Goal: Unclear

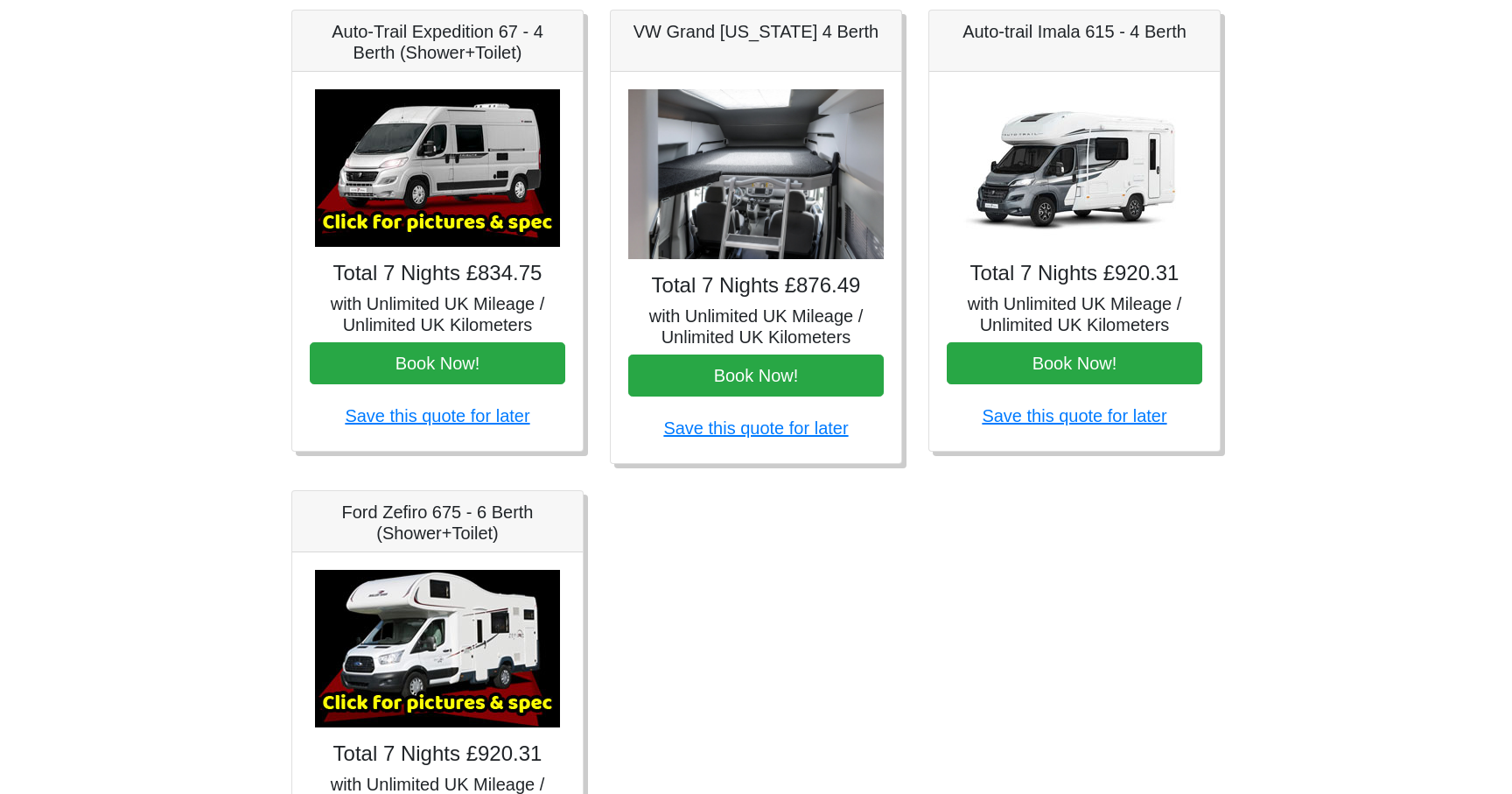
scroll to position [760, 0]
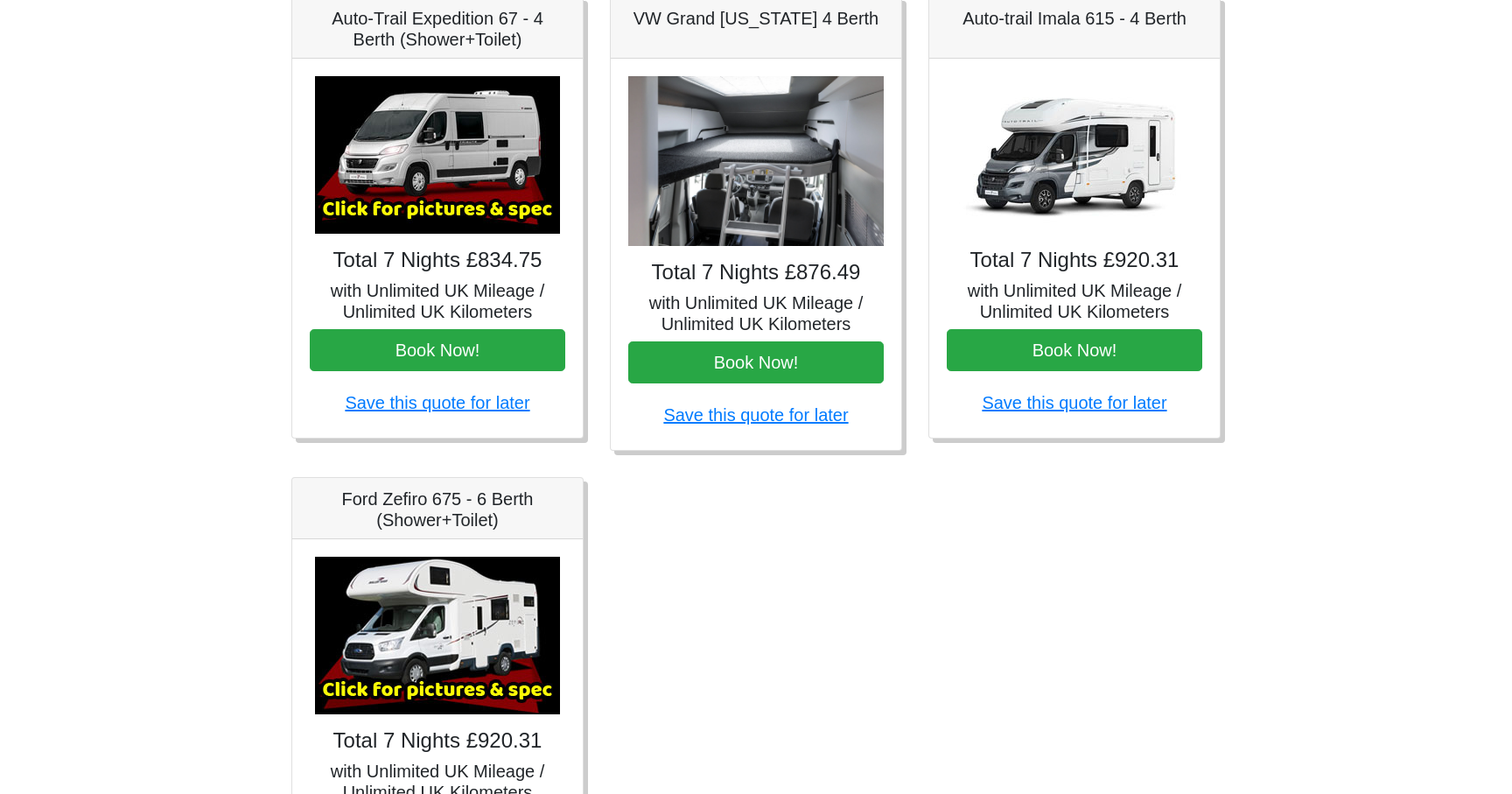
click at [763, 217] on img at bounding box center [755, 161] width 256 height 171
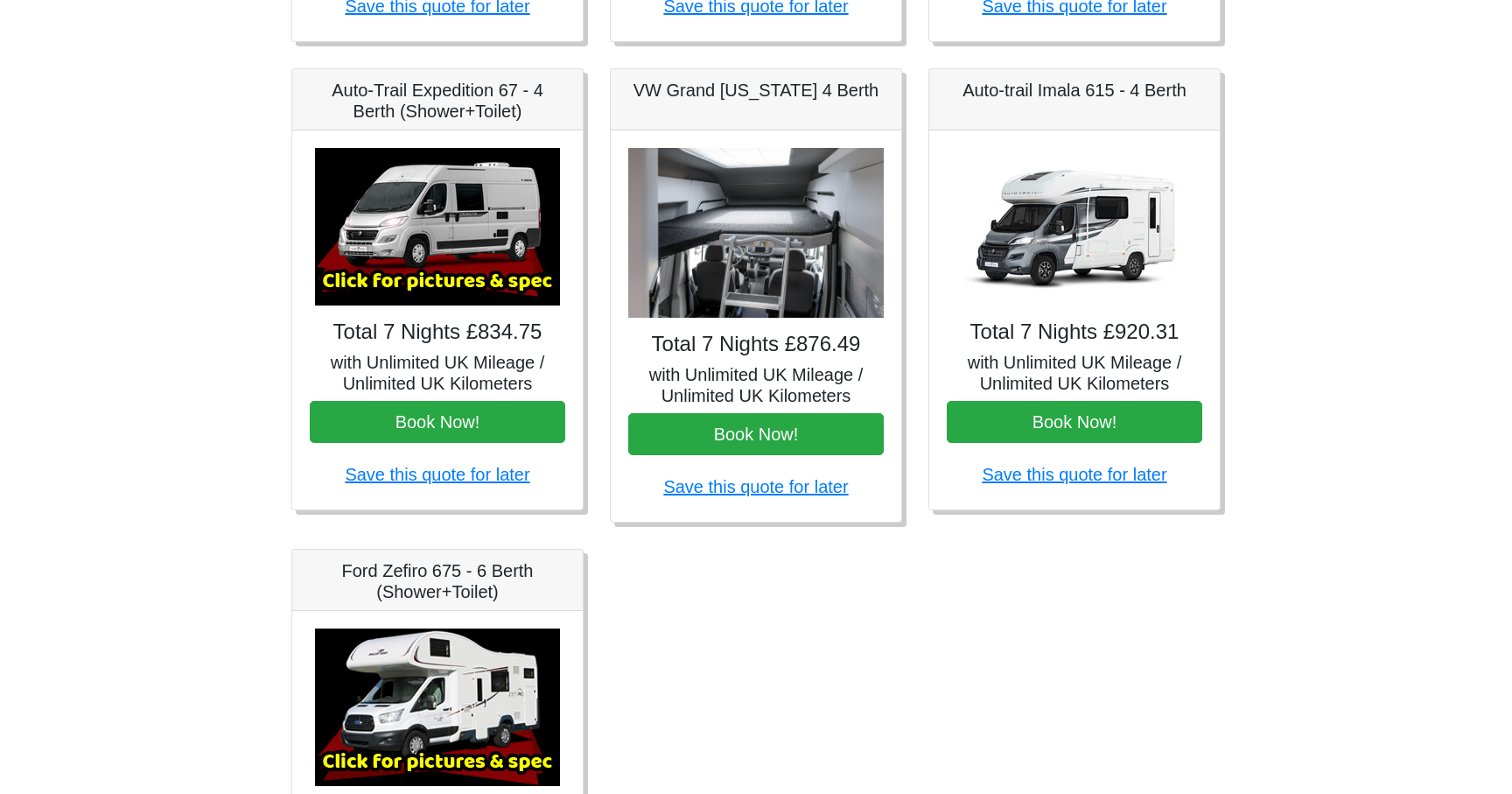
scroll to position [684, 0]
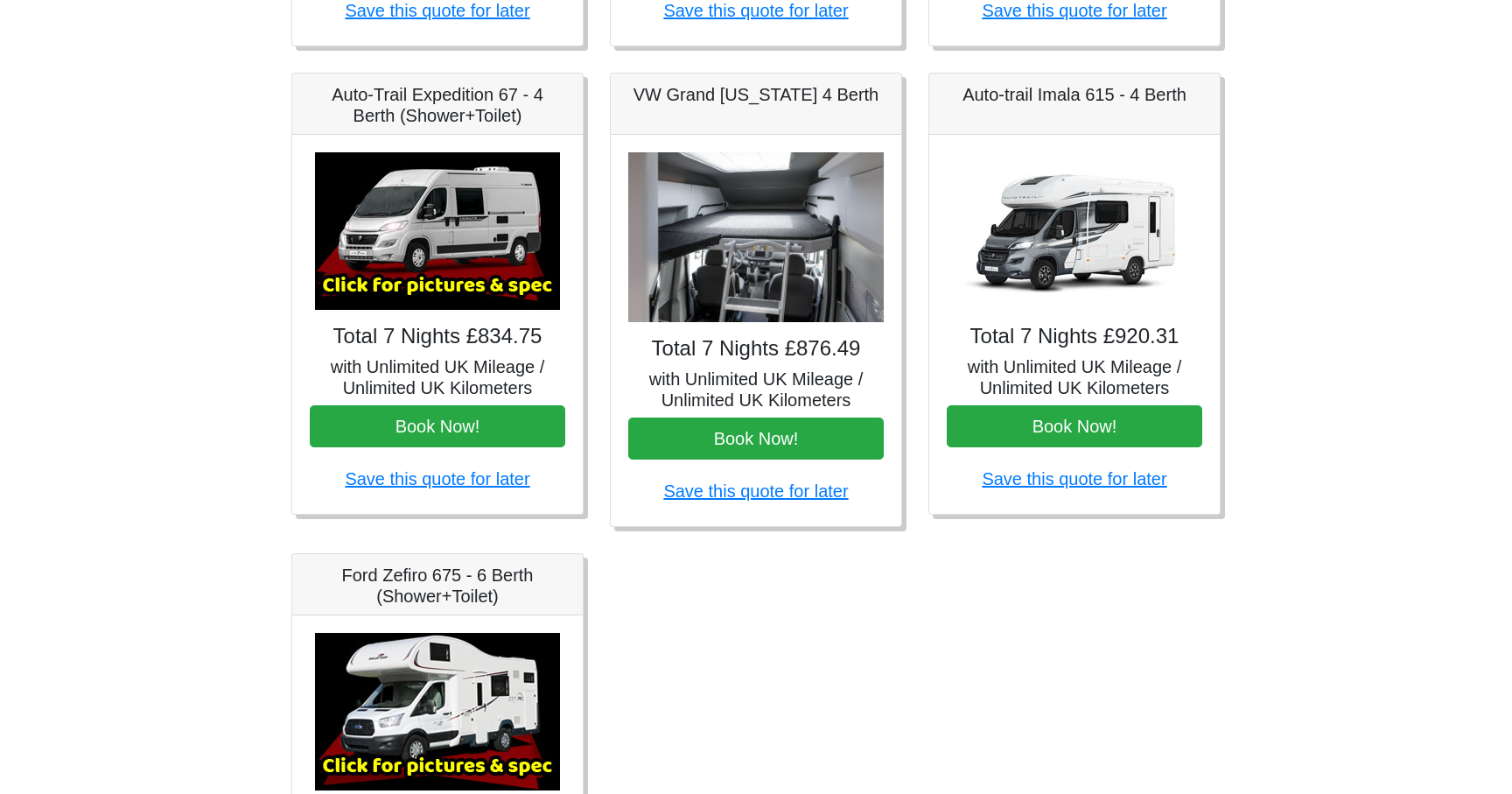
click at [767, 89] on h5 "VW Grand [US_STATE] 4 Berth" at bounding box center [755, 94] width 256 height 21
click at [758, 493] on link "Save this quote for later" at bounding box center [755, 491] width 184 height 19
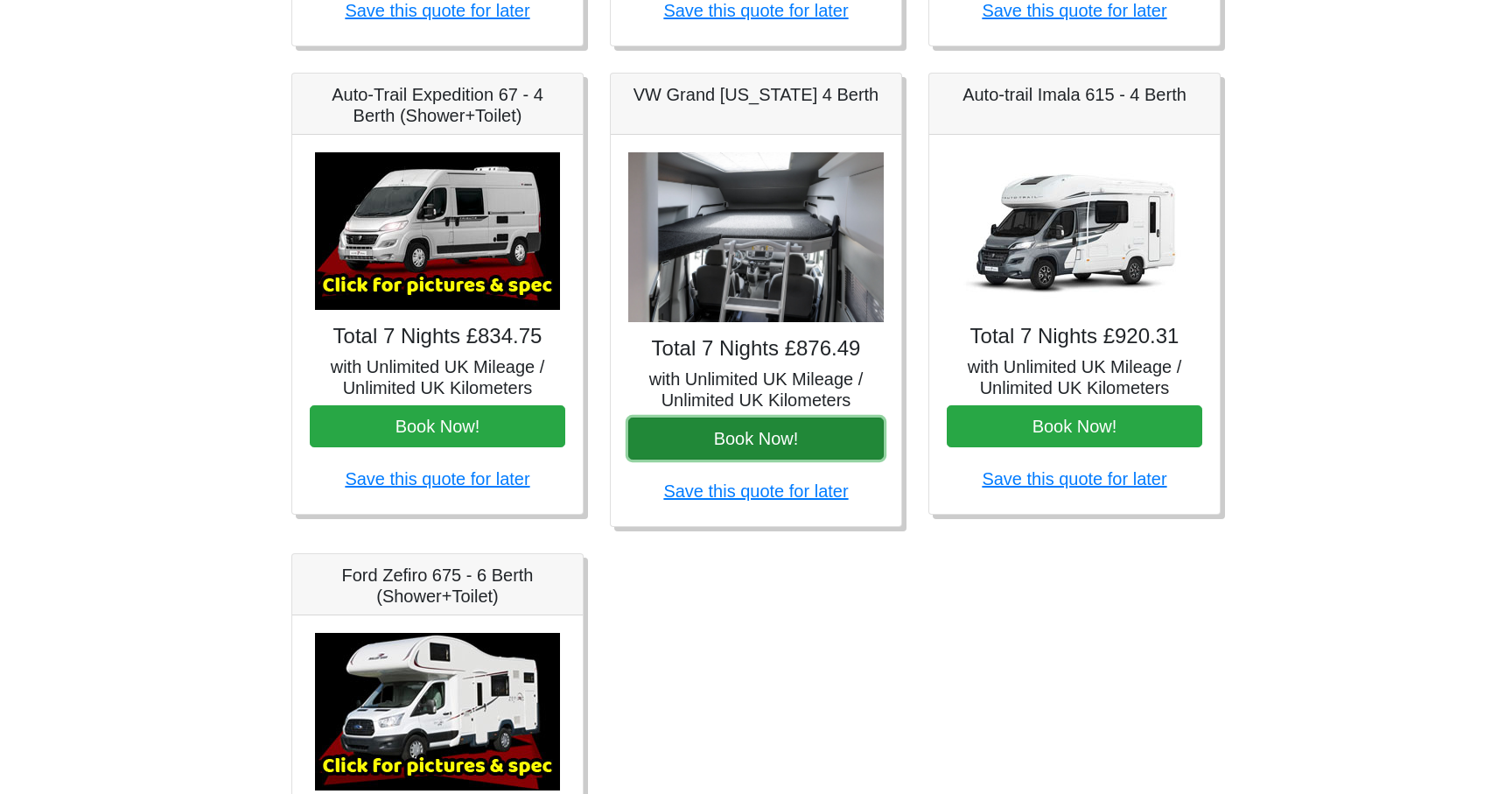
click at [730, 431] on button "Book Now!" at bounding box center [755, 438] width 256 height 42
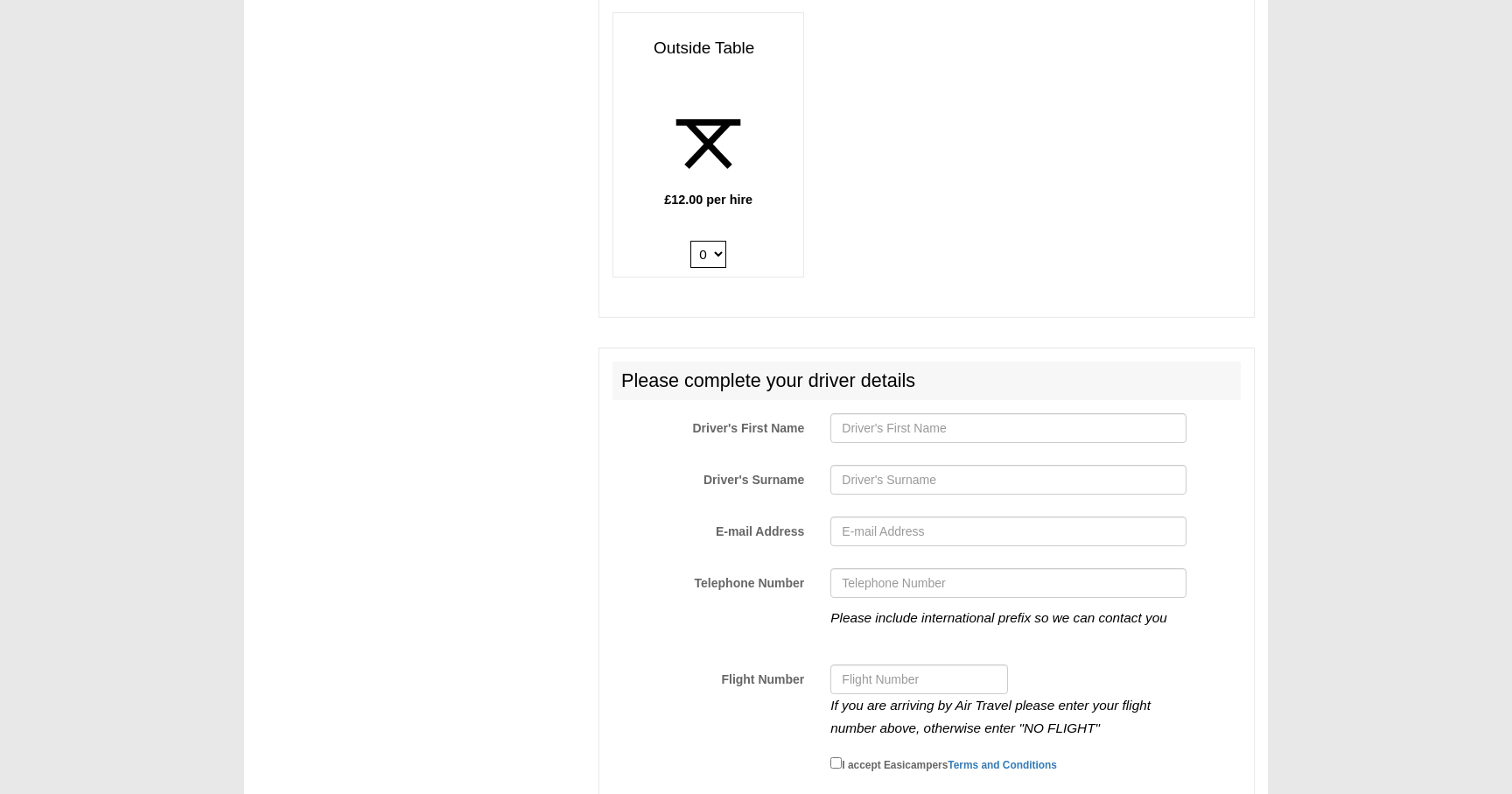
scroll to position [2923, 0]
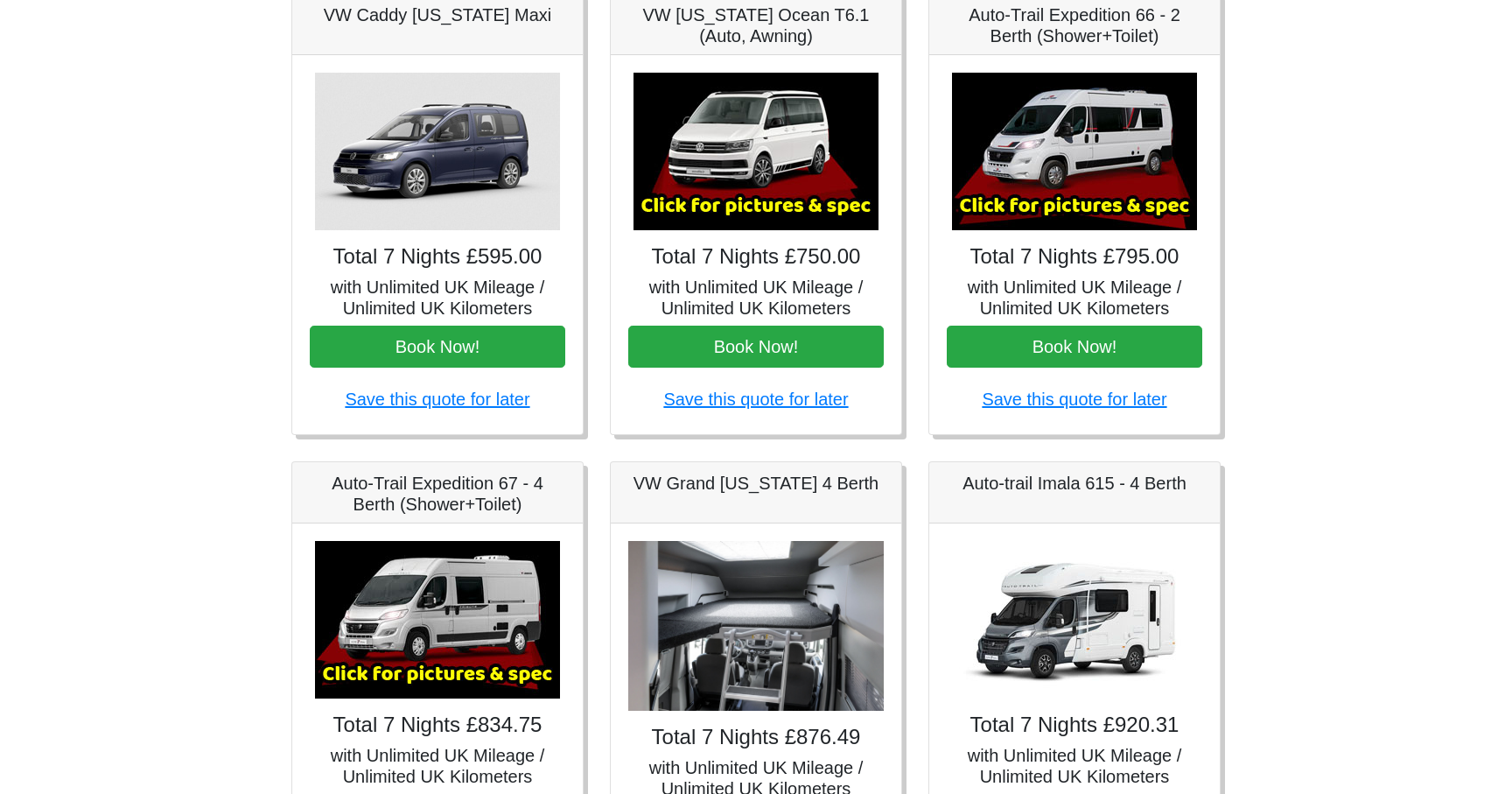
scroll to position [260, 0]
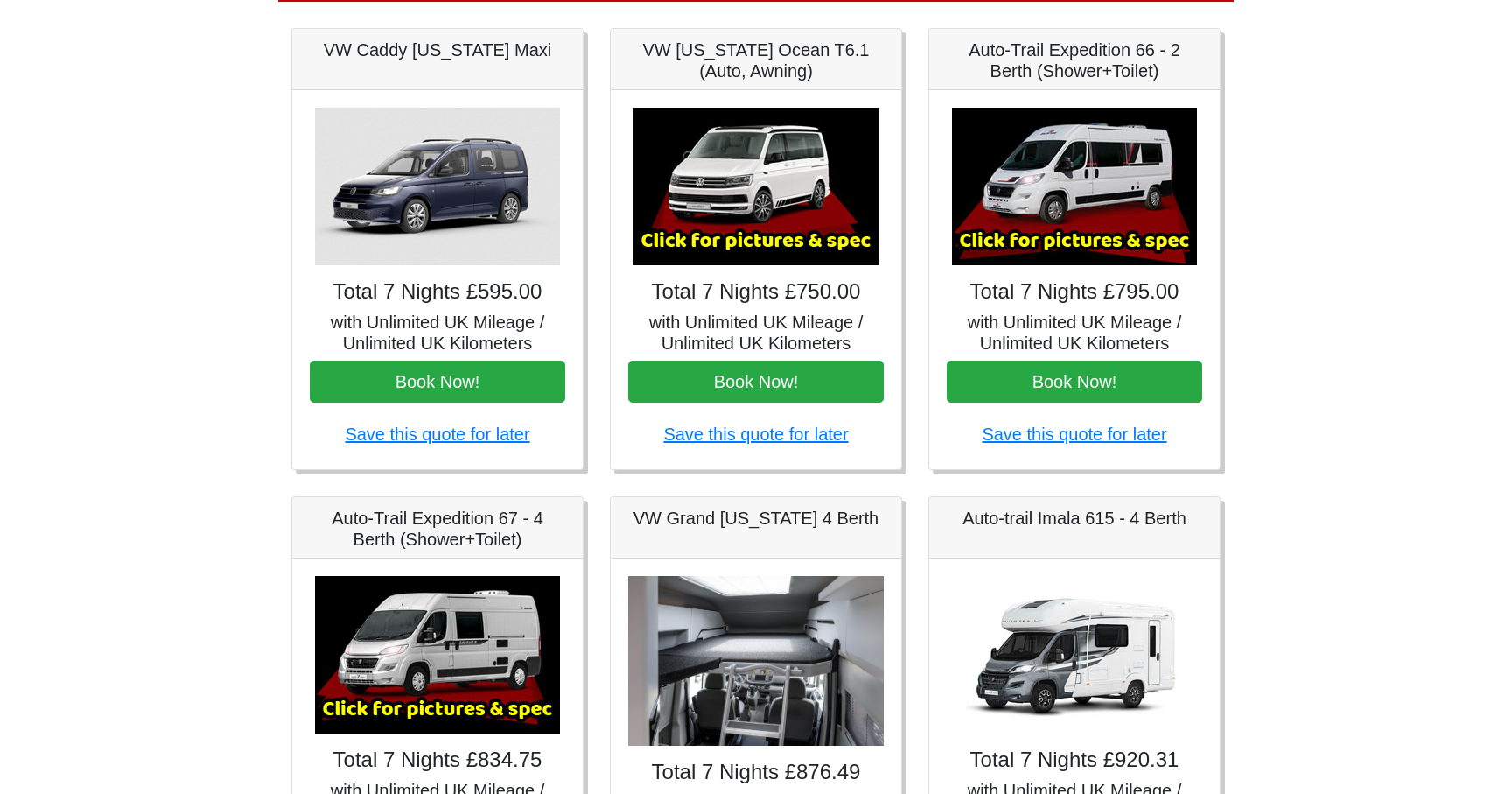
click at [1062, 226] on img at bounding box center [1074, 186] width 245 height 158
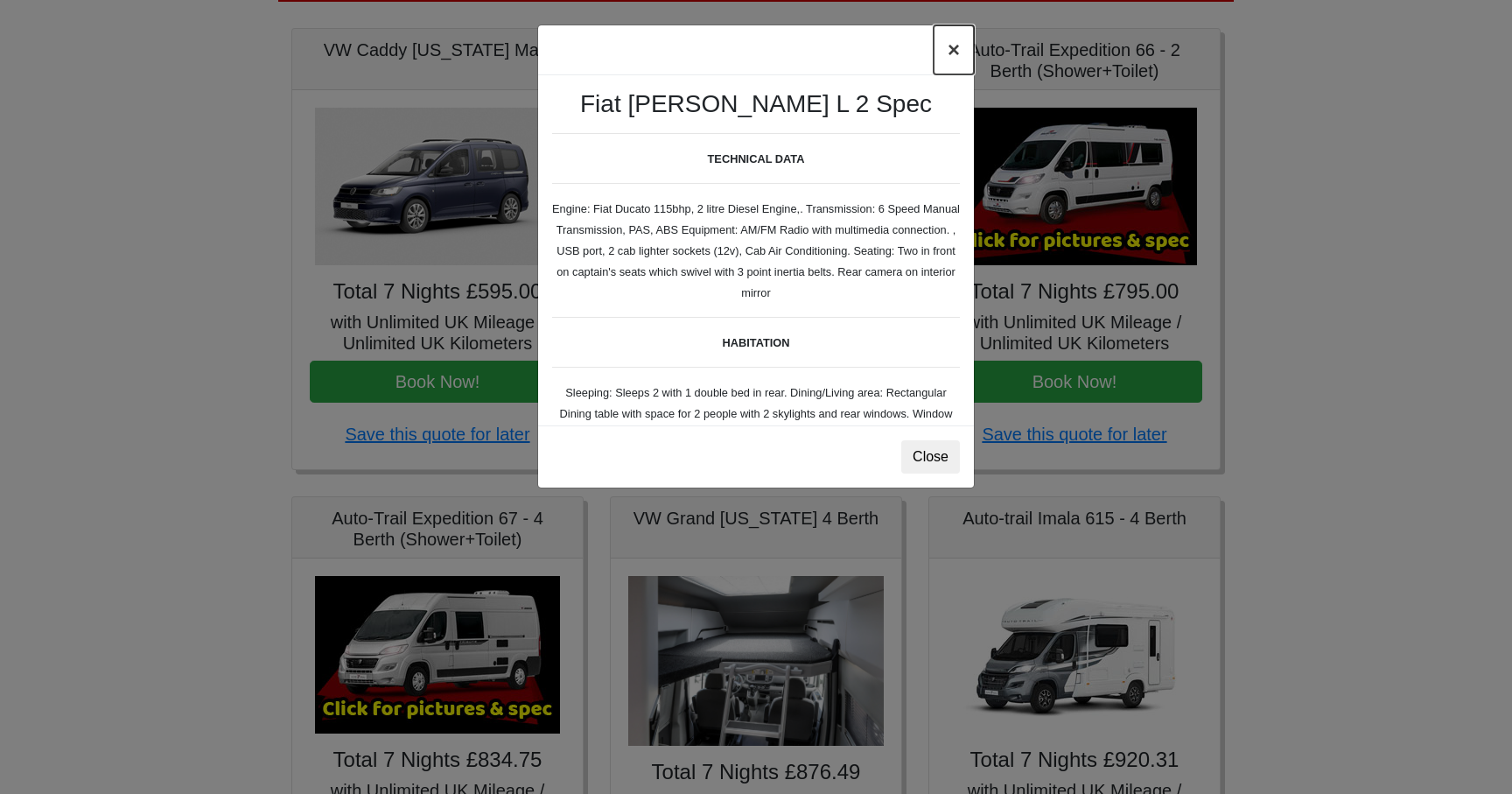
click at [954, 43] on button "×" at bounding box center [954, 50] width 40 height 49
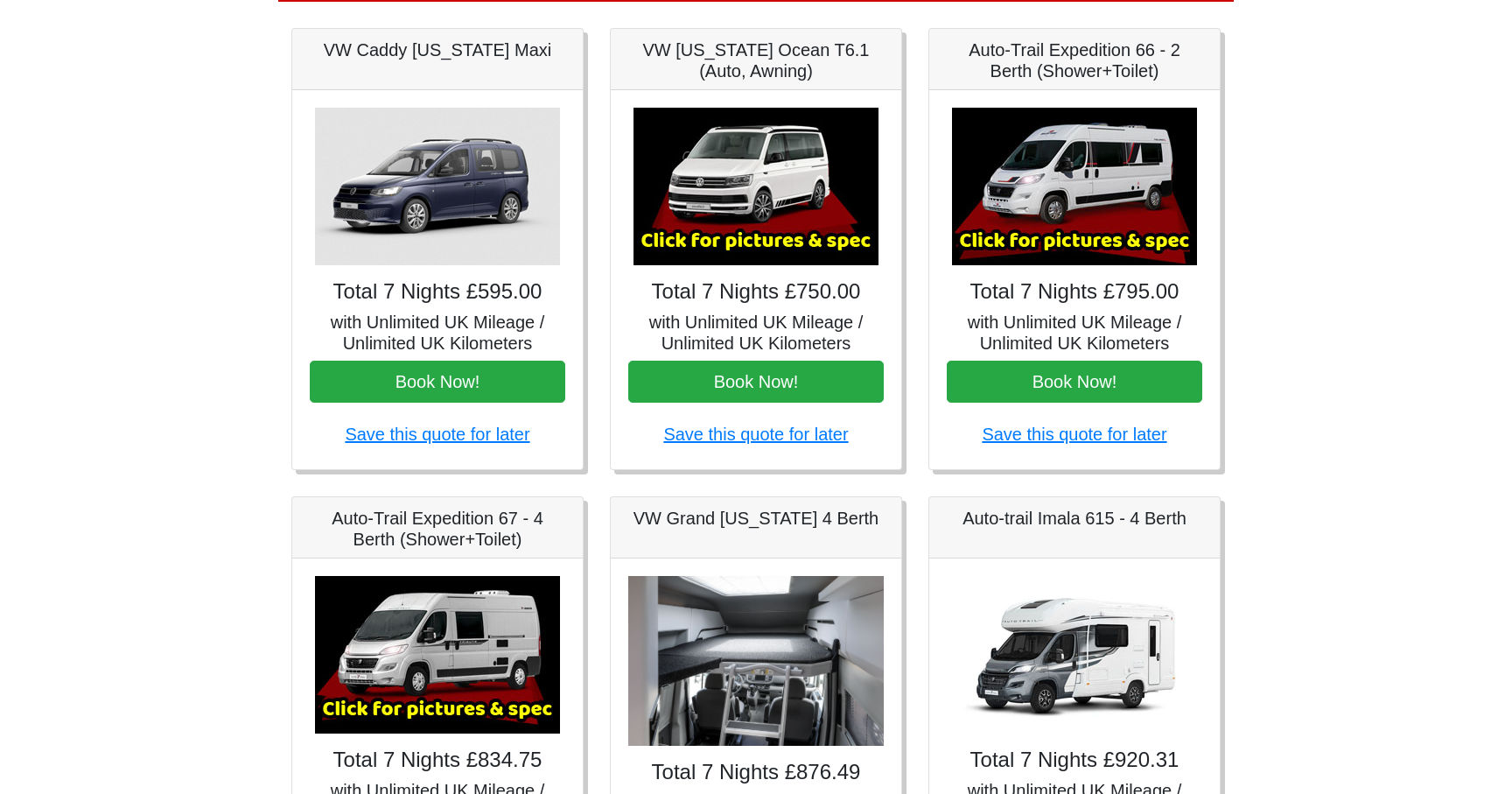
click at [500, 648] on img at bounding box center [437, 655] width 245 height 158
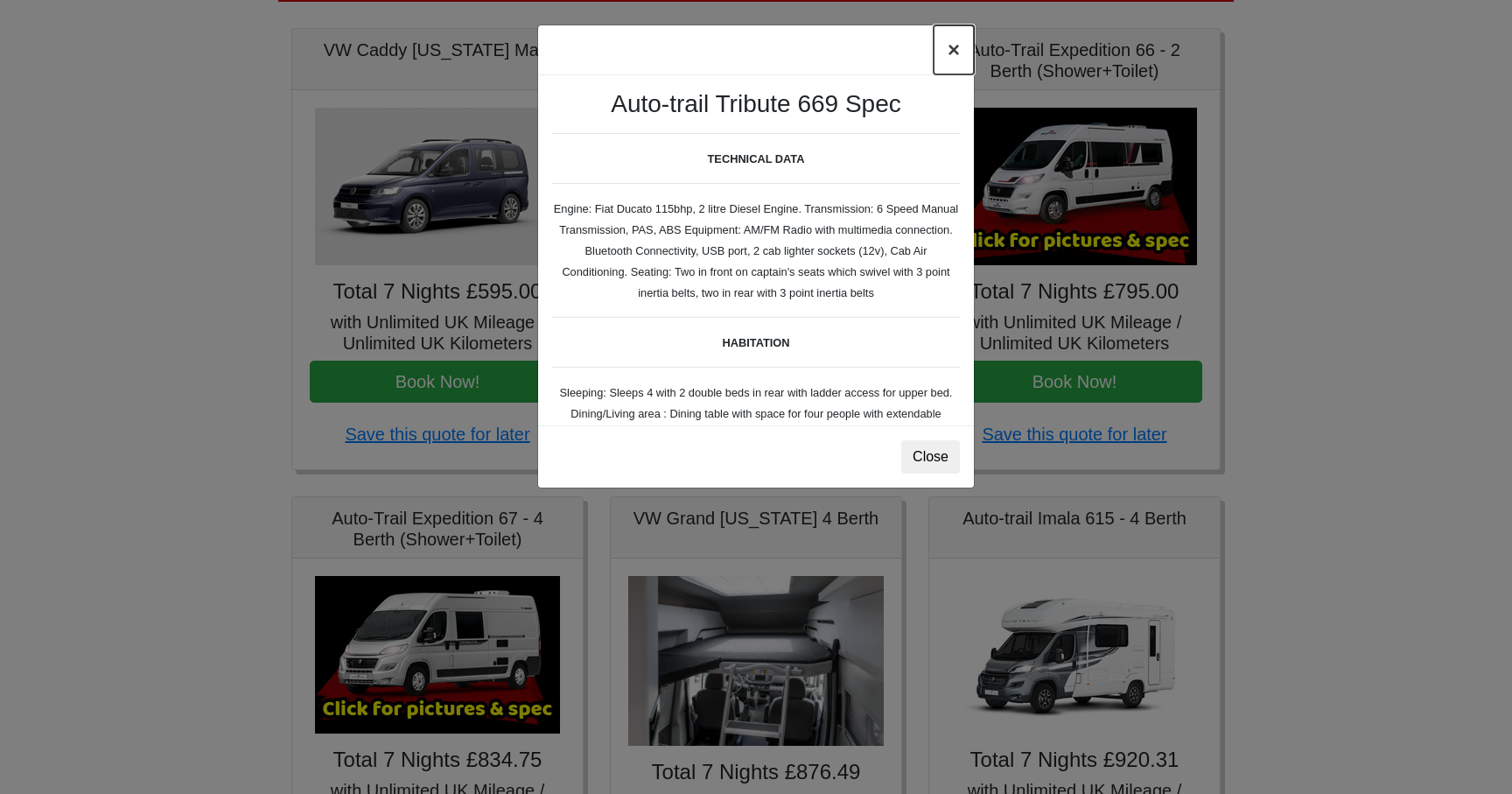
click at [953, 43] on button "×" at bounding box center [954, 50] width 40 height 49
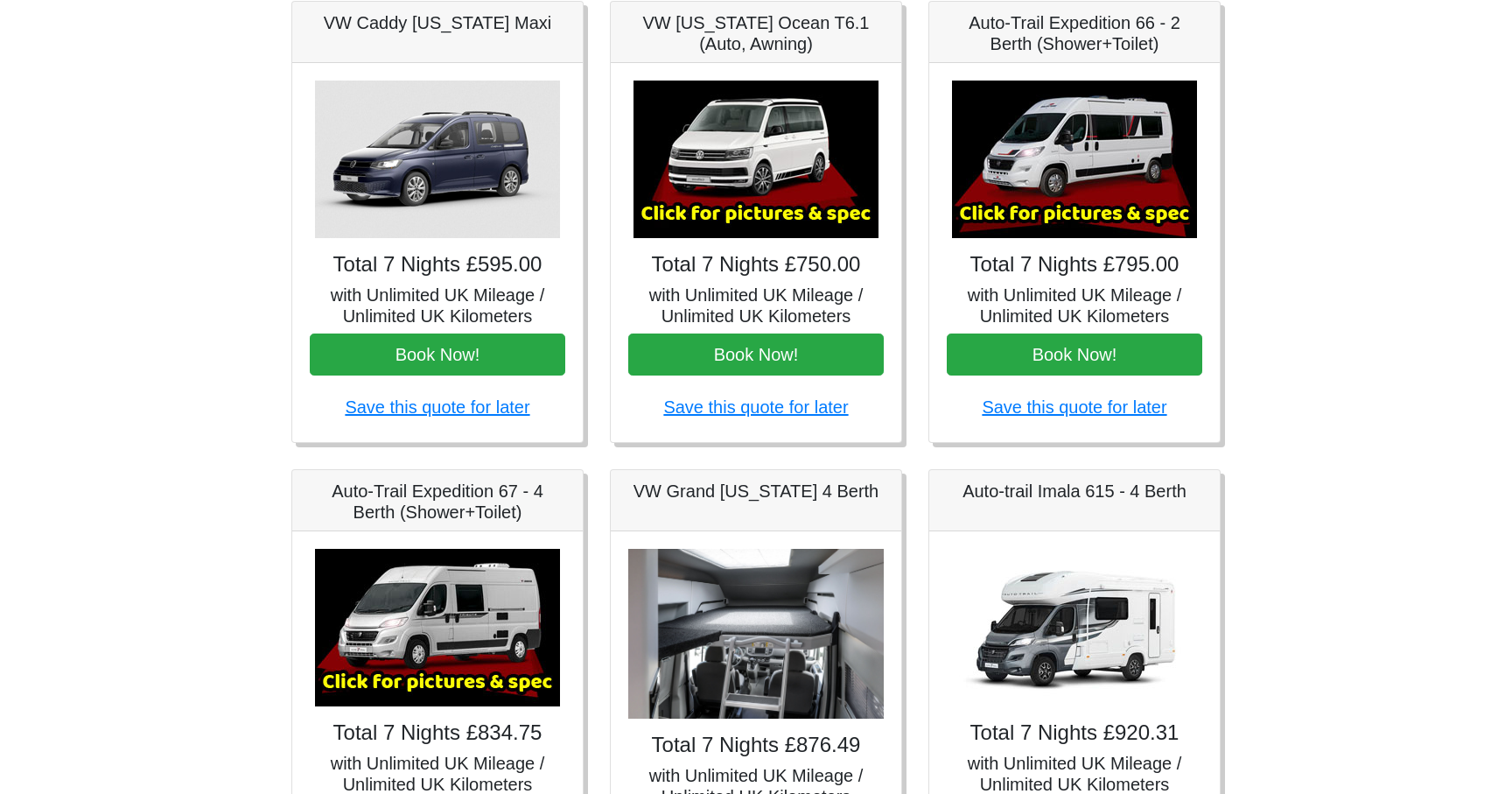
scroll to position [279, 0]
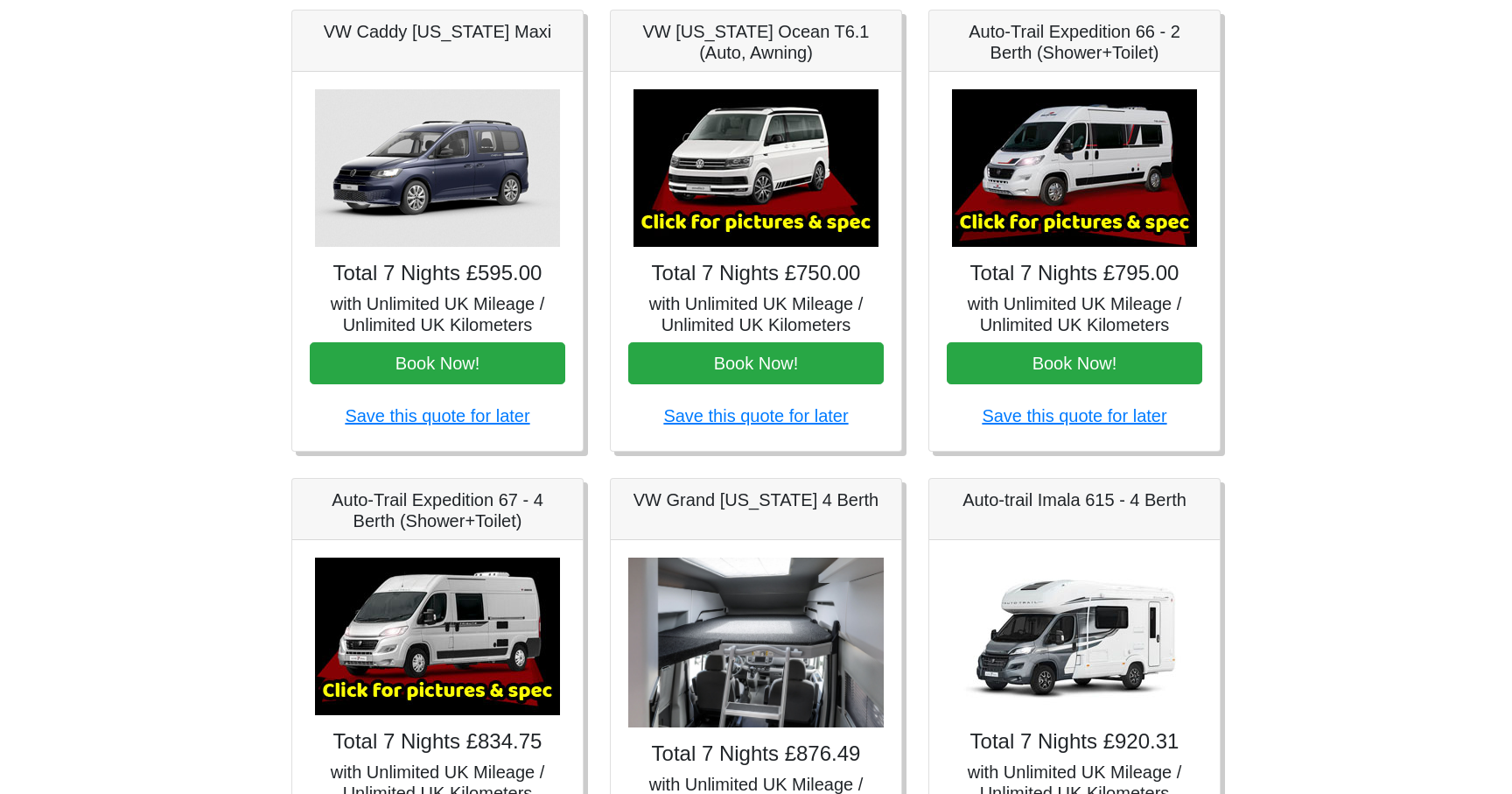
click at [1067, 331] on h5 "with Unlimited UK Mileage / Unlimited UK Kilometers" at bounding box center [1074, 314] width 256 height 42
click at [1059, 358] on button "Book Now!" at bounding box center [1074, 363] width 256 height 42
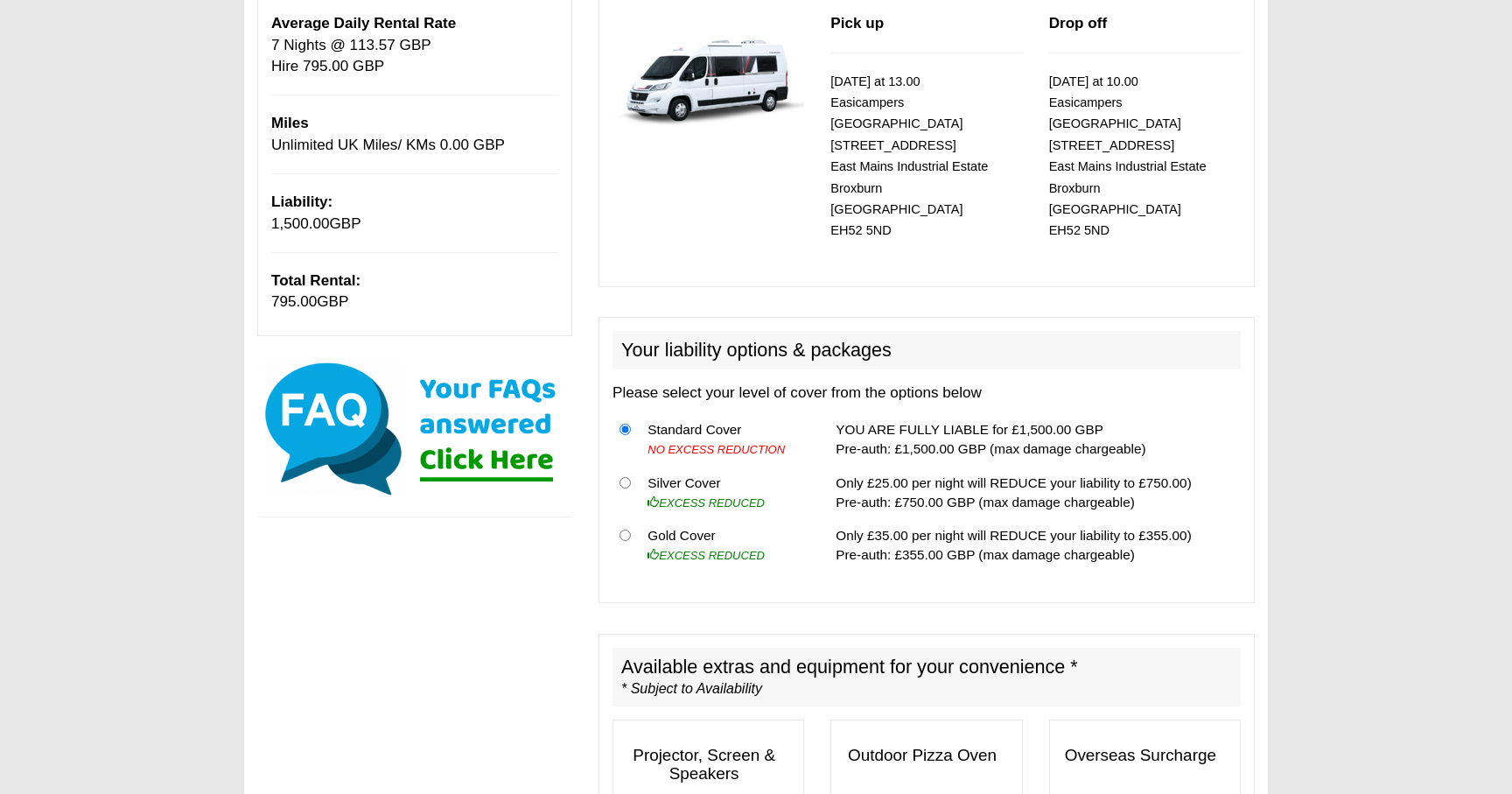
scroll to position [281, 0]
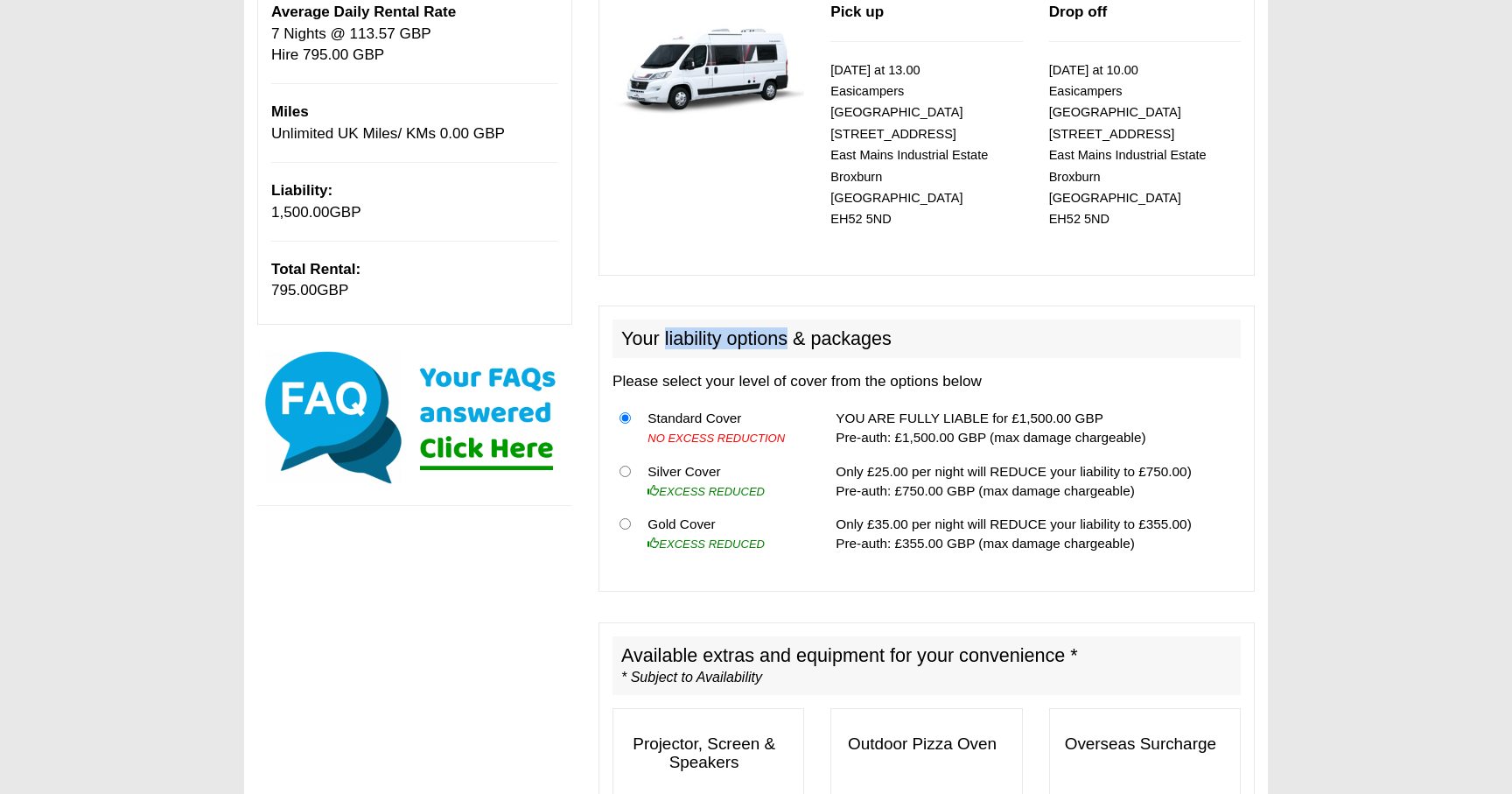
drag, startPoint x: 663, startPoint y: 317, endPoint x: 790, endPoint y: 319, distance: 127.0
click at [790, 319] on h2 "Your liability options & packages" at bounding box center [926, 338] width 628 height 39
copy h2 "liability options"
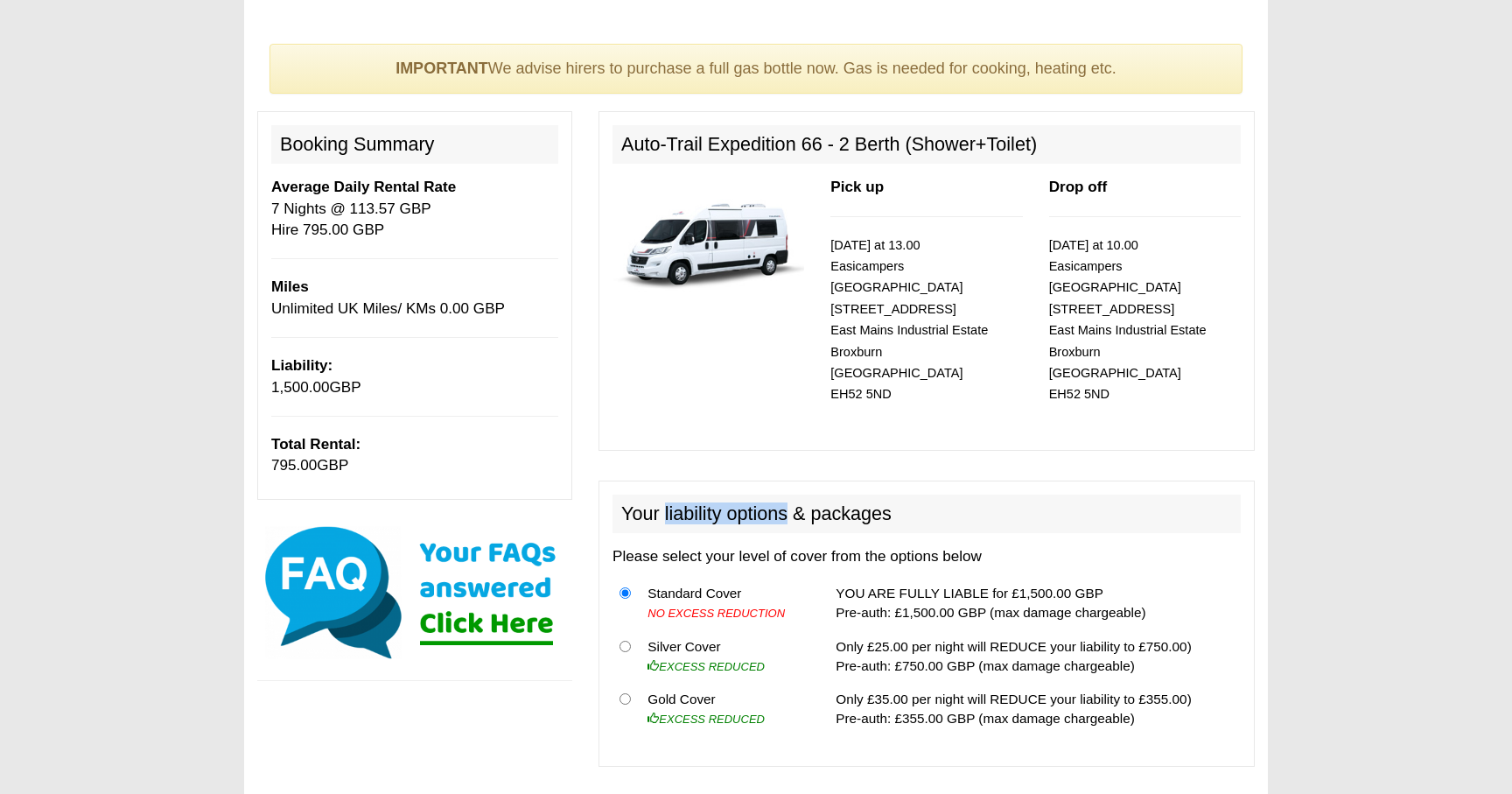
scroll to position [94, 0]
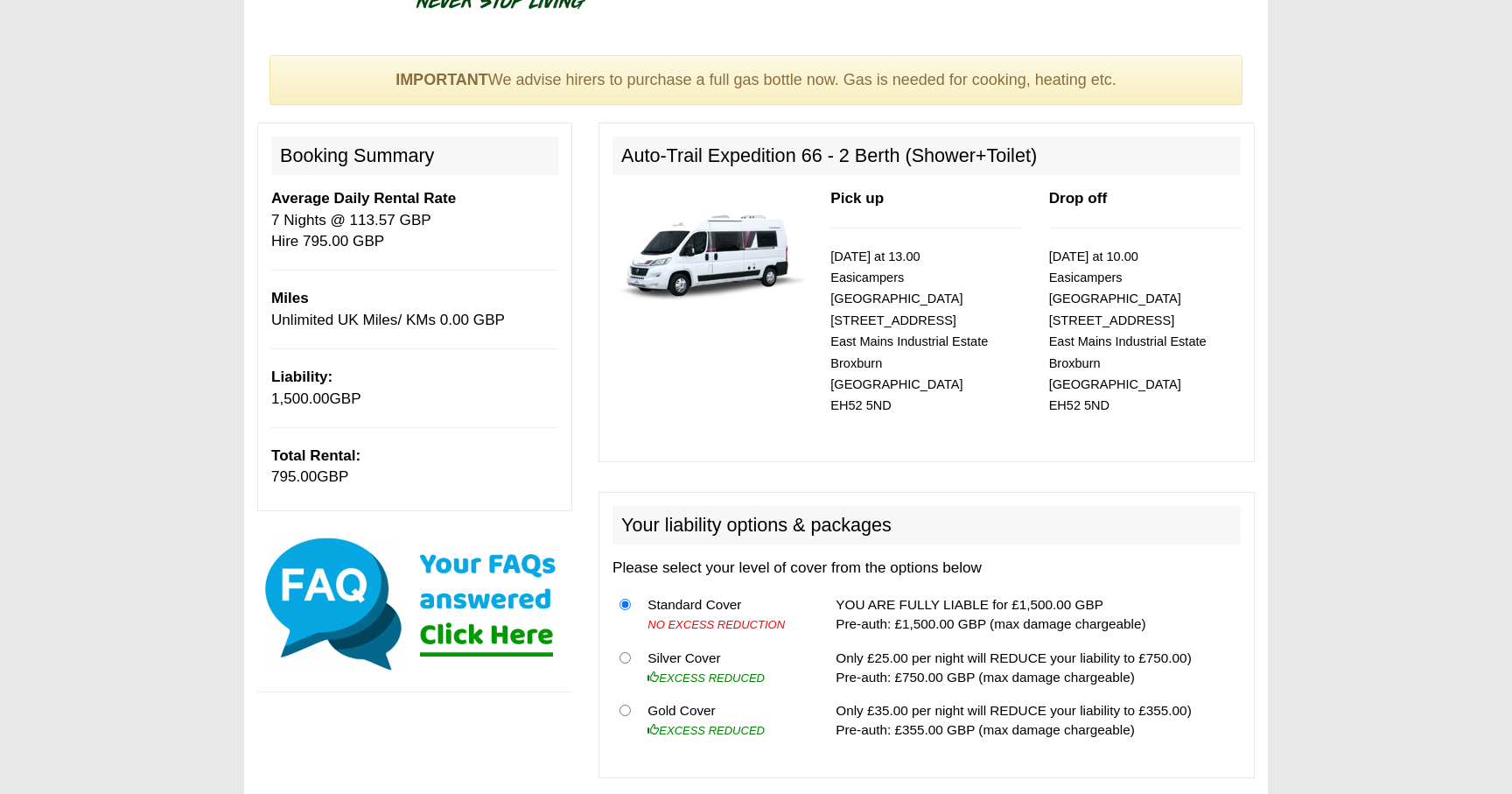
click at [300, 406] on span "1,500.00" at bounding box center [301, 399] width 59 height 17
click at [319, 411] on div "Booking Summary Average Daily Rental Rate 7 Nights @ 113.57 GBP Hire 795.00 GBP…" at bounding box center [415, 316] width 315 height 388
click at [666, 254] on img at bounding box center [707, 249] width 192 height 124
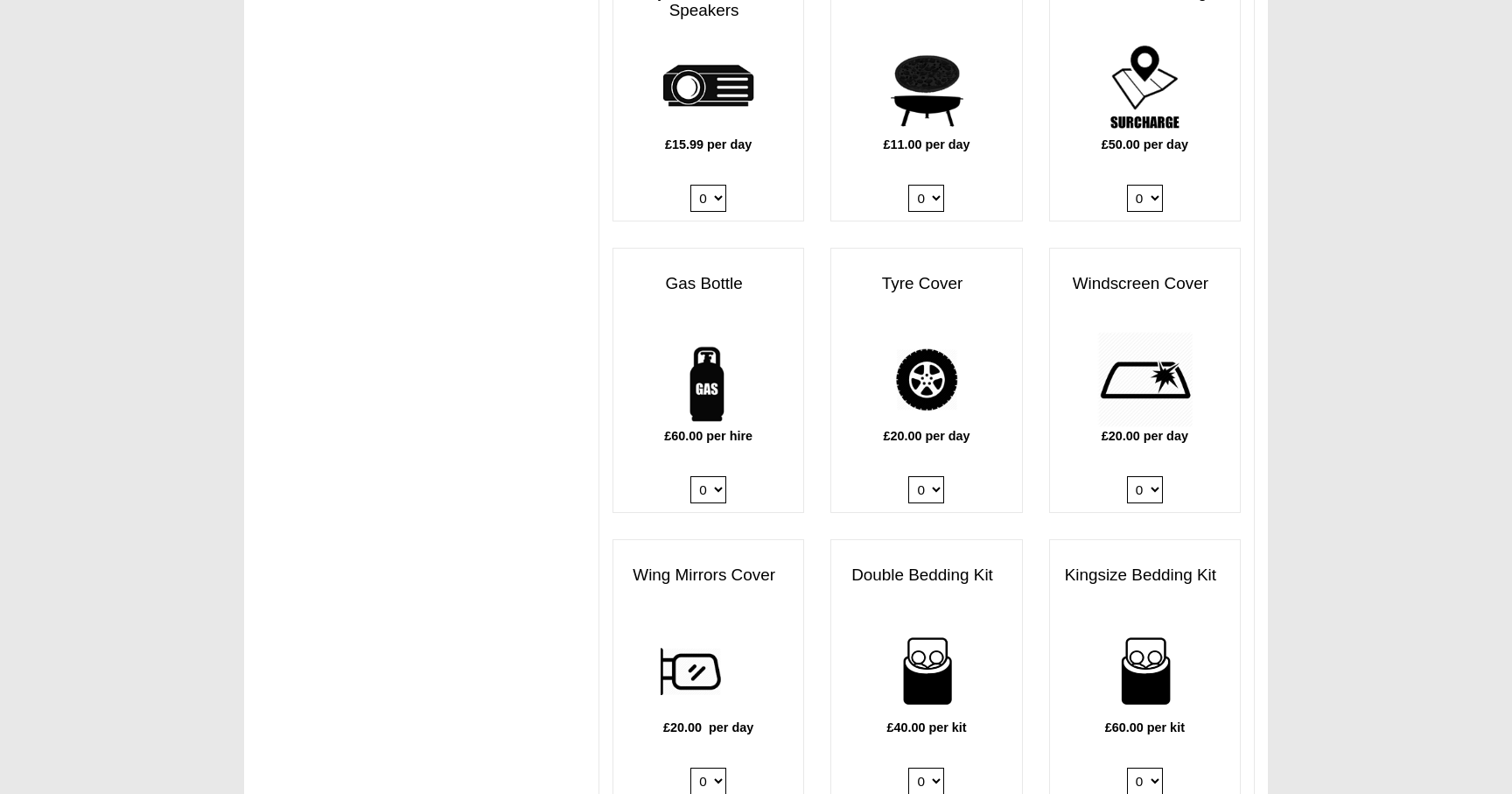
scroll to position [1044, 0]
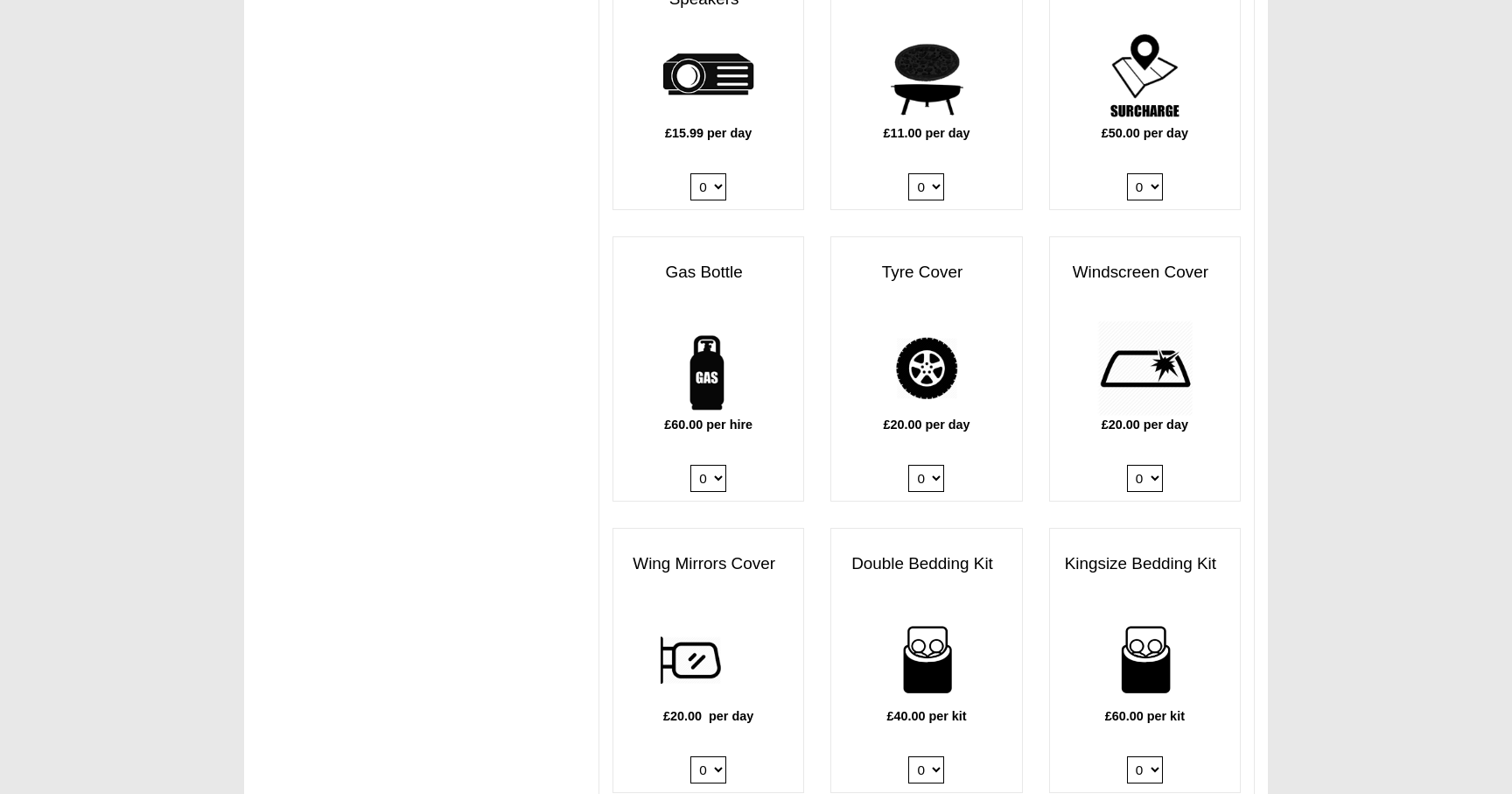
click at [941, 465] on select "0 1" at bounding box center [926, 479] width 36 height 28
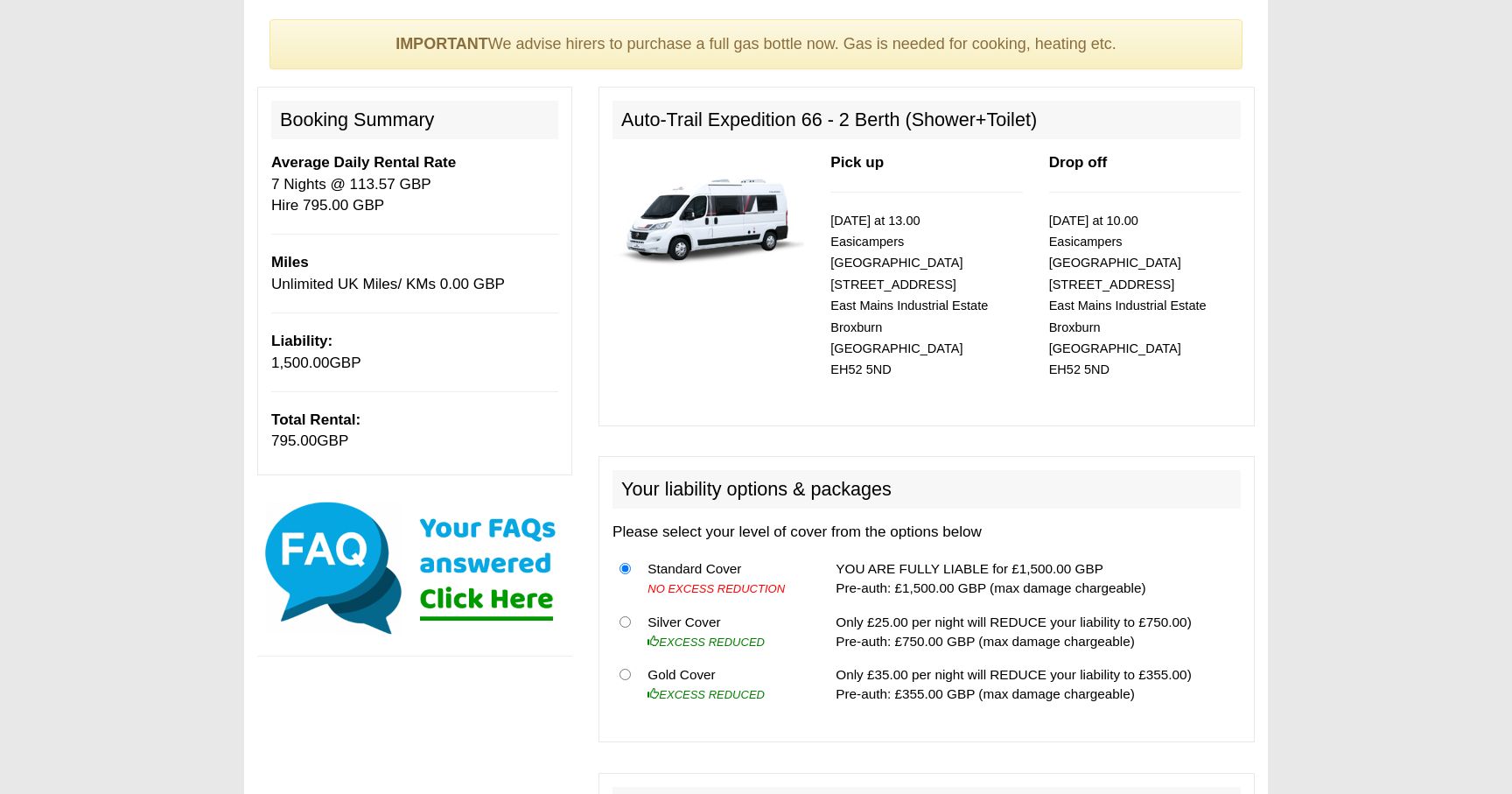
scroll to position [249, 0]
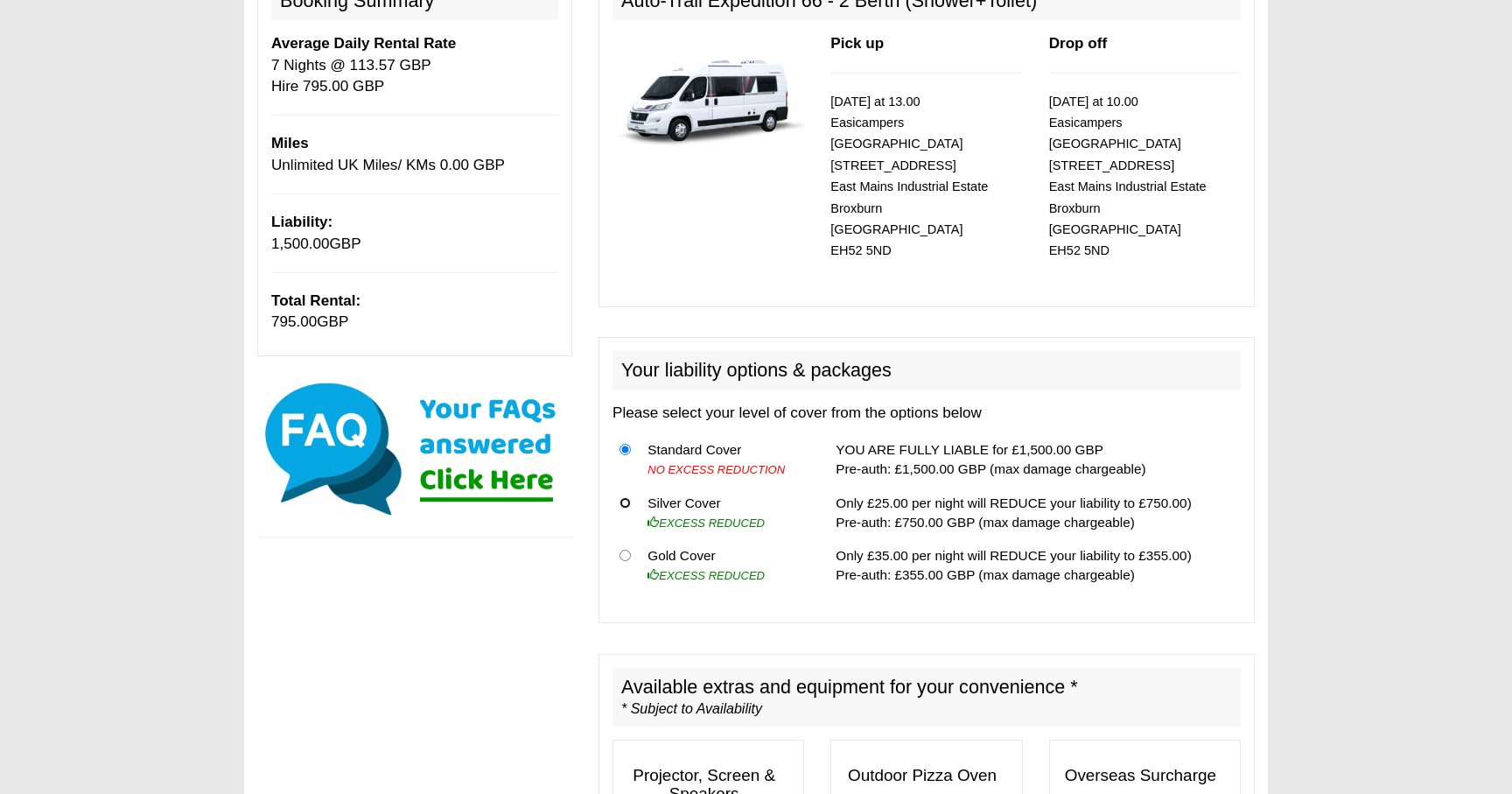
click at [628, 497] on input "radio" at bounding box center [625, 502] width 11 height 11
radio input "true"
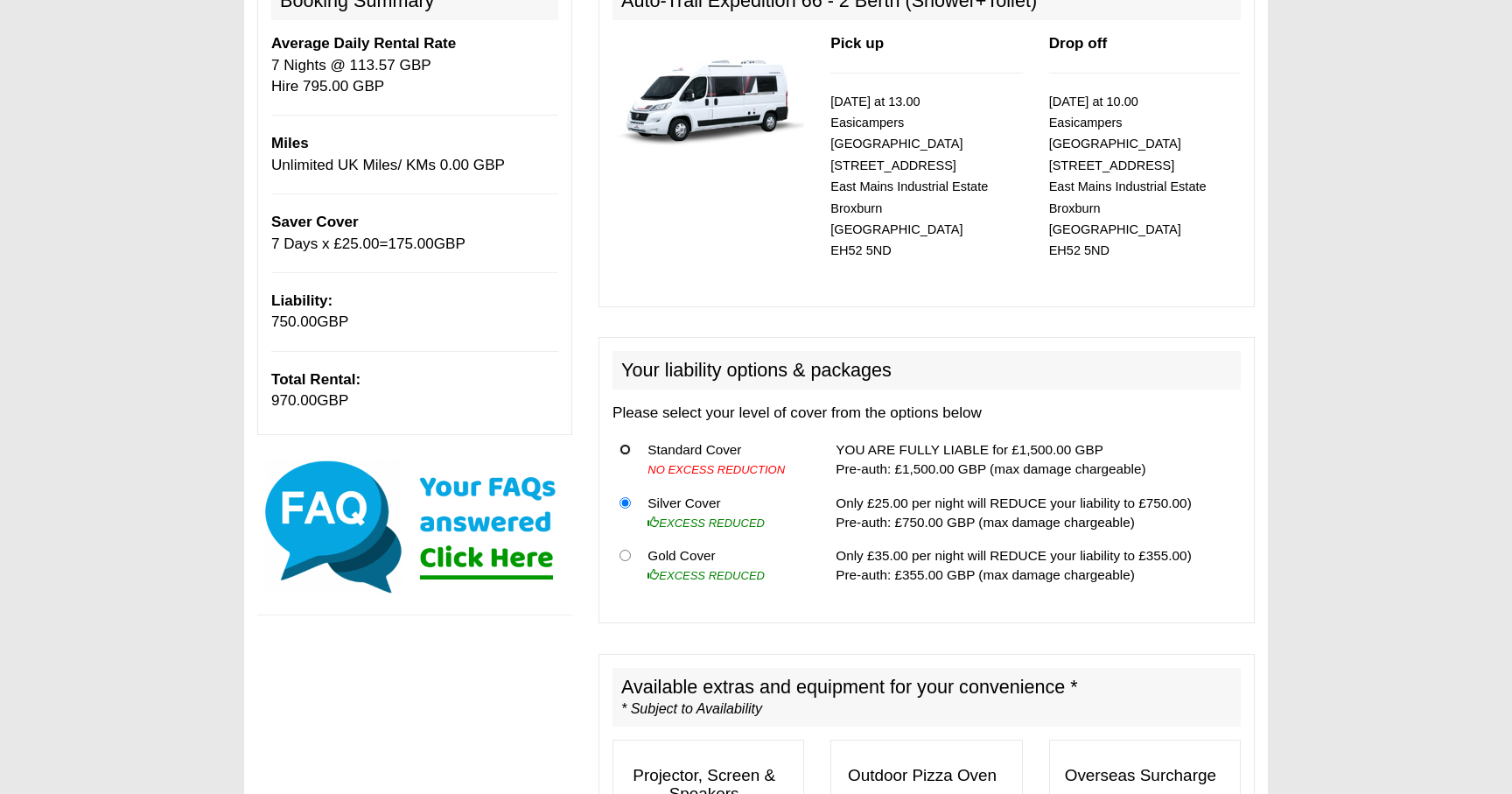
click at [627, 444] on input "radio" at bounding box center [625, 449] width 11 height 11
radio input "true"
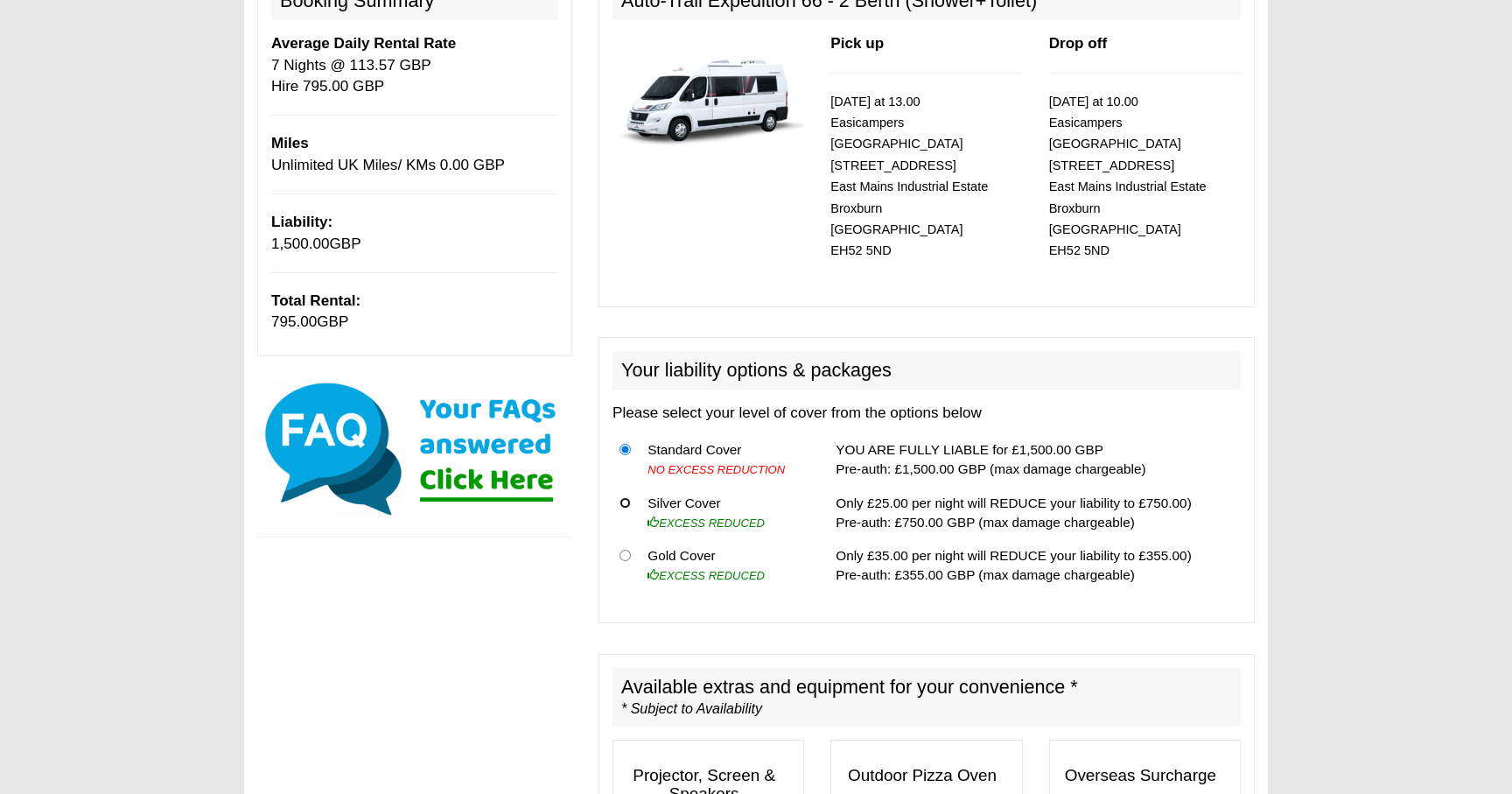
click at [624, 497] on input "radio" at bounding box center [625, 502] width 11 height 11
radio input "true"
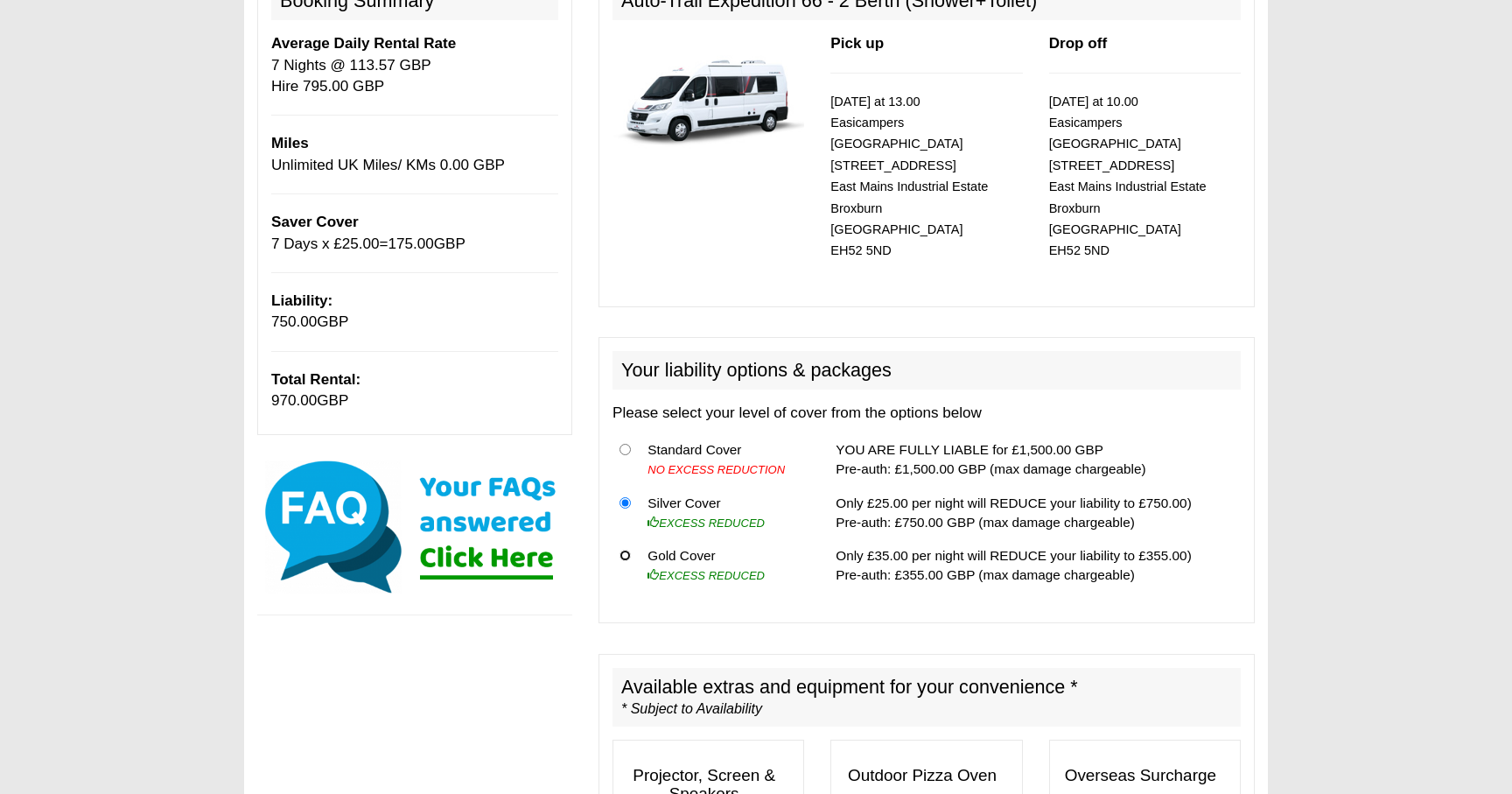
click at [625, 550] on input "radio" at bounding box center [625, 556] width 11 height 11
radio input "true"
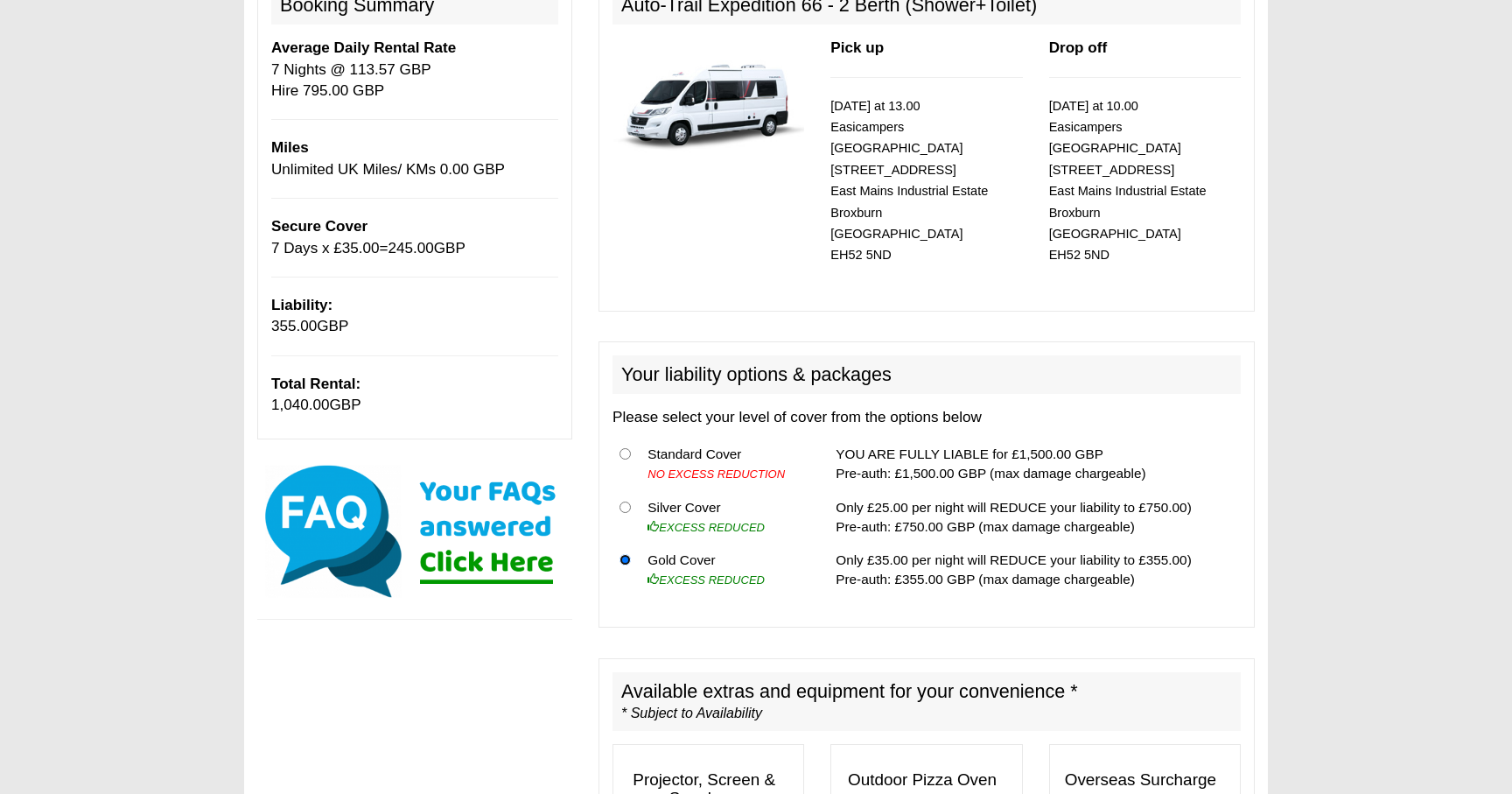
scroll to position [186, 0]
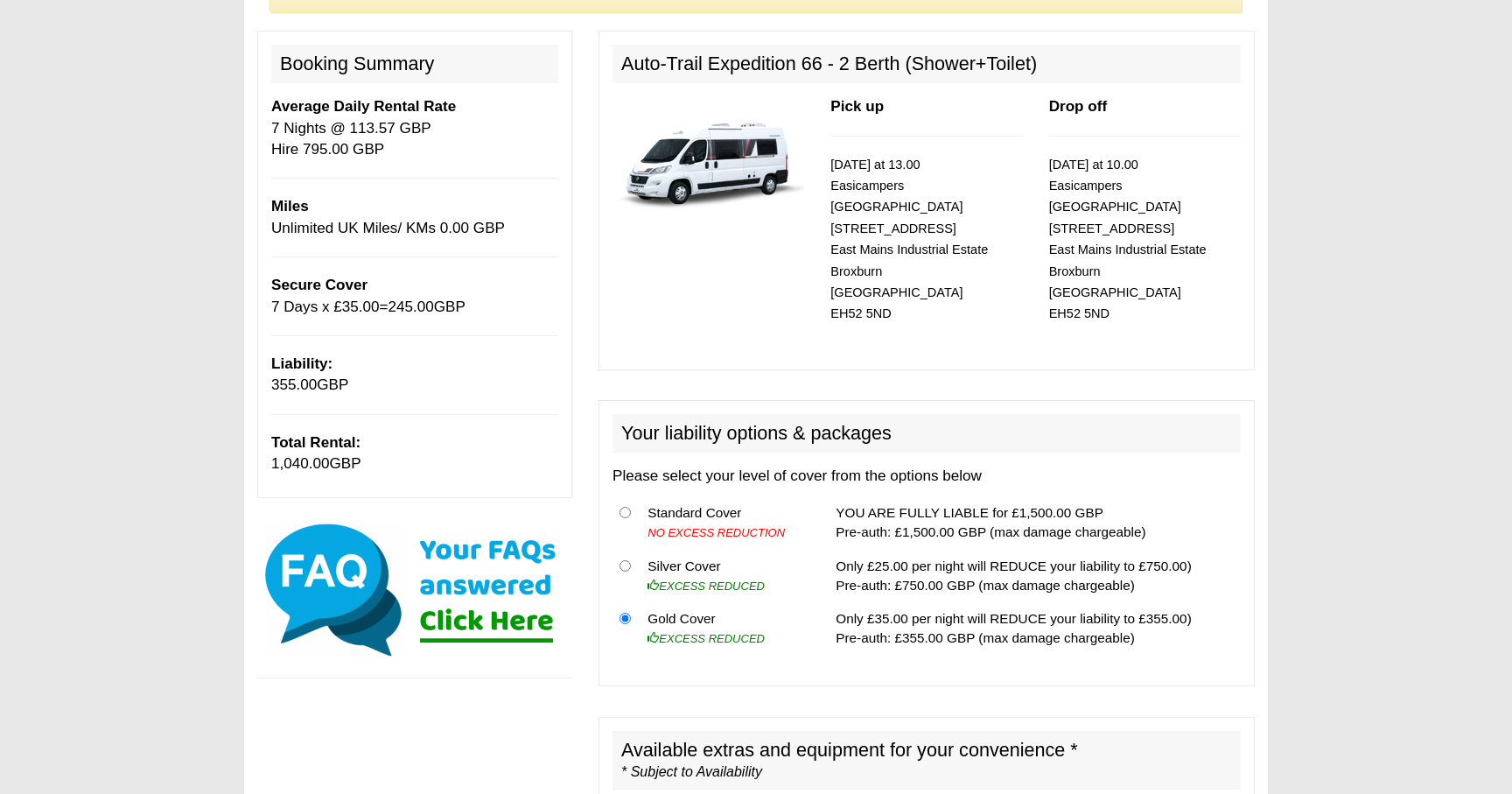
click at [624, 550] on th at bounding box center [626, 576] width 28 height 53
click at [626, 560] on input "radio" at bounding box center [625, 566] width 11 height 11
radio input "true"
drag, startPoint x: 665, startPoint y: 415, endPoint x: 783, endPoint y: 420, distance: 118.1
click at [783, 420] on h2 "Your liability options & packages" at bounding box center [926, 434] width 628 height 39
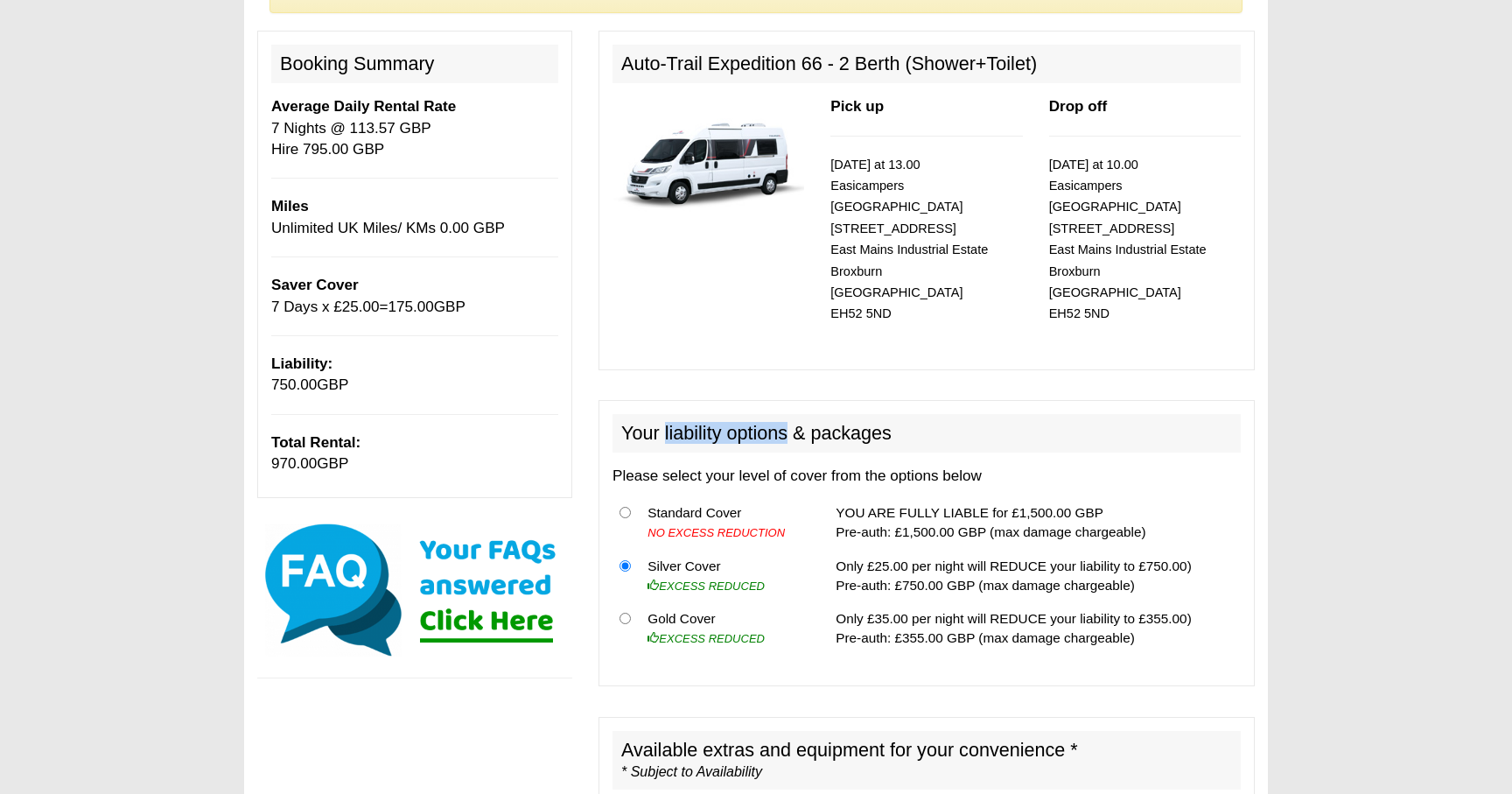
copy h2 "liability options"
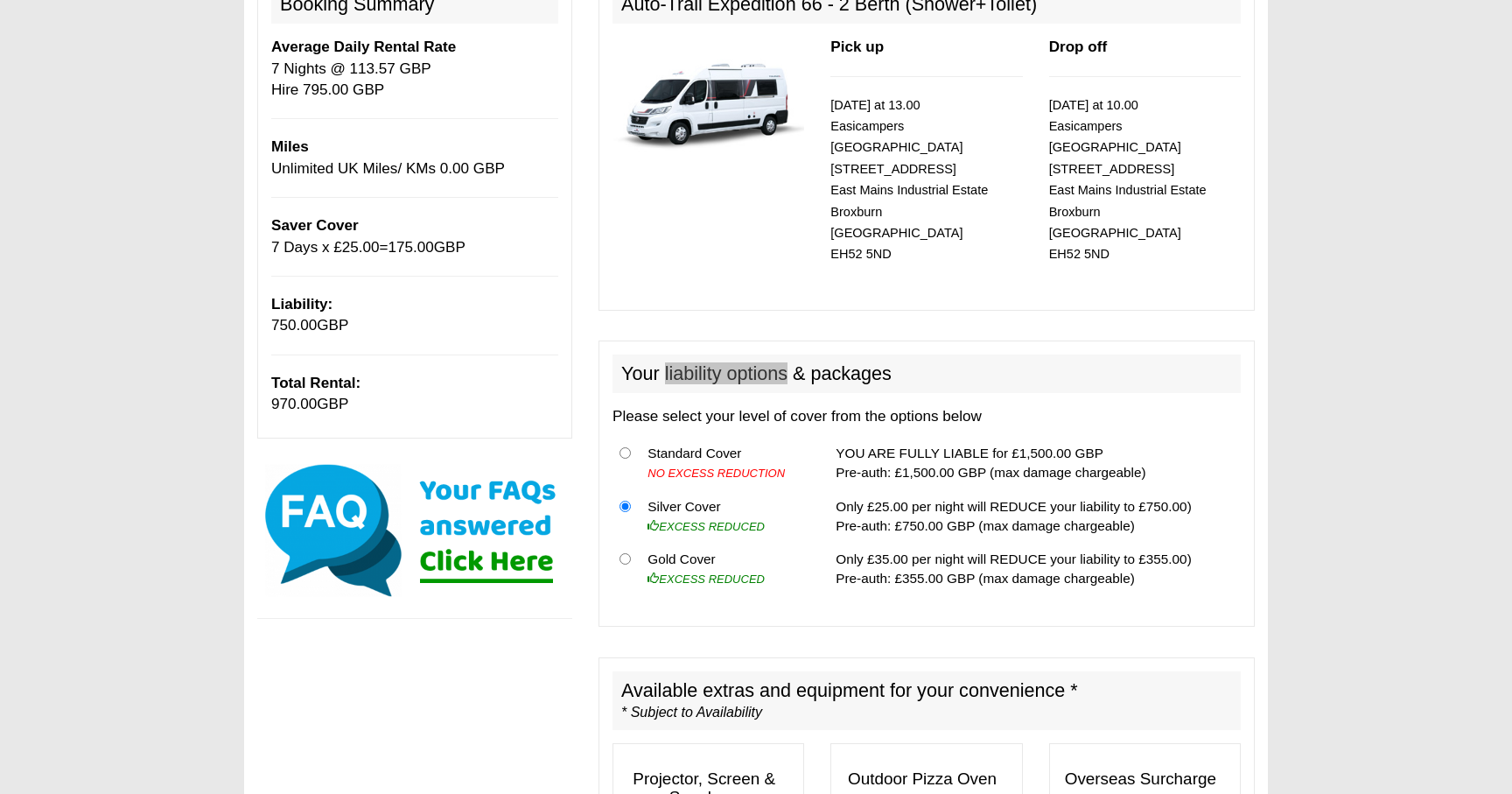
scroll to position [263, 0]
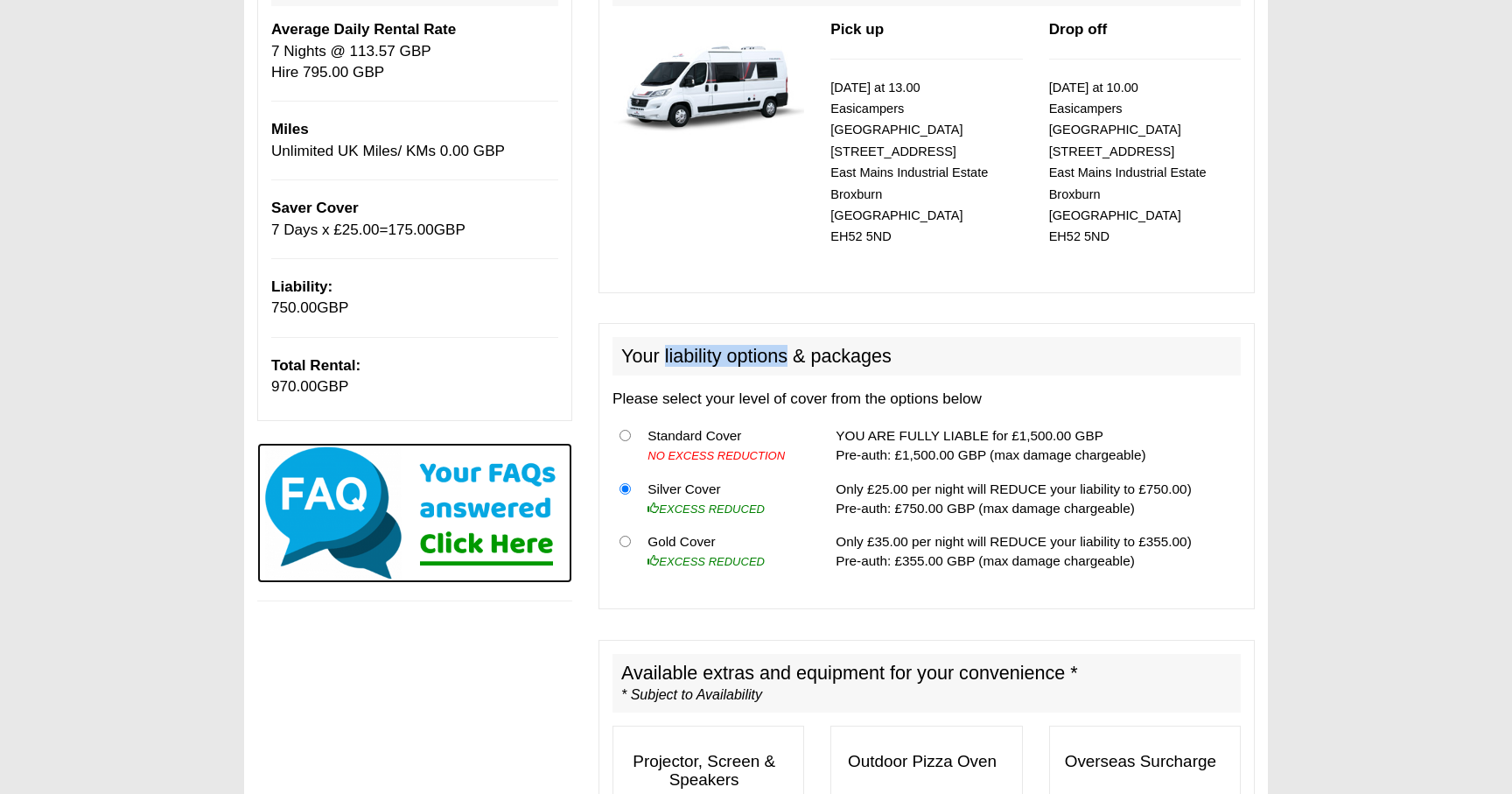
click at [466, 548] on img at bounding box center [415, 513] width 315 height 140
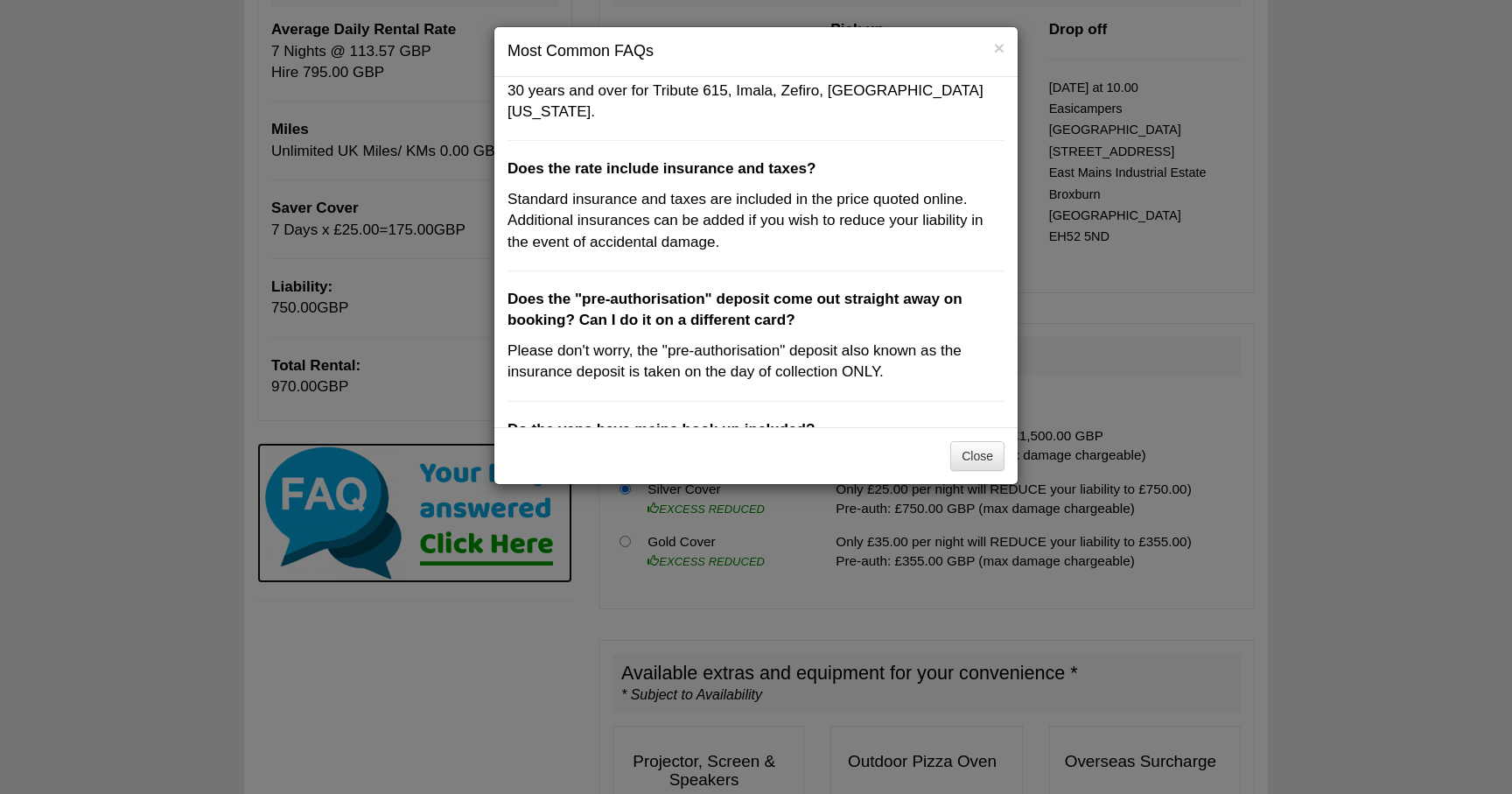
scroll to position [173, 0]
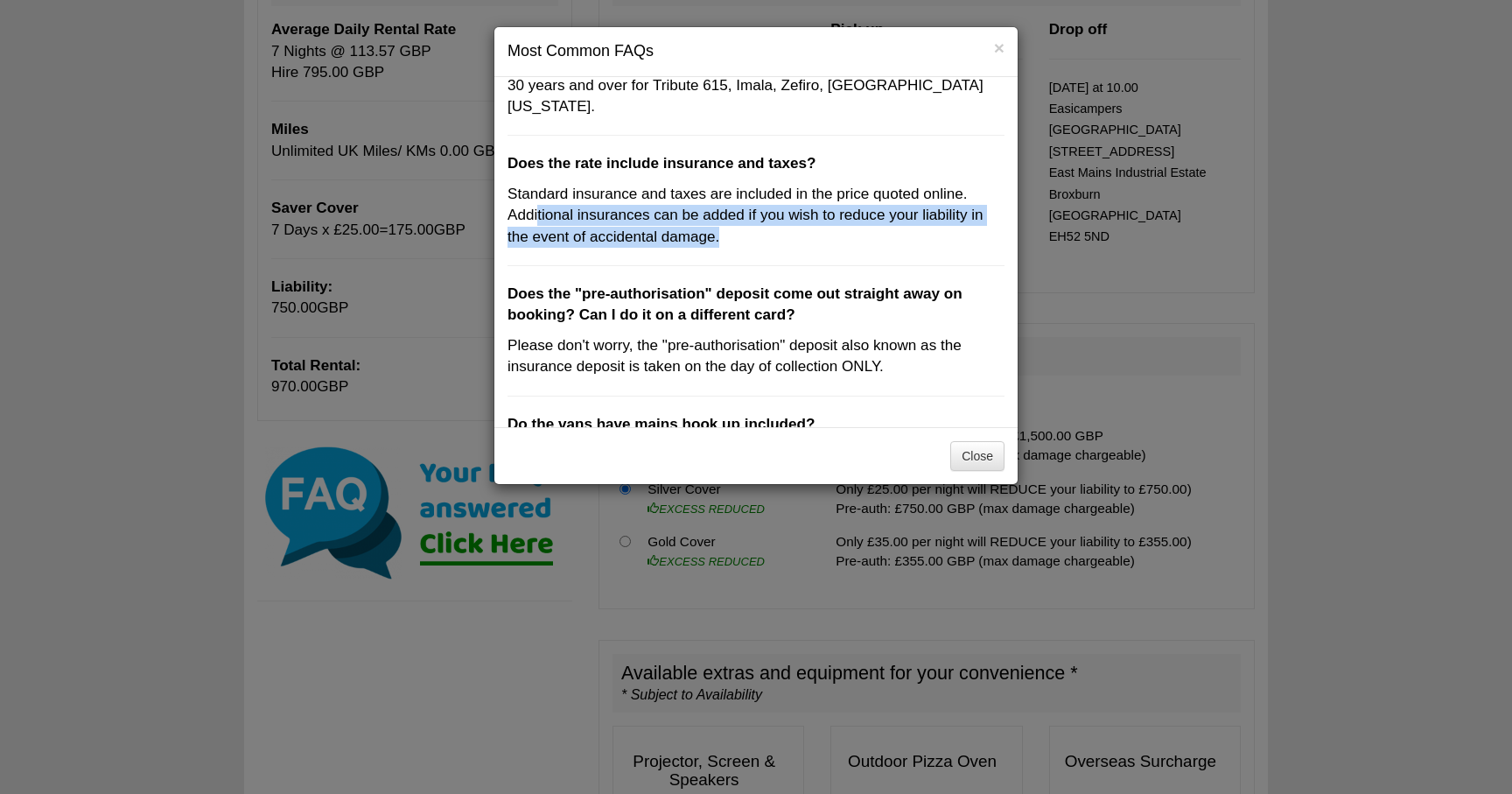
drag, startPoint x: 537, startPoint y: 190, endPoint x: 759, endPoint y: 209, distance: 222.8
click at [759, 209] on p "Standard insurance and taxes are included in the price quoted online. Additiona…" at bounding box center [756, 215] width 497 height 64
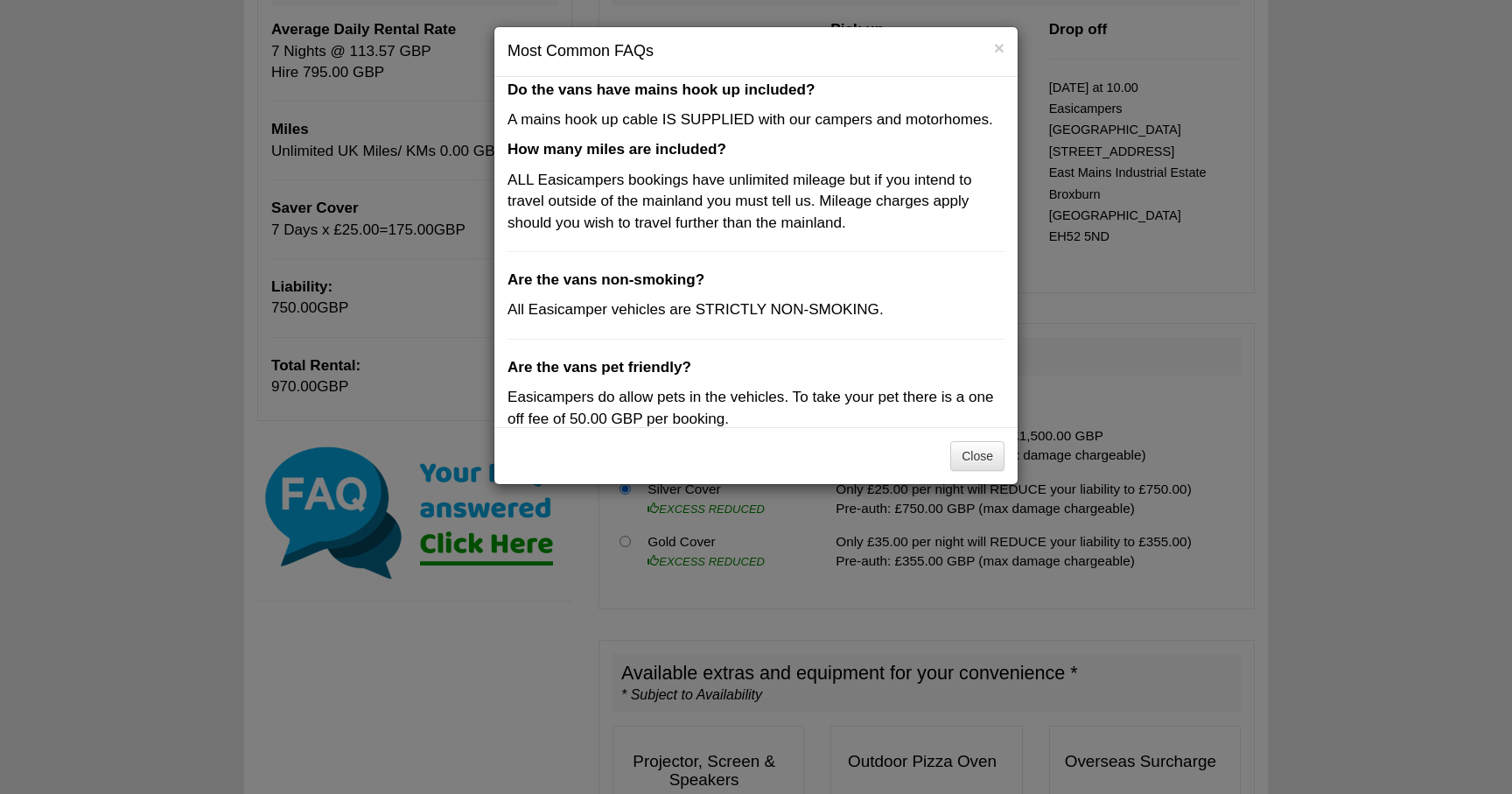
scroll to position [512, 0]
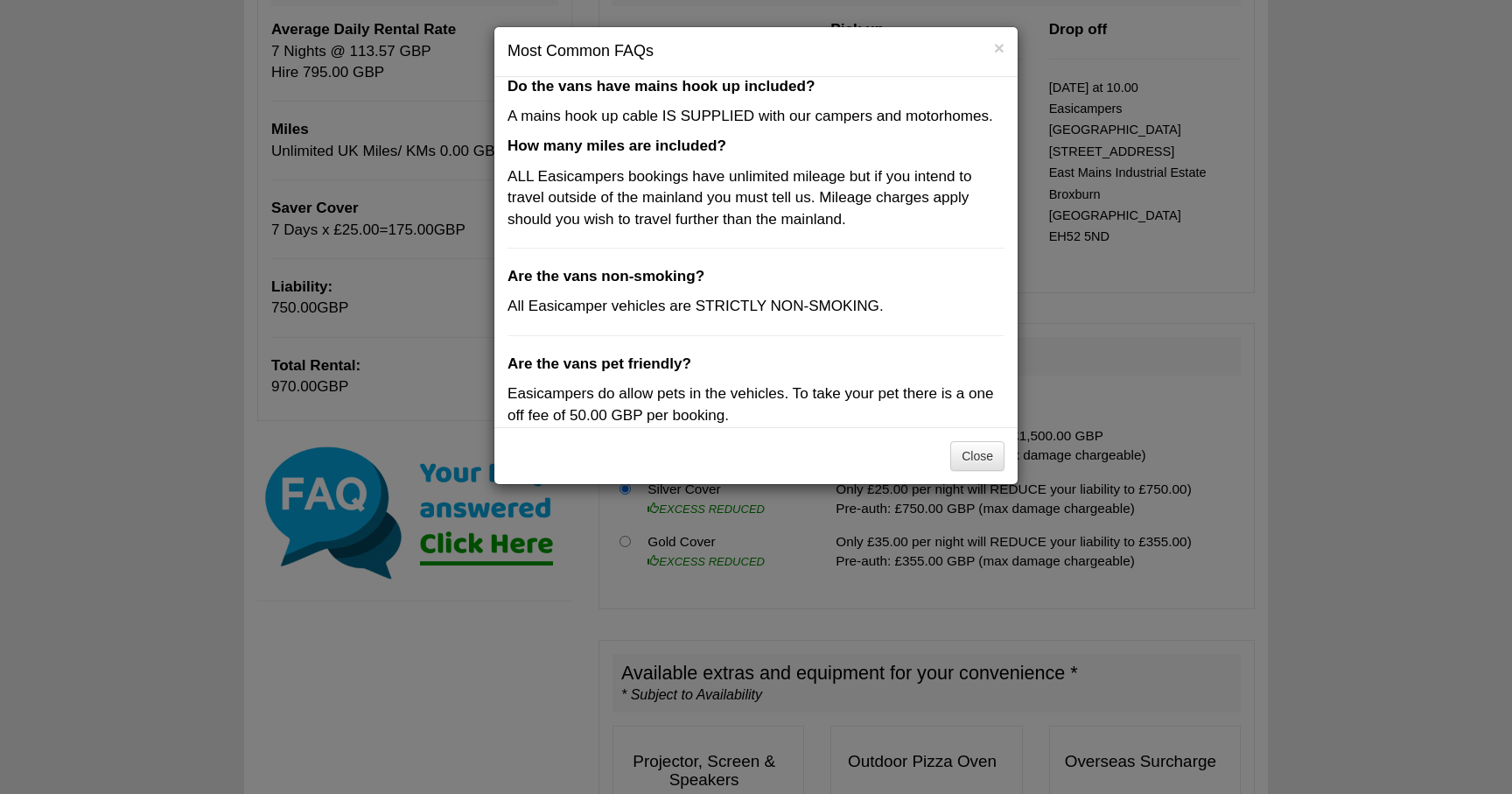
click at [636, 357] on div "Is there an age restriction in place? Yes, you must meet the age restriction de…" at bounding box center [755, 252] width 523 height 350
click at [985, 458] on button "Close" at bounding box center [977, 456] width 54 height 29
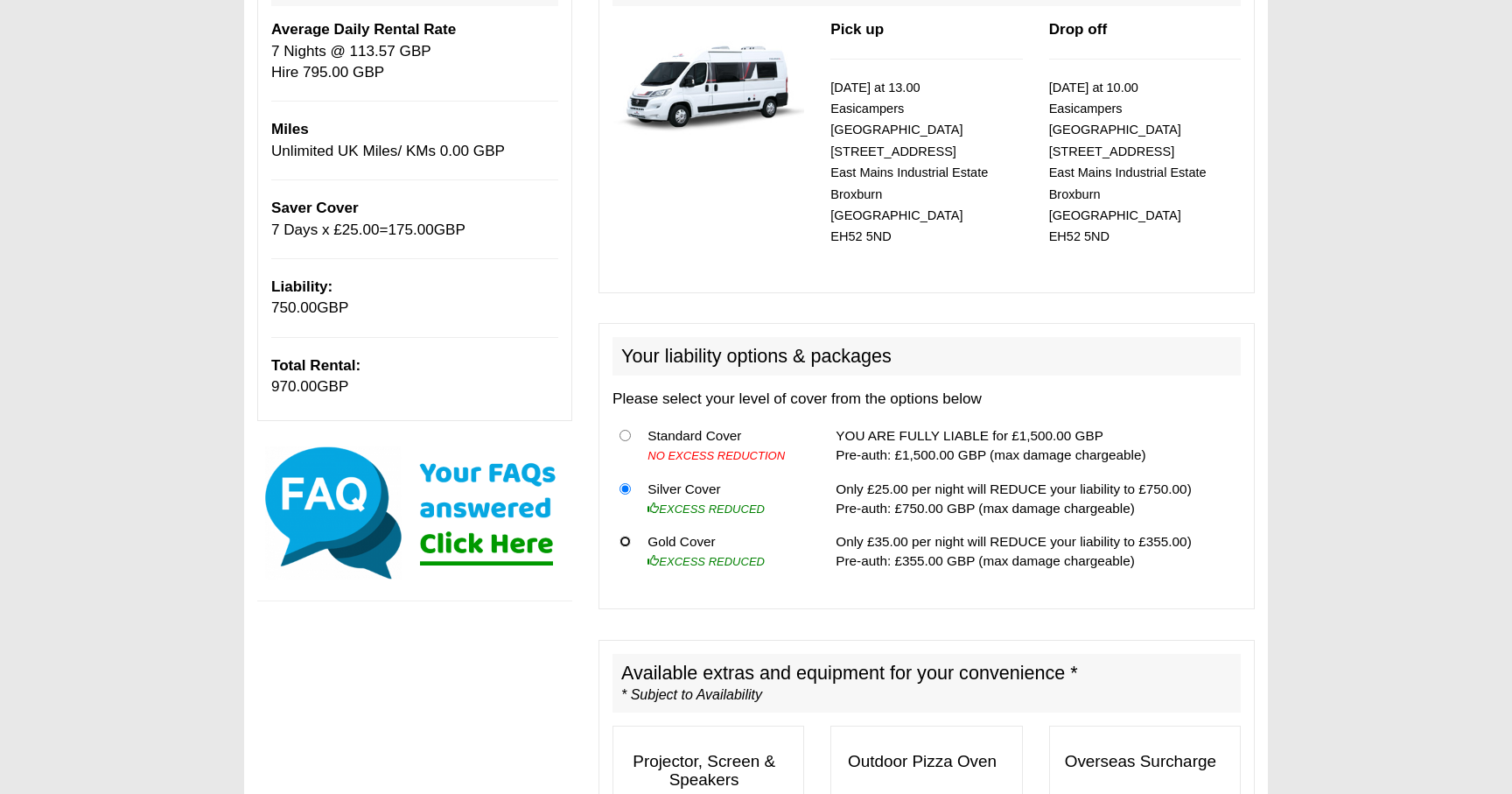
click at [627, 535] on input "radio" at bounding box center [625, 541] width 11 height 11
radio input "true"
click at [625, 483] on input "radio" at bounding box center [625, 489] width 11 height 11
radio input "true"
click at [621, 535] on input "radio" at bounding box center [625, 541] width 11 height 11
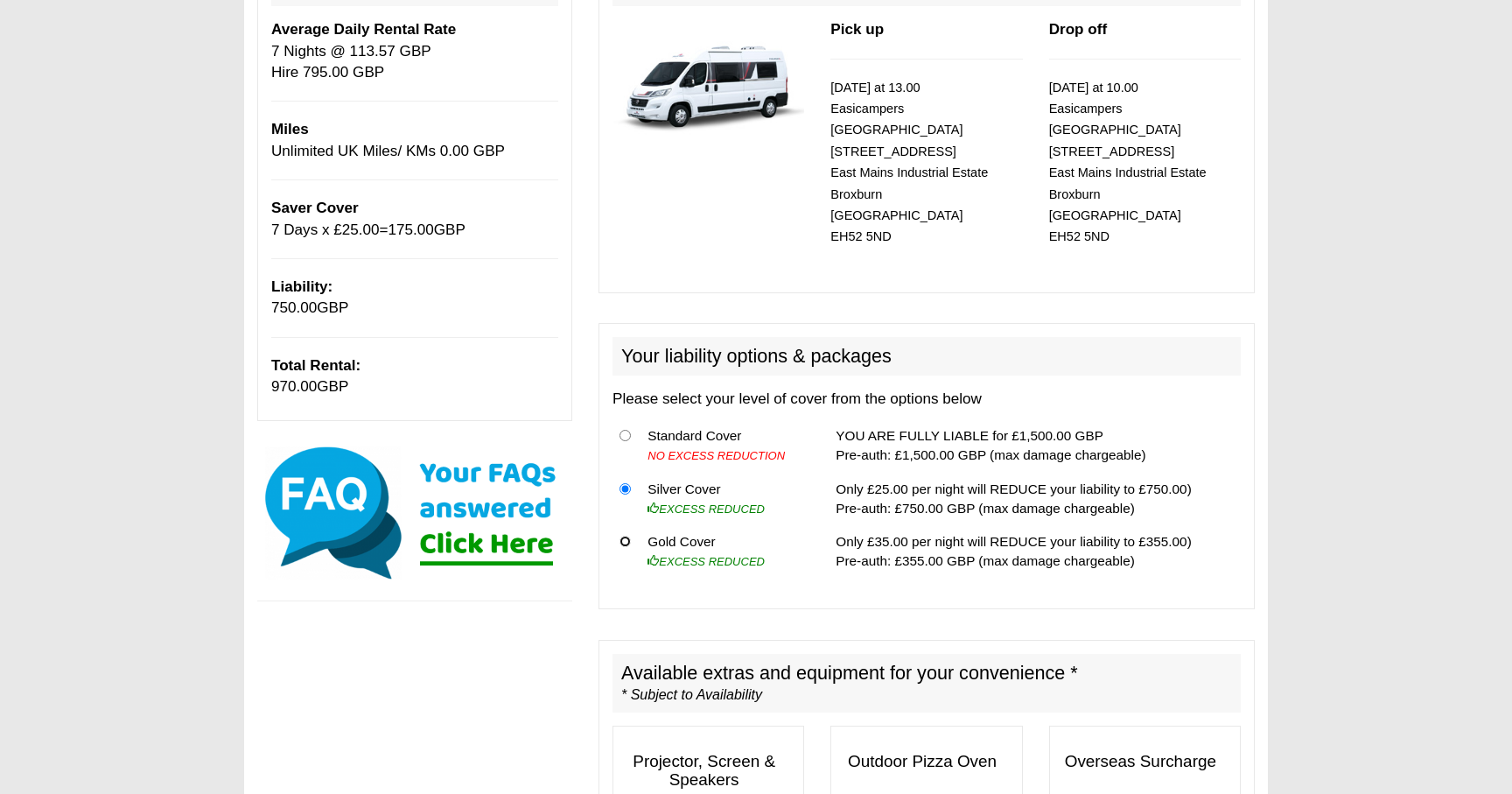
radio input "true"
click at [624, 483] on input "radio" at bounding box center [625, 489] width 11 height 11
radio input "true"
click at [628, 419] on th at bounding box center [626, 446] width 28 height 53
click at [627, 430] on input "radio" at bounding box center [625, 436] width 11 height 11
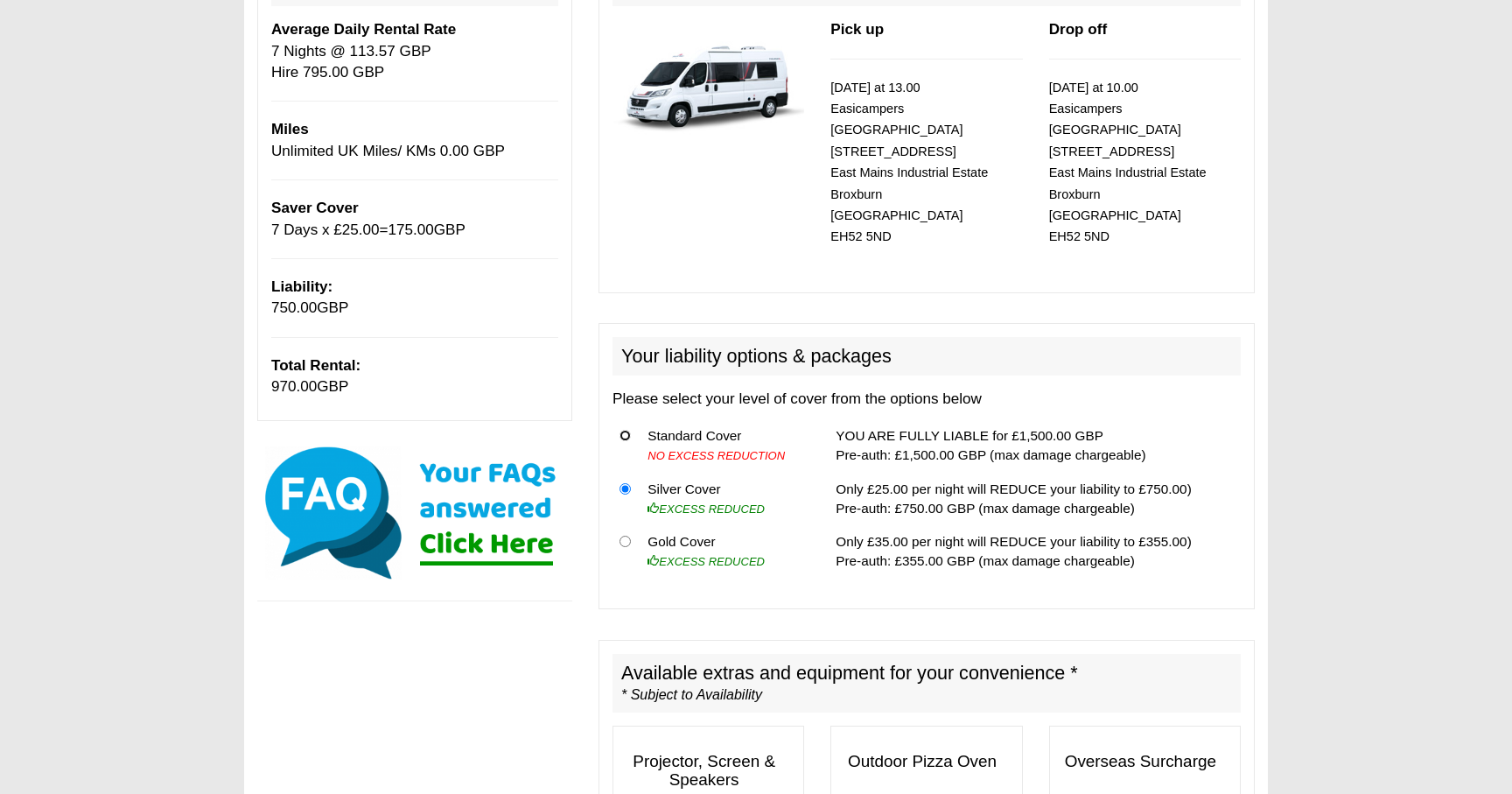
radio input "true"
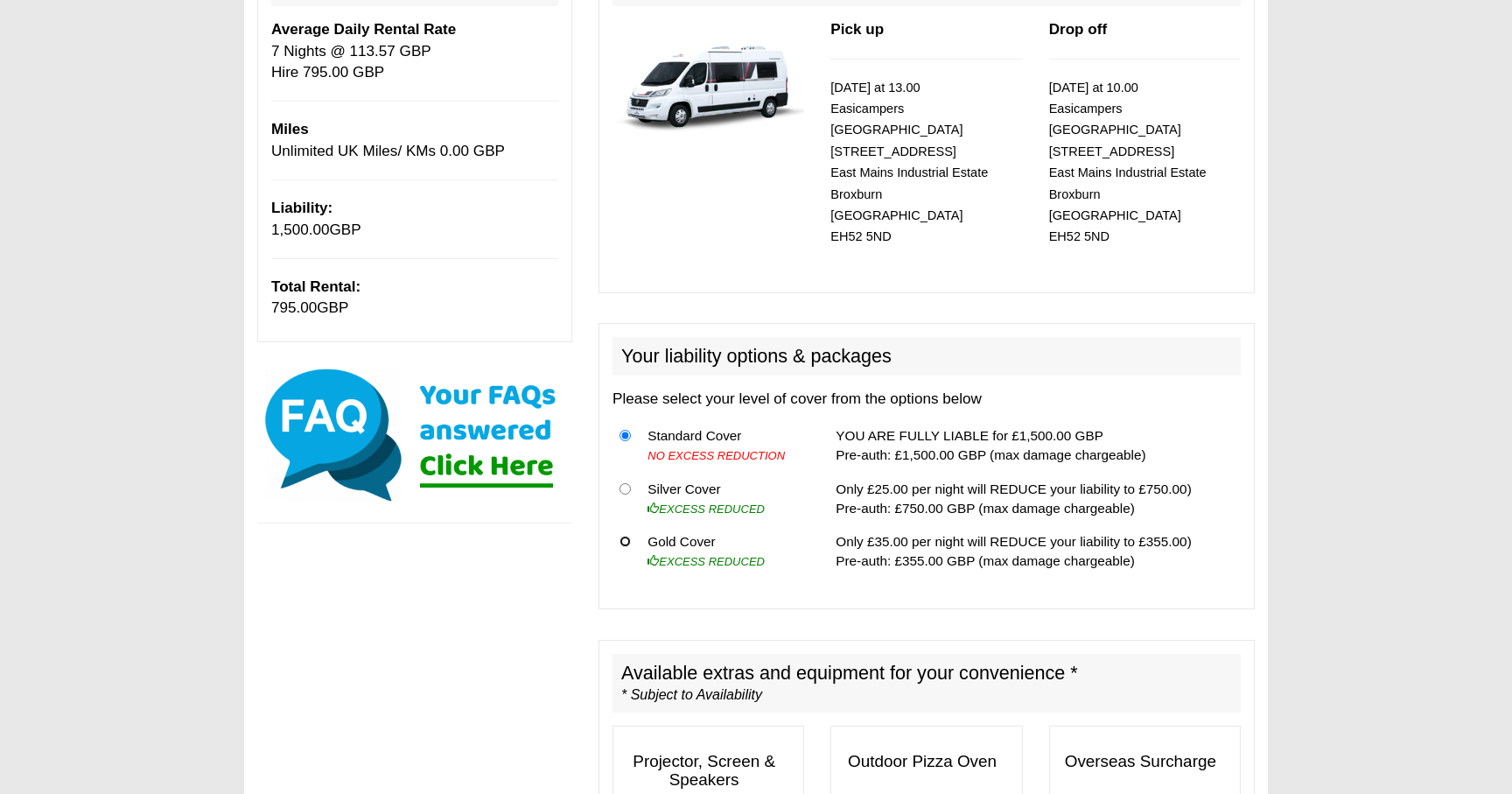
click at [621, 535] on input "radio" at bounding box center [625, 541] width 11 height 11
radio input "true"
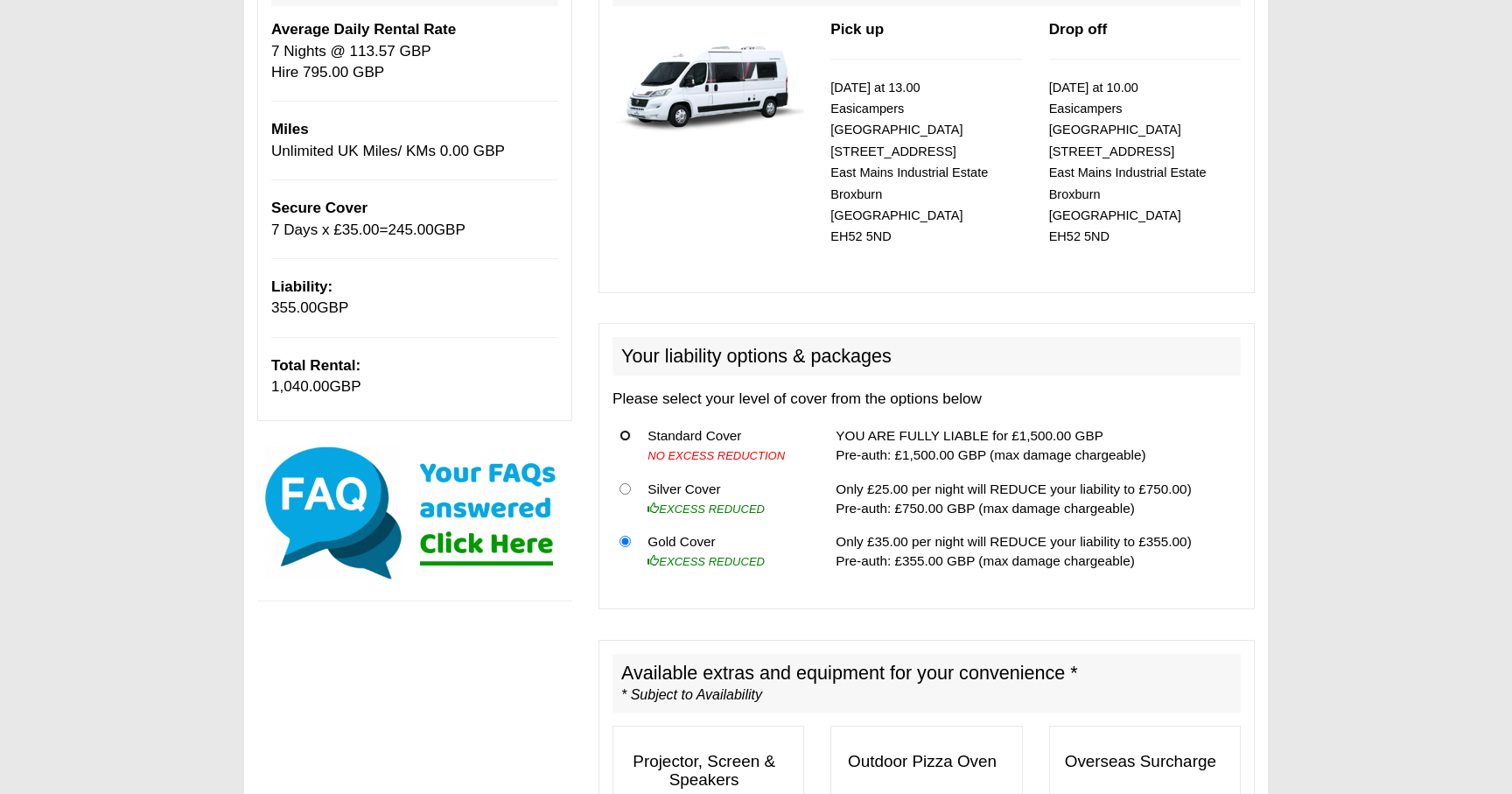
click at [626, 430] on input "radio" at bounding box center [625, 436] width 11 height 11
radio input "true"
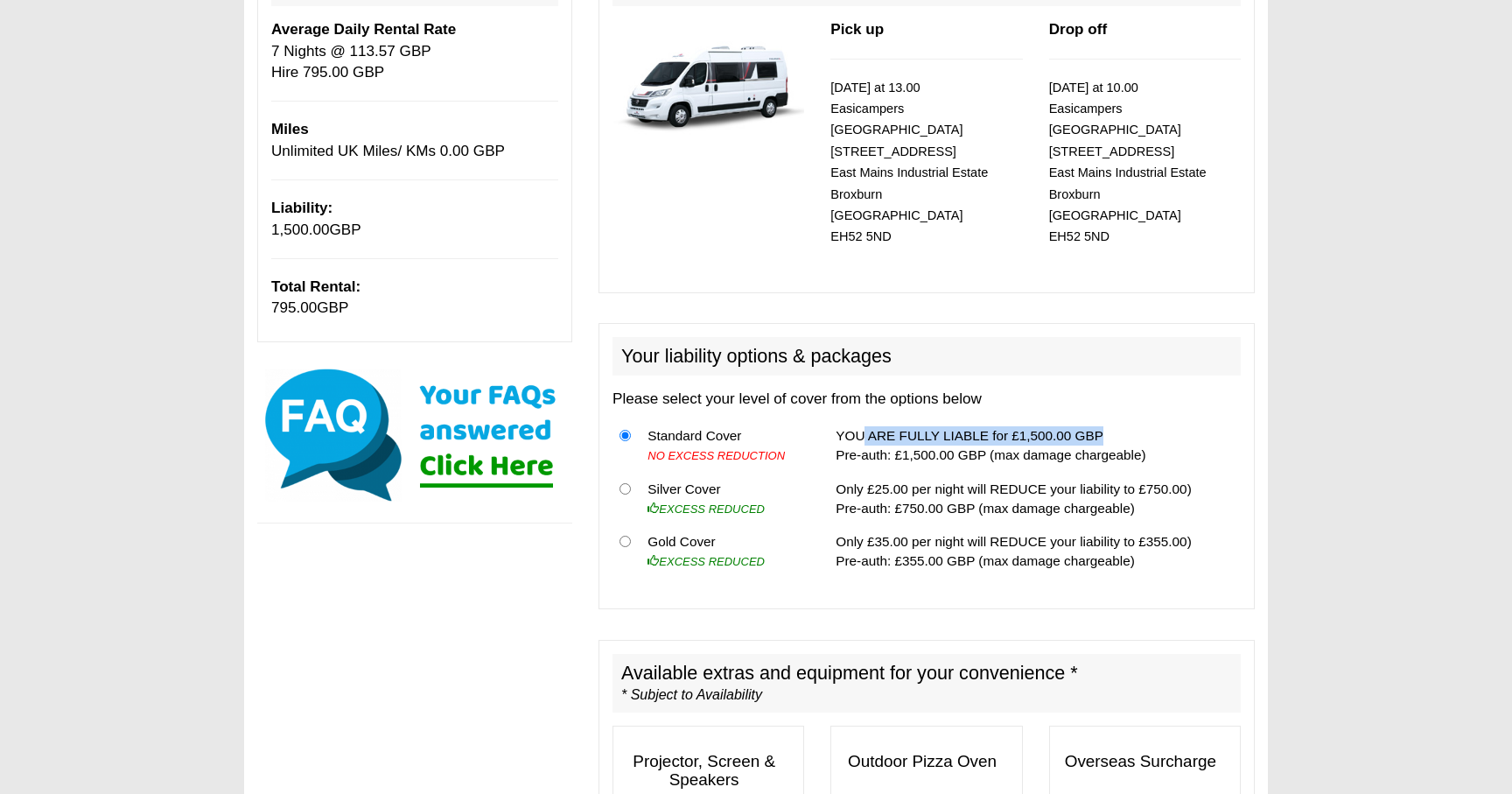
drag, startPoint x: 849, startPoint y: 414, endPoint x: 1073, endPoint y: 413, distance: 224.0
click at [1073, 419] on td "YOU ARE FULLY LIABLE for £1,500.00 GBP Pre-auth: £1,500.00 GBP (max damage char…" at bounding box center [1035, 446] width 412 height 53
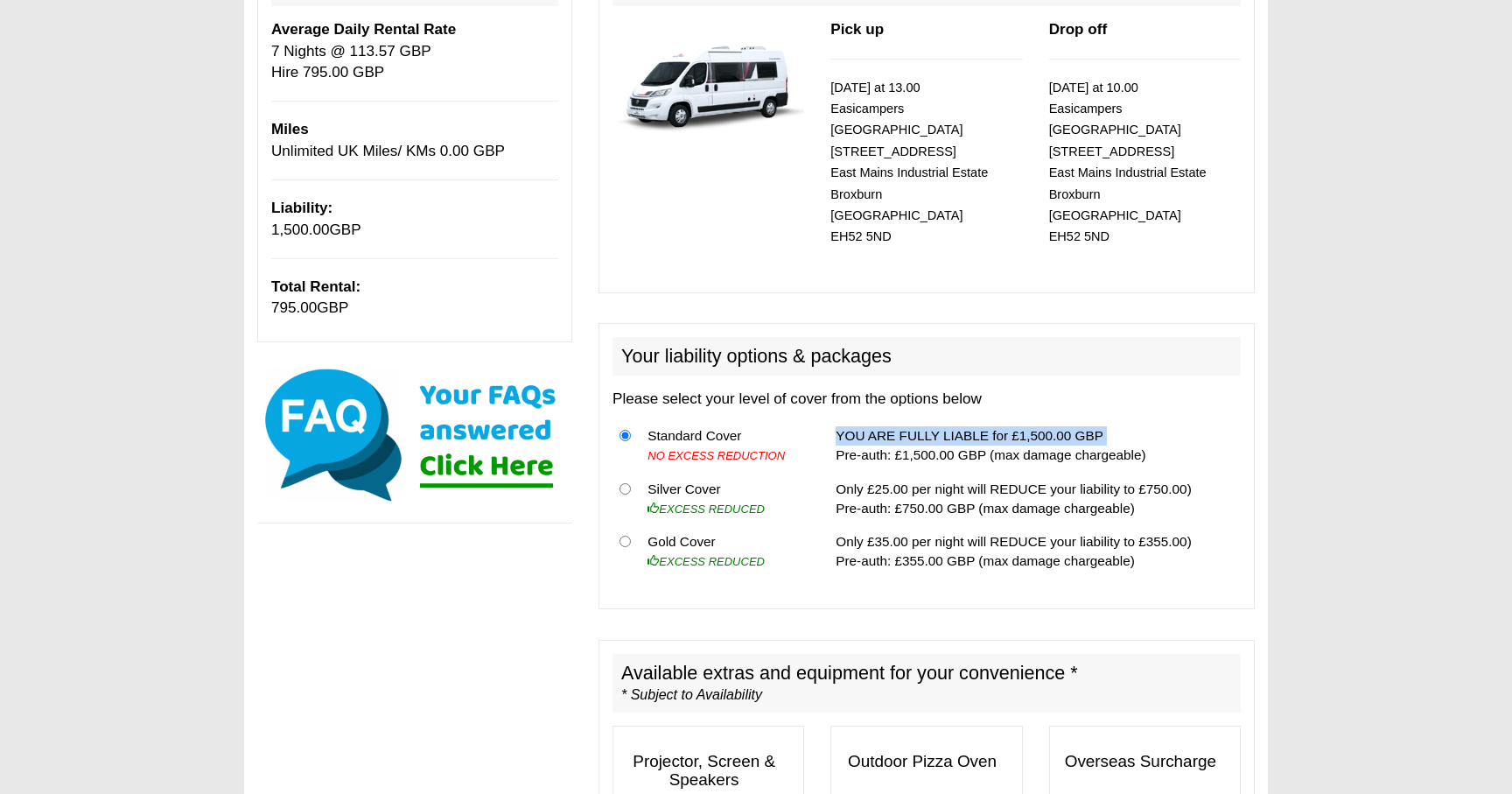
click at [1051, 419] on td "YOU ARE FULLY LIABLE for £1,500.00 GBP Pre-auth: £1,500.00 GBP (max damage char…" at bounding box center [1035, 446] width 412 height 53
click at [901, 419] on td "YOU ARE FULLY LIABLE for £1,500.00 GBP Pre-auth: £1,500.00 GBP (max damage char…" at bounding box center [1035, 446] width 412 height 53
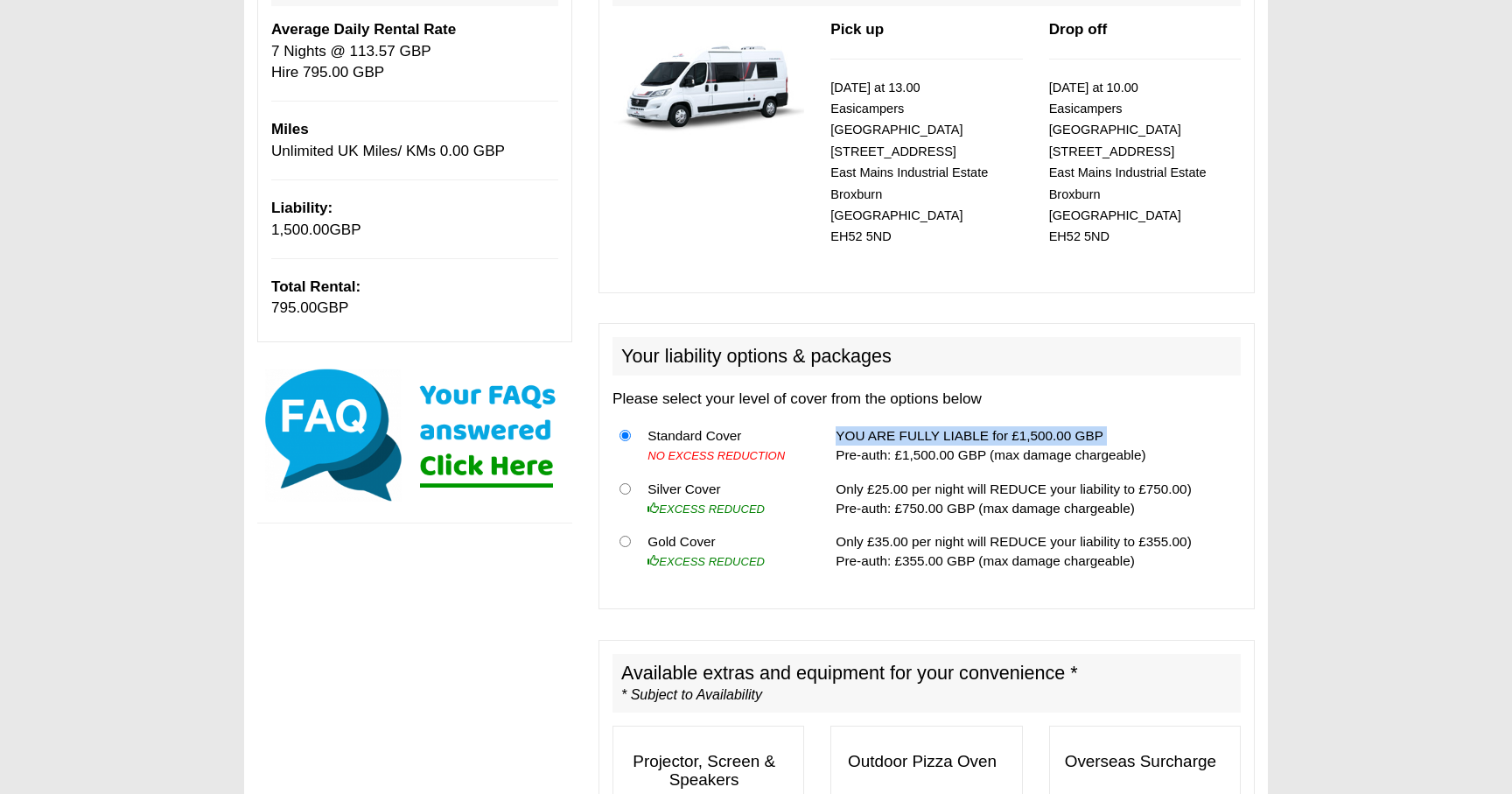
click at [901, 419] on td "YOU ARE FULLY LIABLE for £1,500.00 GBP Pre-auth: £1,500.00 GBP (max damage char…" at bounding box center [1035, 446] width 412 height 53
drag, startPoint x: 1125, startPoint y: 467, endPoint x: 1176, endPoint y: 469, distance: 51.0
click at [1176, 472] on td "Only £25.00 per night will REDUCE your liability to £750.00) Pre-auth: £750.00 …" at bounding box center [1035, 499] width 412 height 53
drag, startPoint x: 1133, startPoint y: 518, endPoint x: 1174, endPoint y: 528, distance: 42.2
click at [1174, 528] on td "Only £35.00 per night will REDUCE your liability to £355.00) Pre-auth: £355.00 …" at bounding box center [1035, 551] width 412 height 52
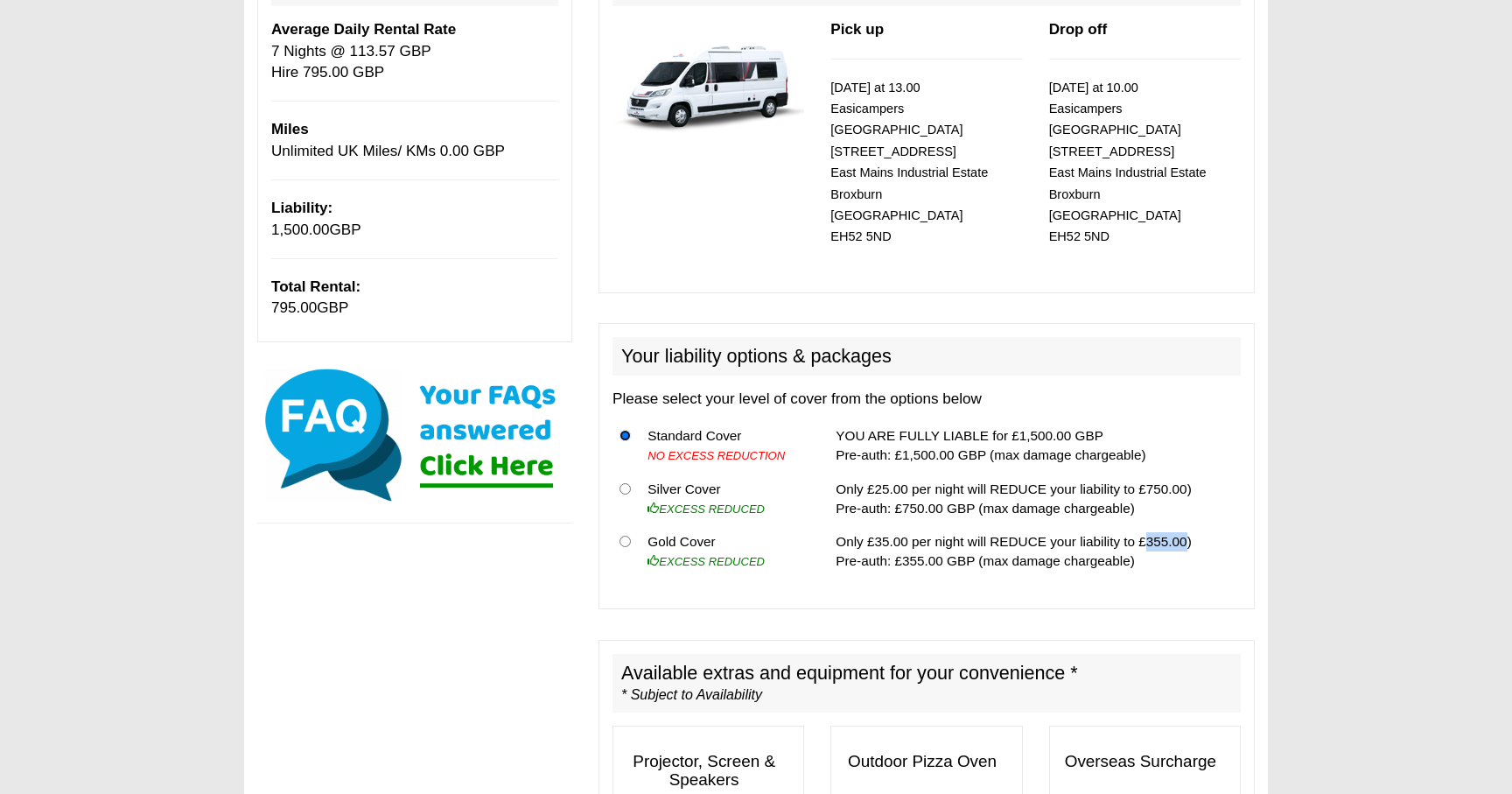
click at [628, 430] on input "radio" at bounding box center [625, 436] width 11 height 11
drag, startPoint x: 884, startPoint y: 436, endPoint x: 974, endPoint y: 436, distance: 90.0
click at [974, 436] on td "YOU ARE FULLY LIABLE for £1,500.00 GBP Pre-auth: £1,500.00 GBP (max damage char…" at bounding box center [1035, 446] width 412 height 53
click at [626, 430] on input "radio" at bounding box center [625, 436] width 11 height 11
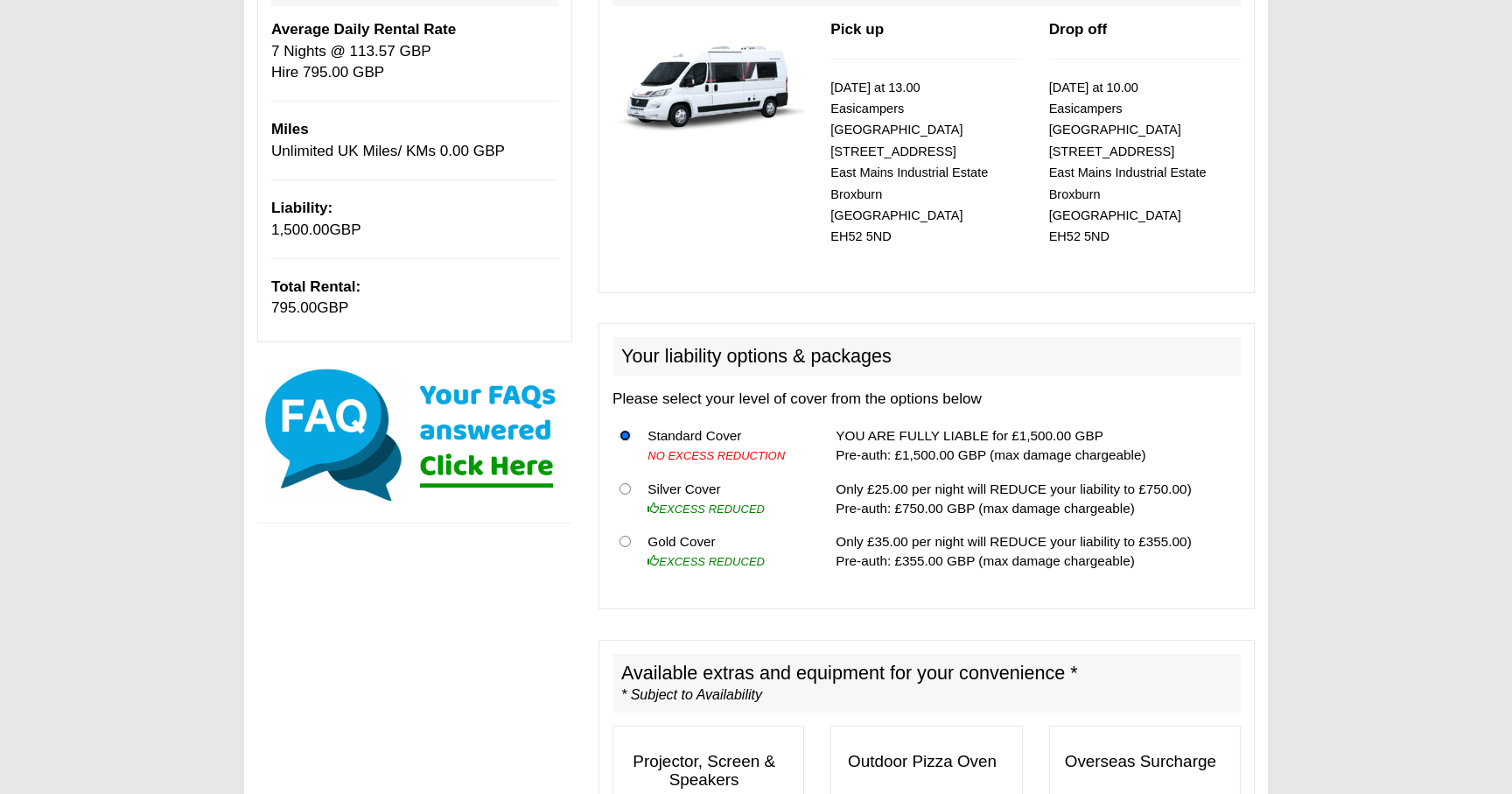
click at [626, 430] on input "radio" at bounding box center [625, 436] width 11 height 11
click at [625, 430] on input "radio" at bounding box center [625, 436] width 11 height 11
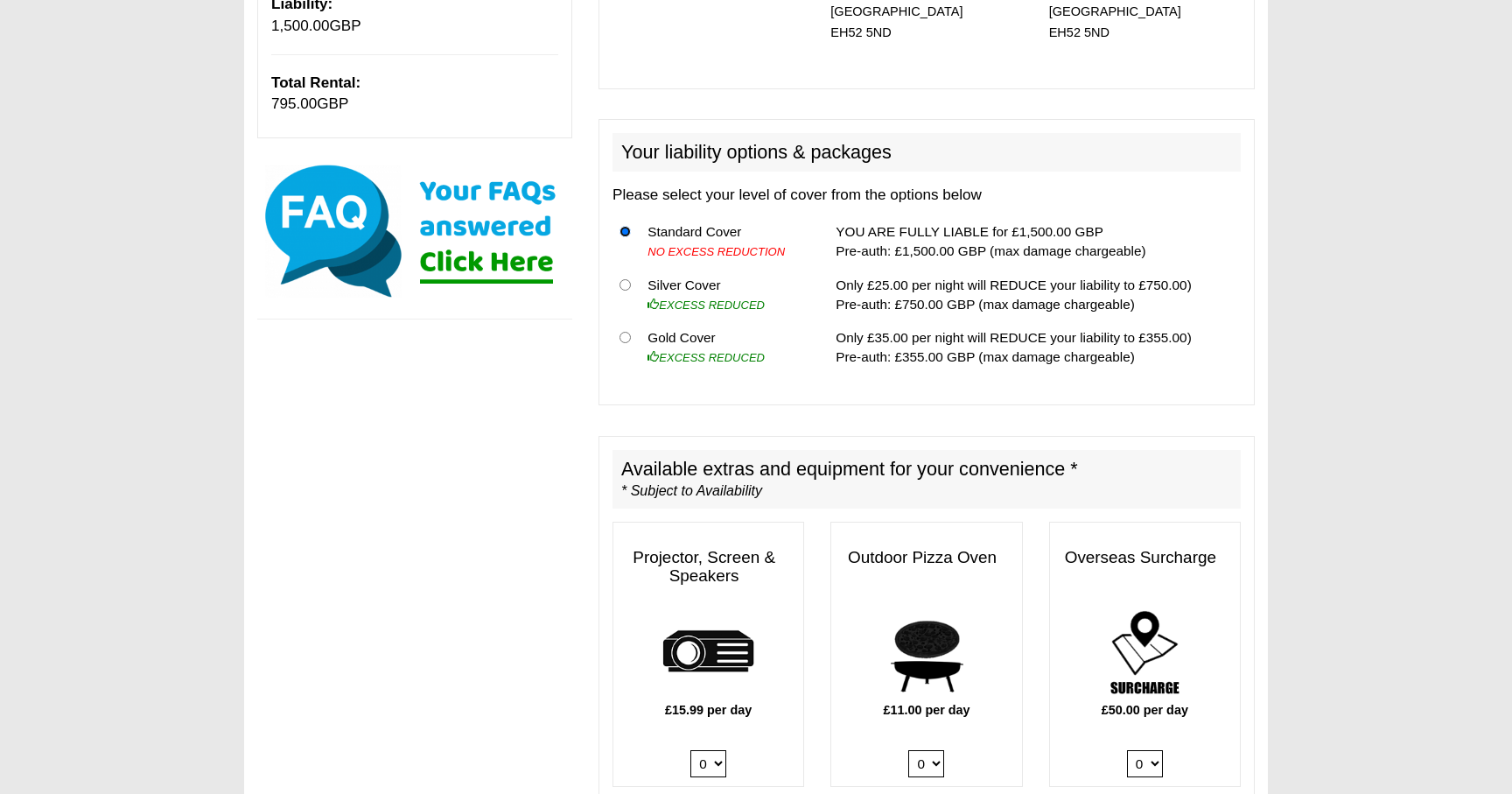
scroll to position [467, 0]
drag, startPoint x: 888, startPoint y: 237, endPoint x: 939, endPoint y: 237, distance: 51.0
click at [939, 237] on td "YOU ARE FULLY LIABLE for £1,500.00 GBP Pre-auth: £1,500.00 GBP (max damage char…" at bounding box center [1035, 243] width 412 height 53
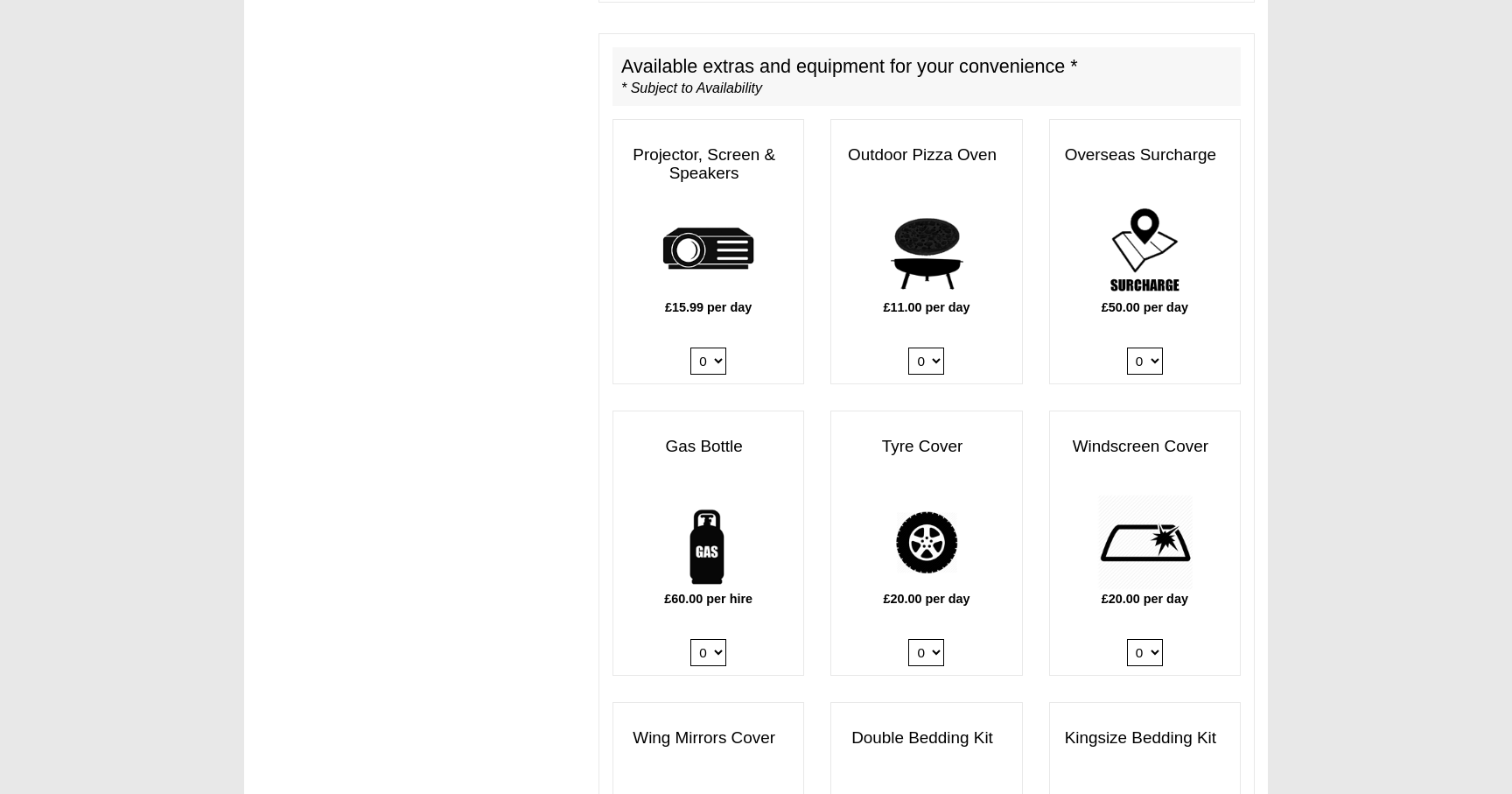
scroll to position [892, 0]
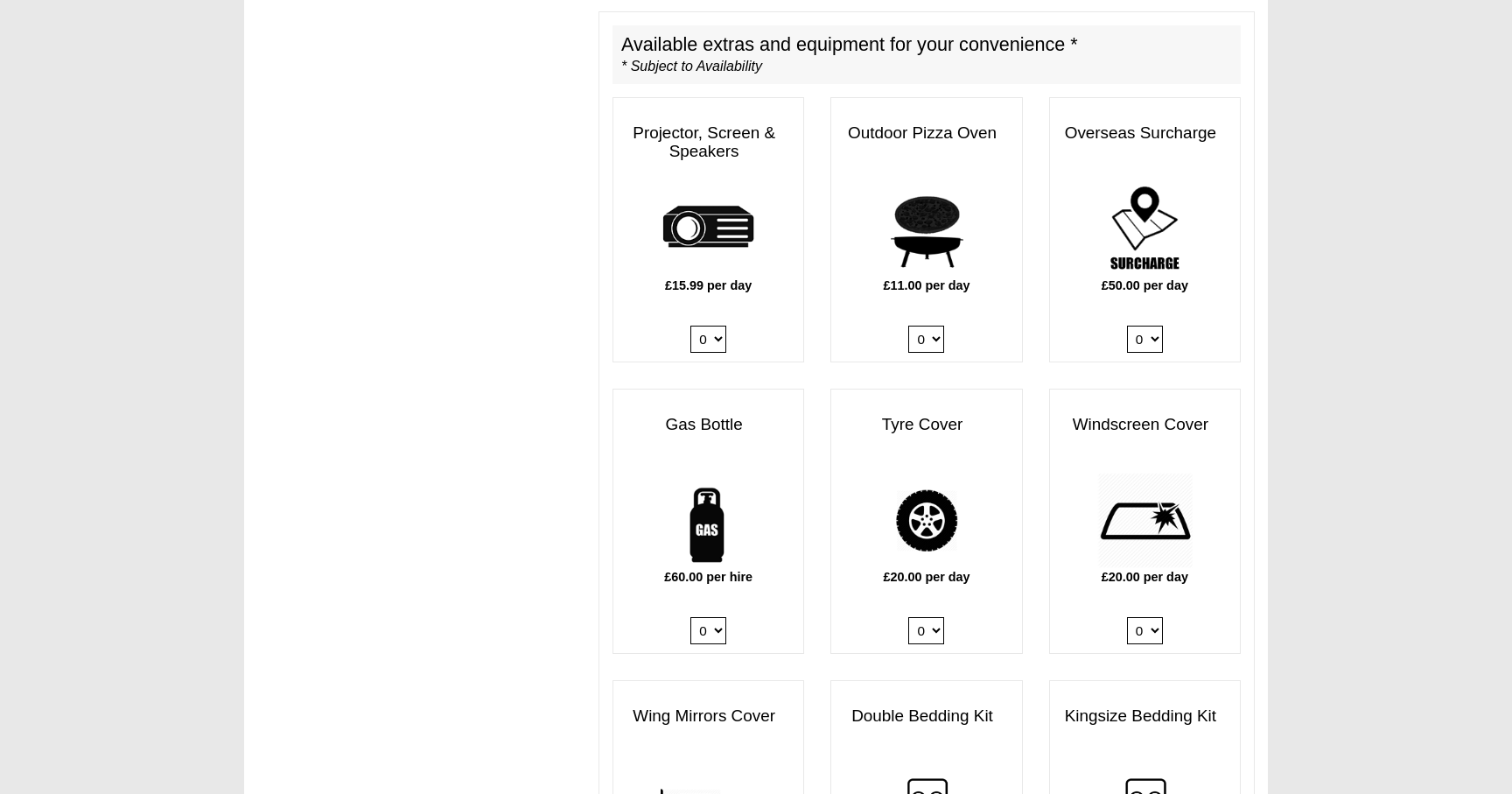
click at [932, 617] on select "0 1" at bounding box center [926, 631] width 36 height 28
select select "Tyre Cover @ 20.00 GBP per day."
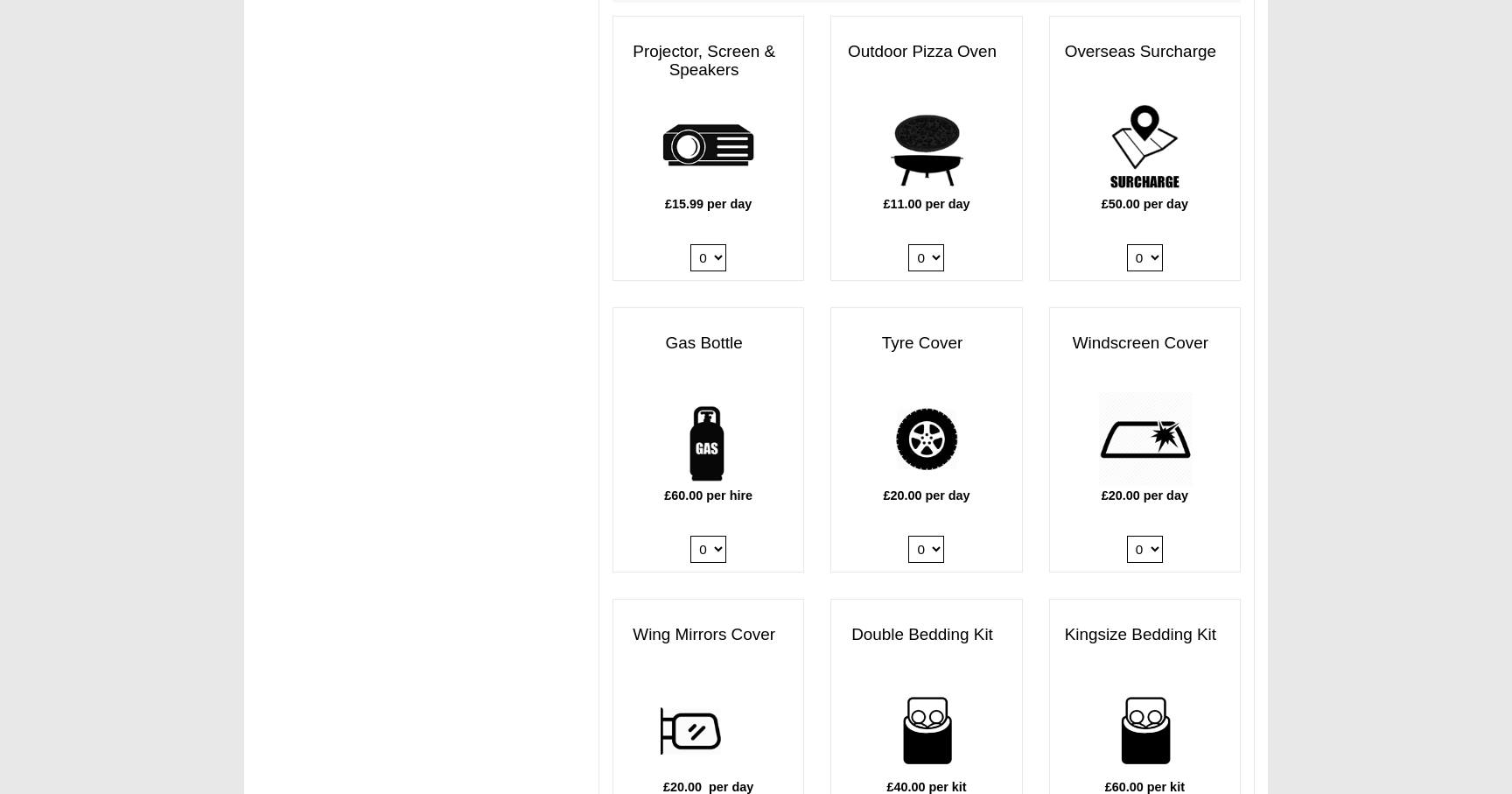
scroll to position [978, 0]
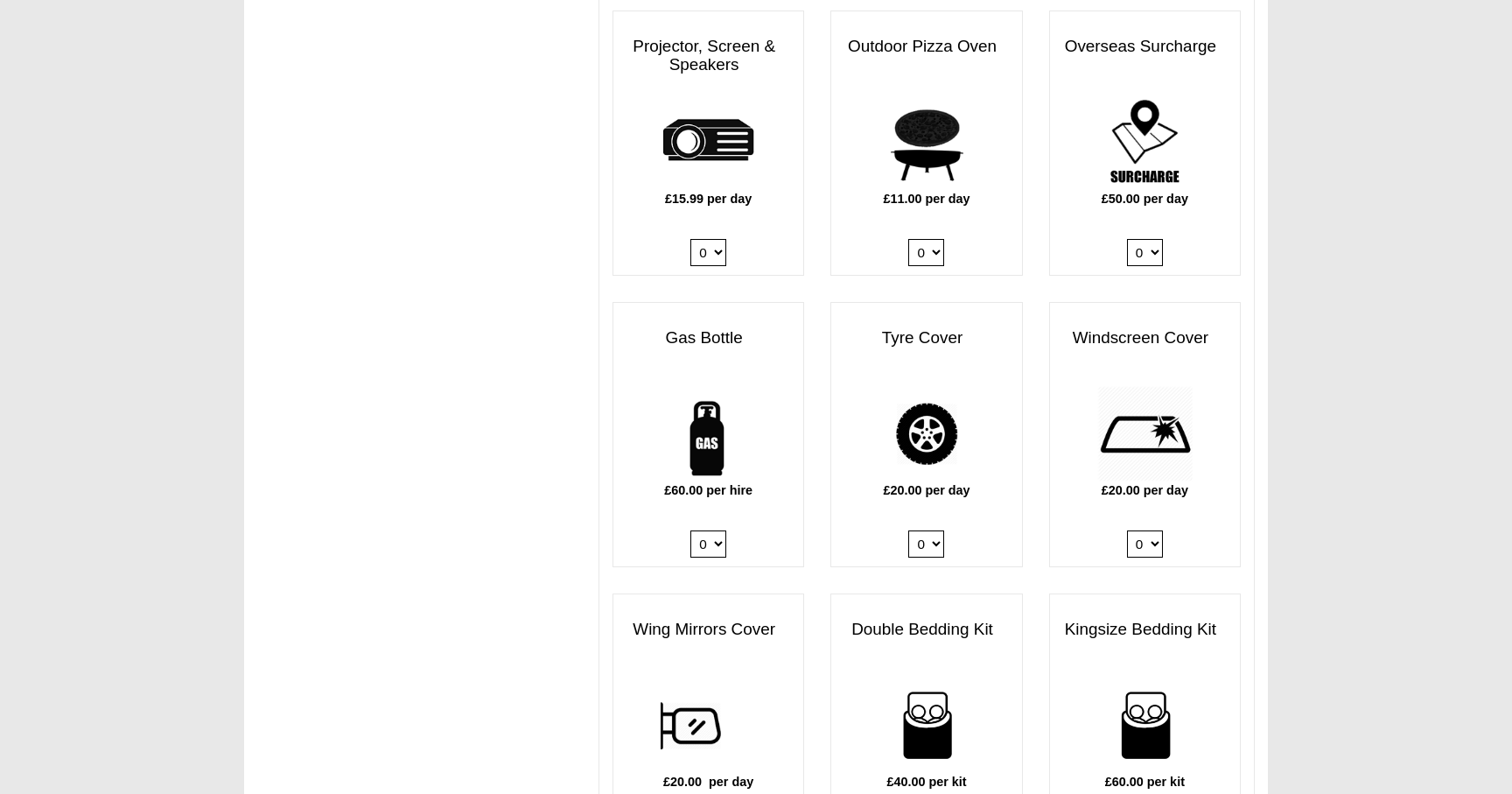
click at [1145, 531] on select "0 1" at bounding box center [1145, 545] width 36 height 28
select select "Windscreen Cover @ 20.00 GBP per day."
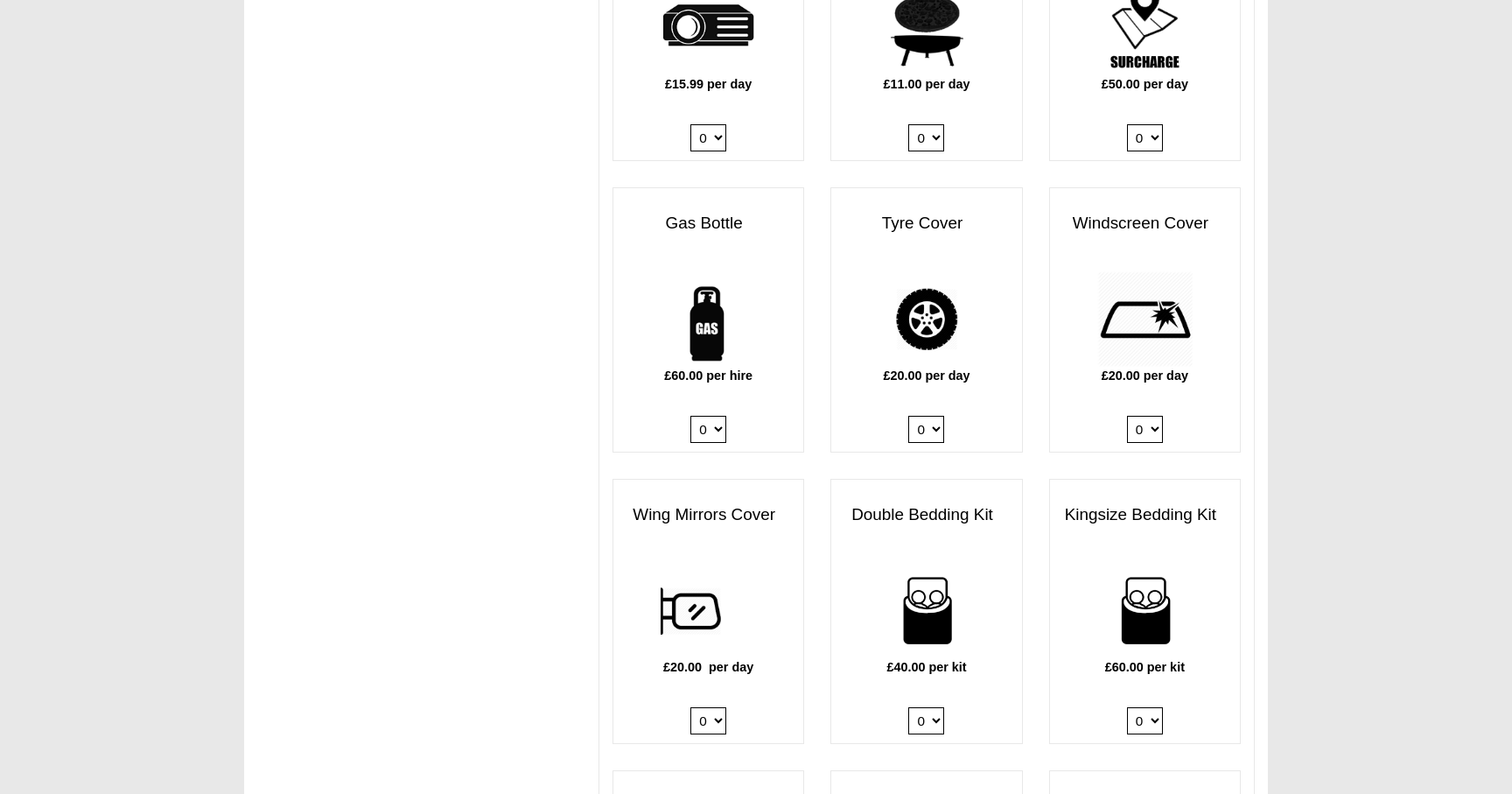
scroll to position [1096, 0]
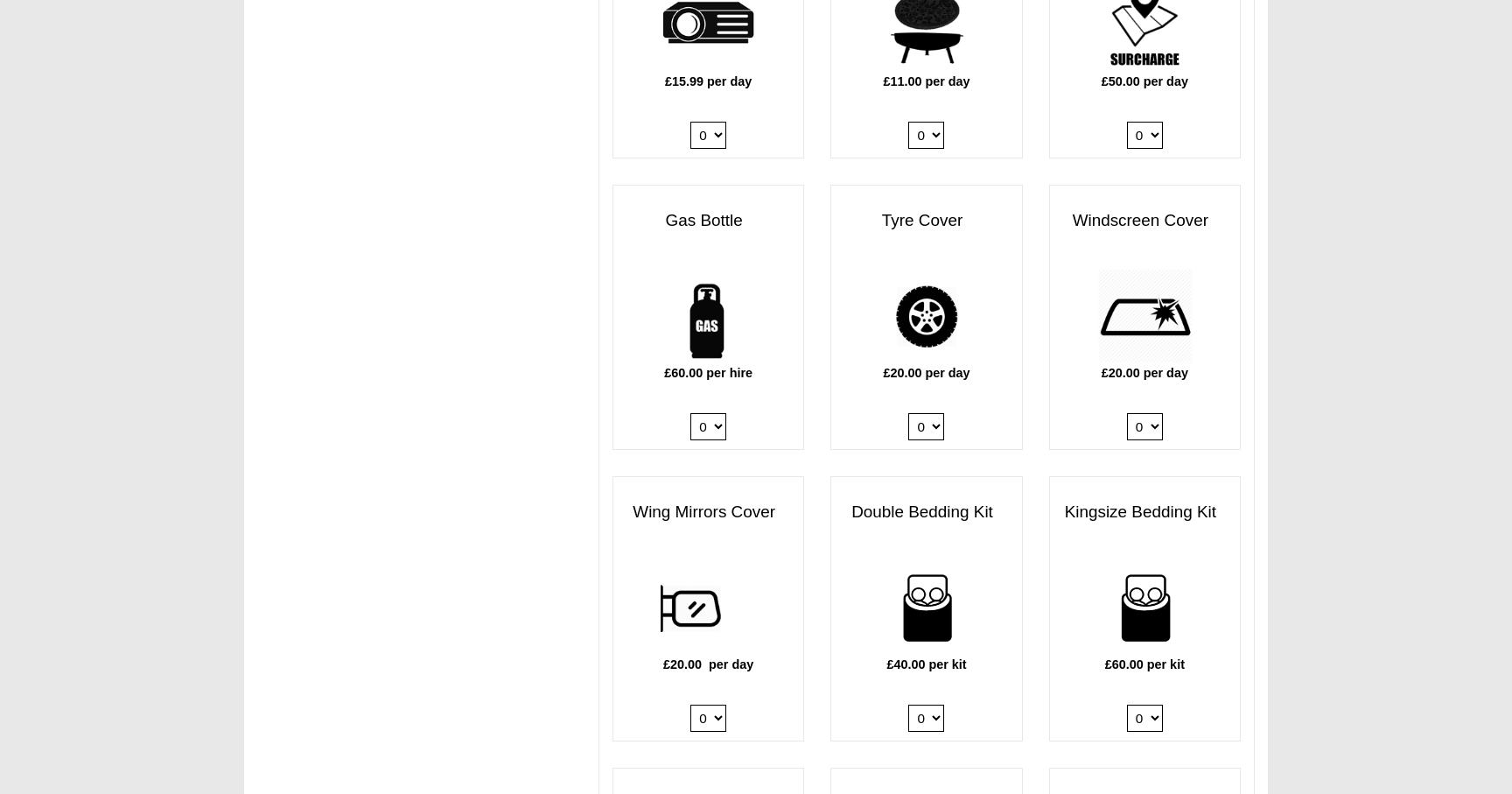
click at [700, 705] on select "0 1" at bounding box center [707, 719] width 36 height 28
select select "Wing Mirrors Cover @ 20.00 GBP per day."
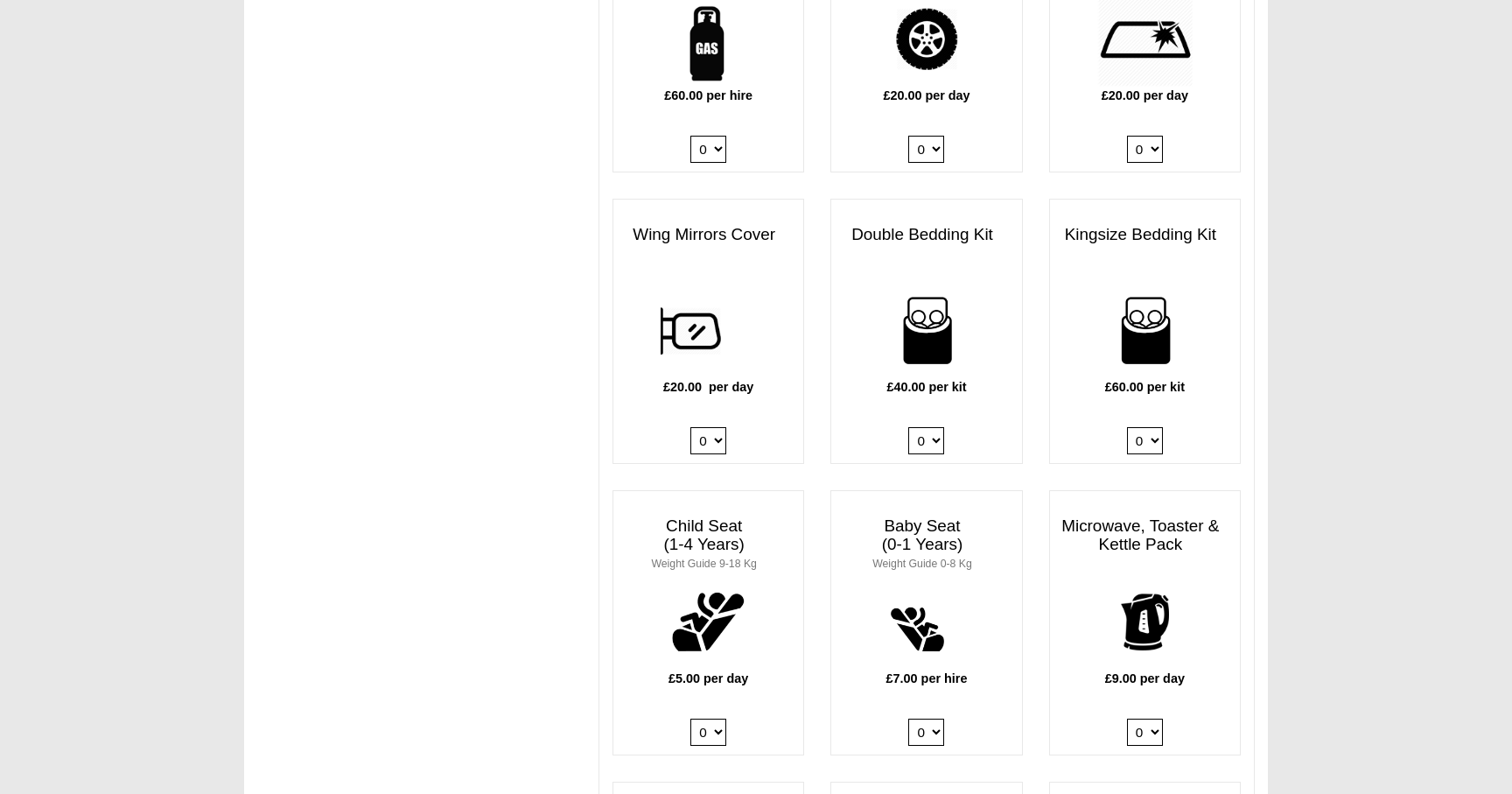
scroll to position [1376, 0]
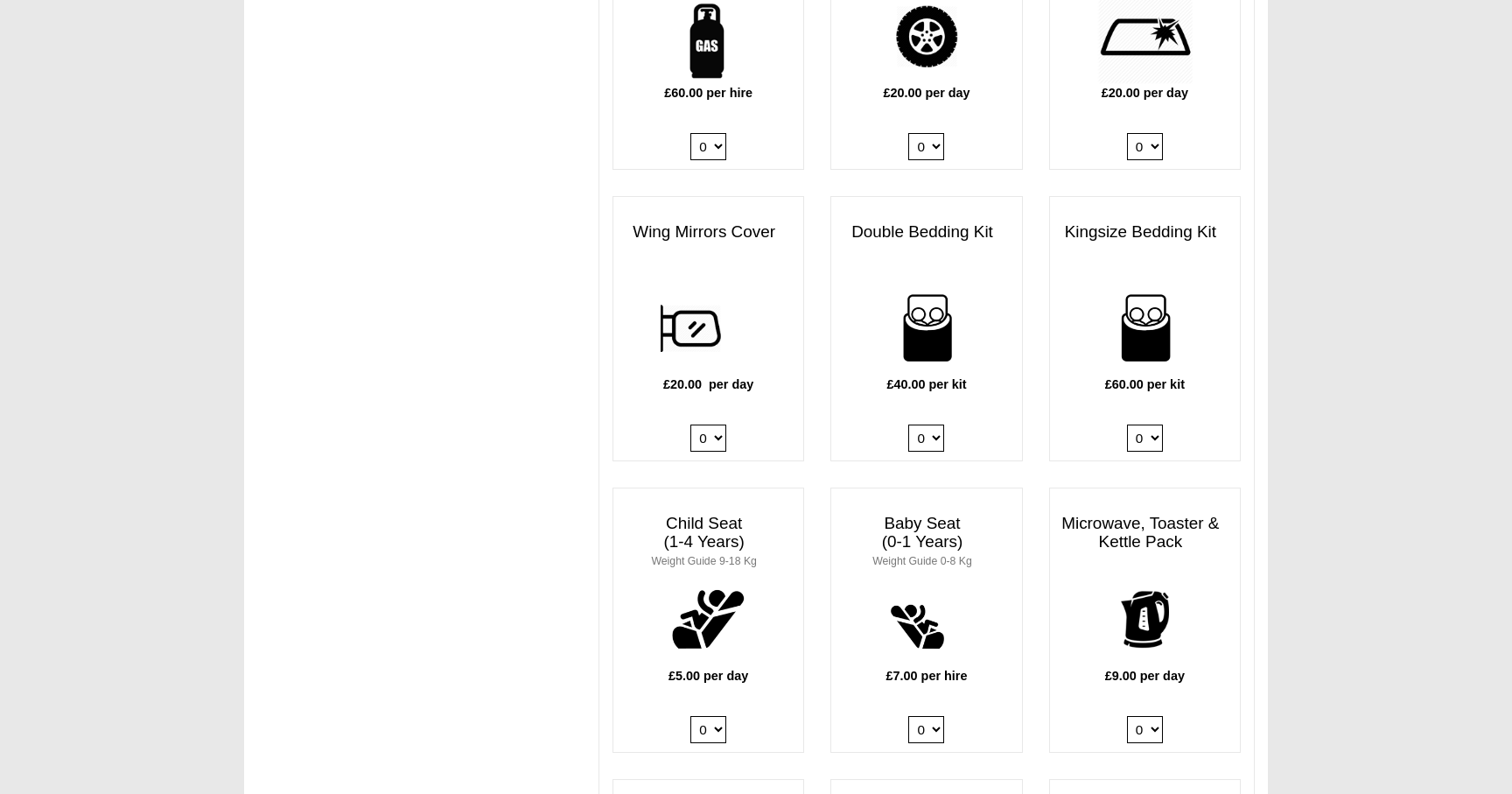
click at [884, 216] on h3 "Double Bedding Kit" at bounding box center [926, 232] width 190 height 36
click at [921, 218] on h3 "Double Bedding Kit" at bounding box center [926, 232] width 190 height 36
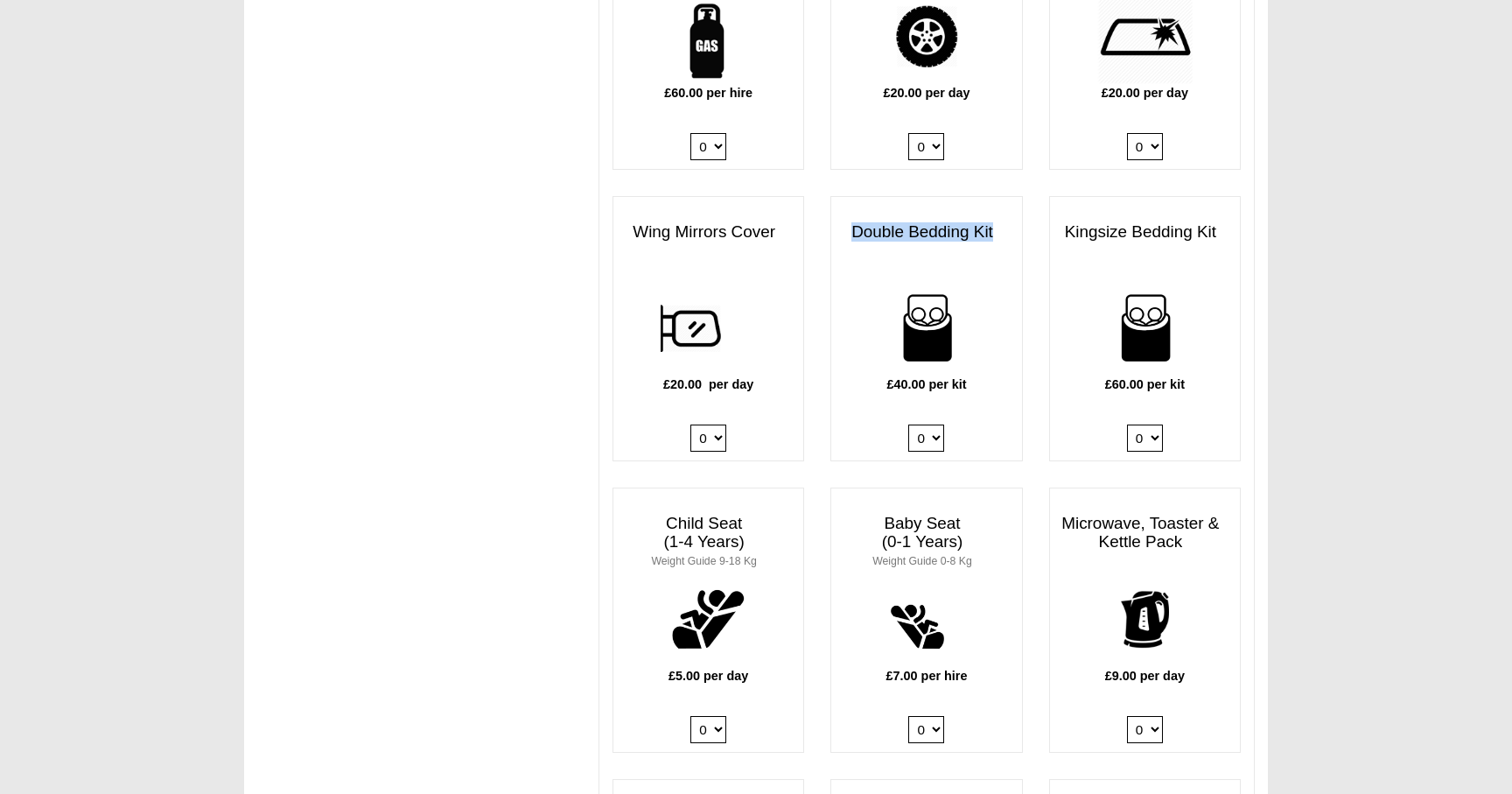
click at [921, 218] on h3 "Double Bedding Kit" at bounding box center [926, 232] width 190 height 36
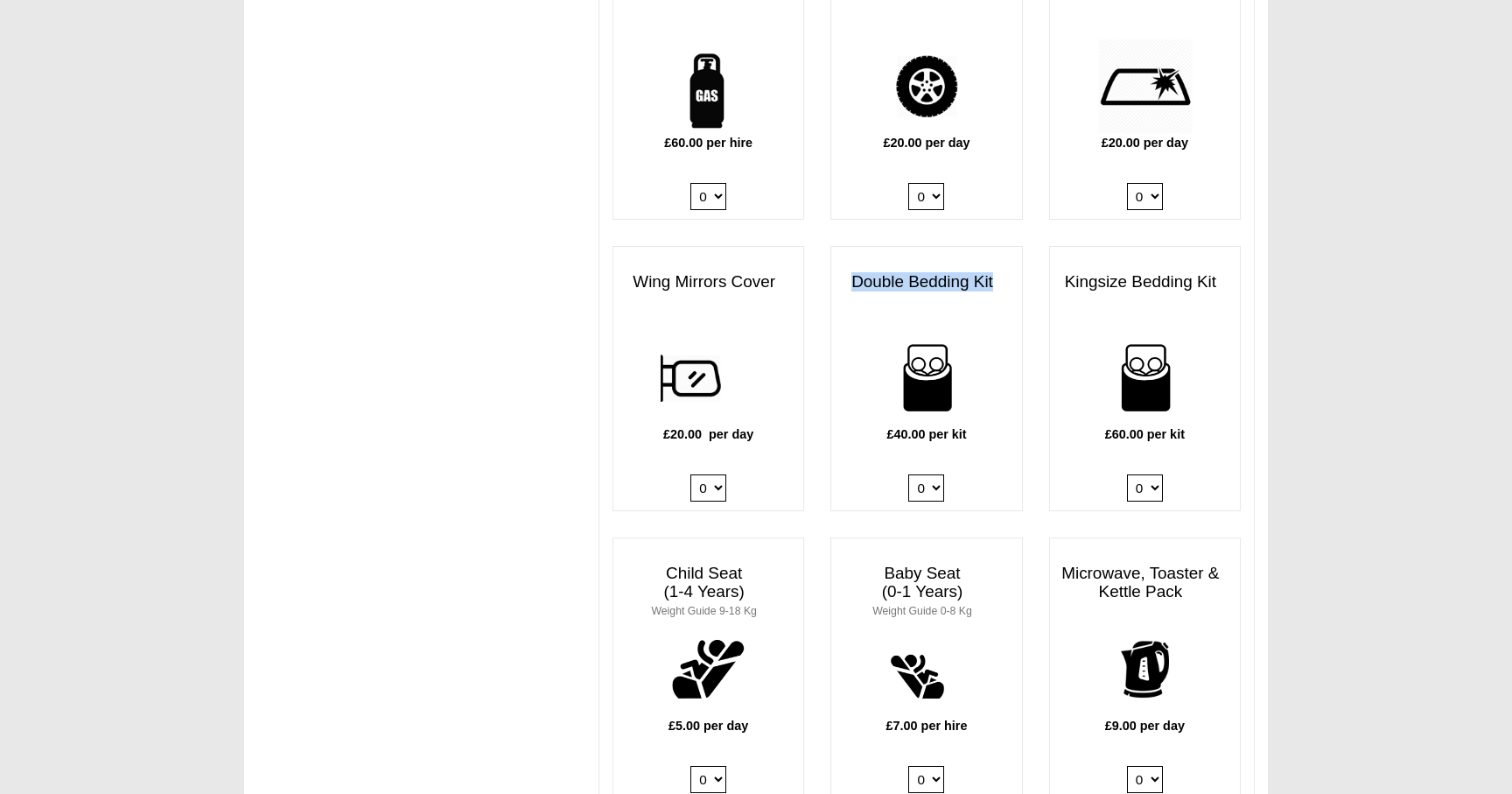
scroll to position [1219, 0]
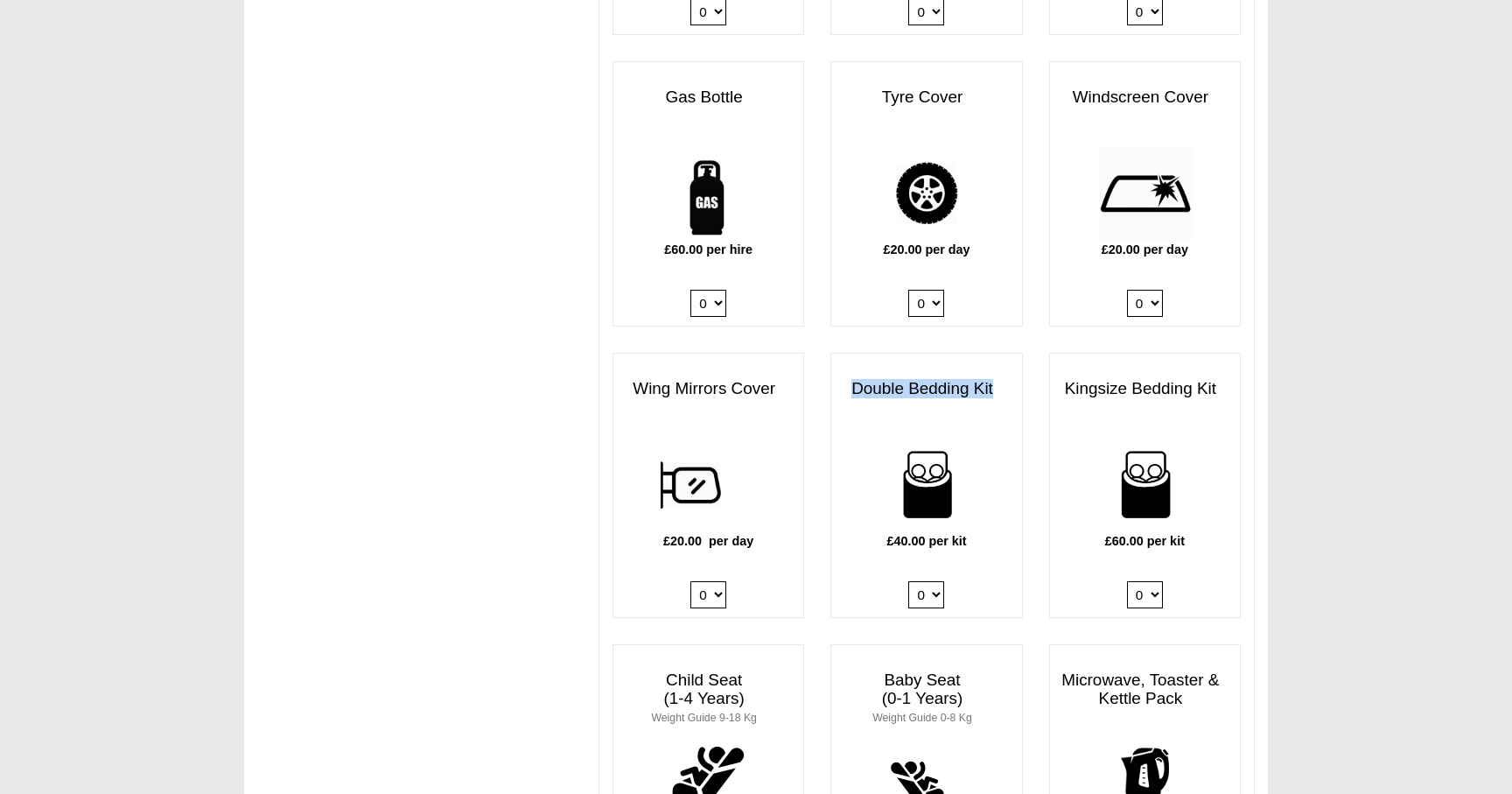
click at [924, 581] on select "0 1 2 3 4" at bounding box center [926, 595] width 36 height 28
click at [1118, 371] on h3 "Kingsize Bedding Kit" at bounding box center [1145, 389] width 190 height 36
click at [917, 586] on select "0 1 2 3 4" at bounding box center [926, 595] width 36 height 28
click at [928, 371] on h3 "Double Bedding Kit" at bounding box center [926, 389] width 190 height 36
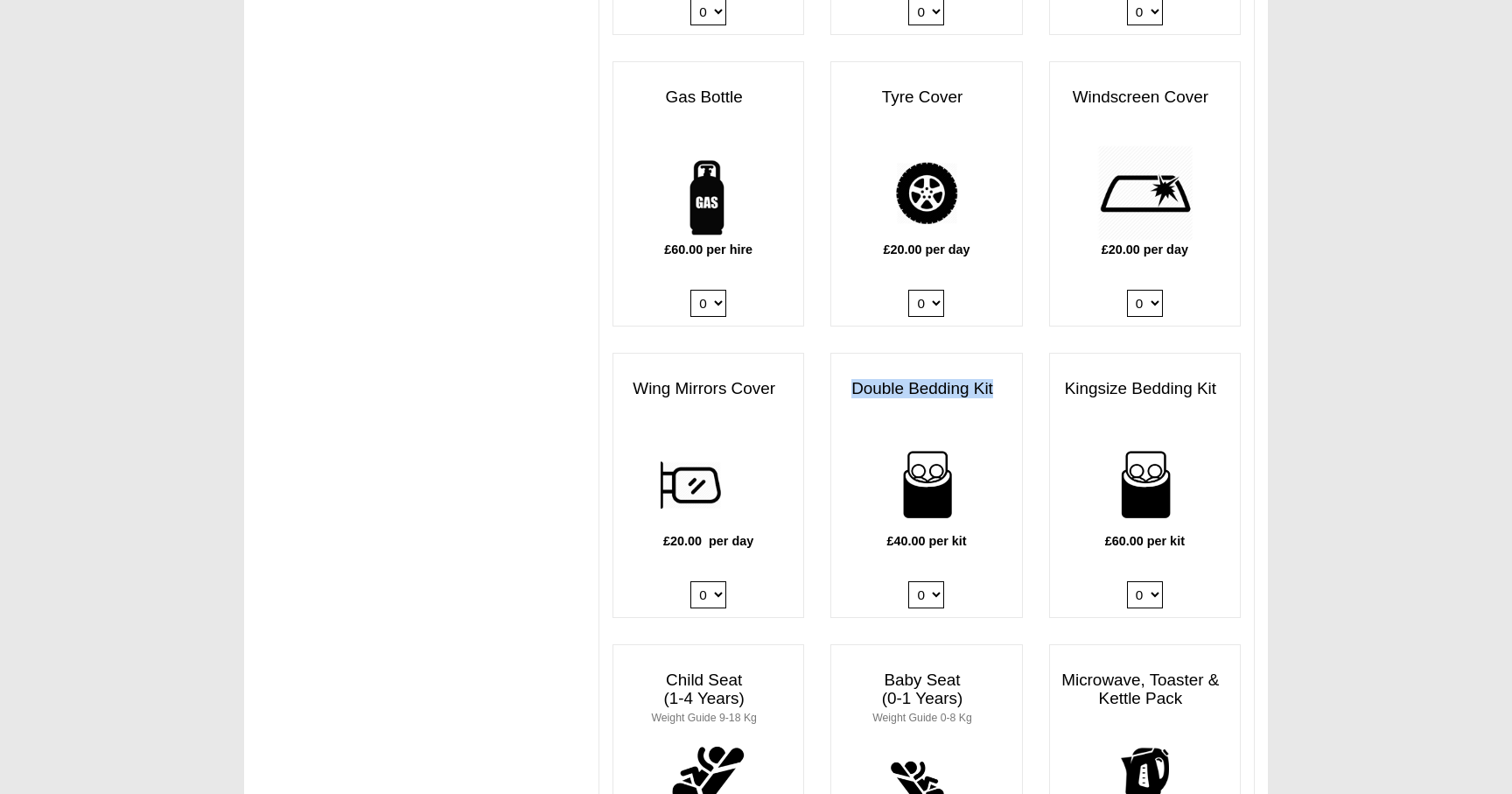
click at [902, 376] on h3 "Double Bedding Kit" at bounding box center [926, 389] width 190 height 36
copy div "Double Bedding Kit"
click at [1129, 371] on h3 "Kingsize Bedding Kit" at bounding box center [1145, 389] width 190 height 36
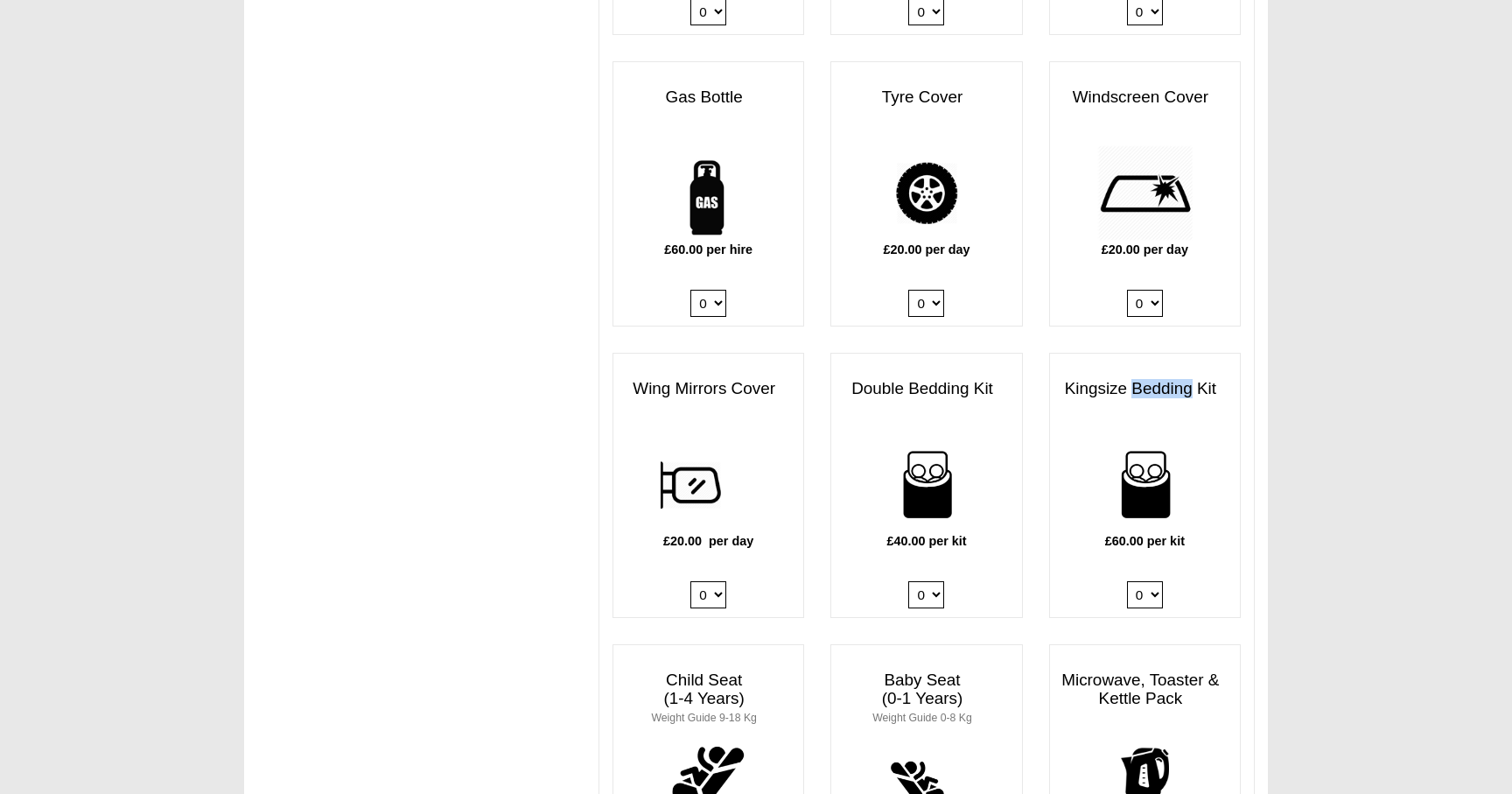
click at [1129, 371] on h3 "Kingsize Bedding Kit" at bounding box center [1145, 389] width 190 height 36
copy div "Kingsize Bedding Kit"
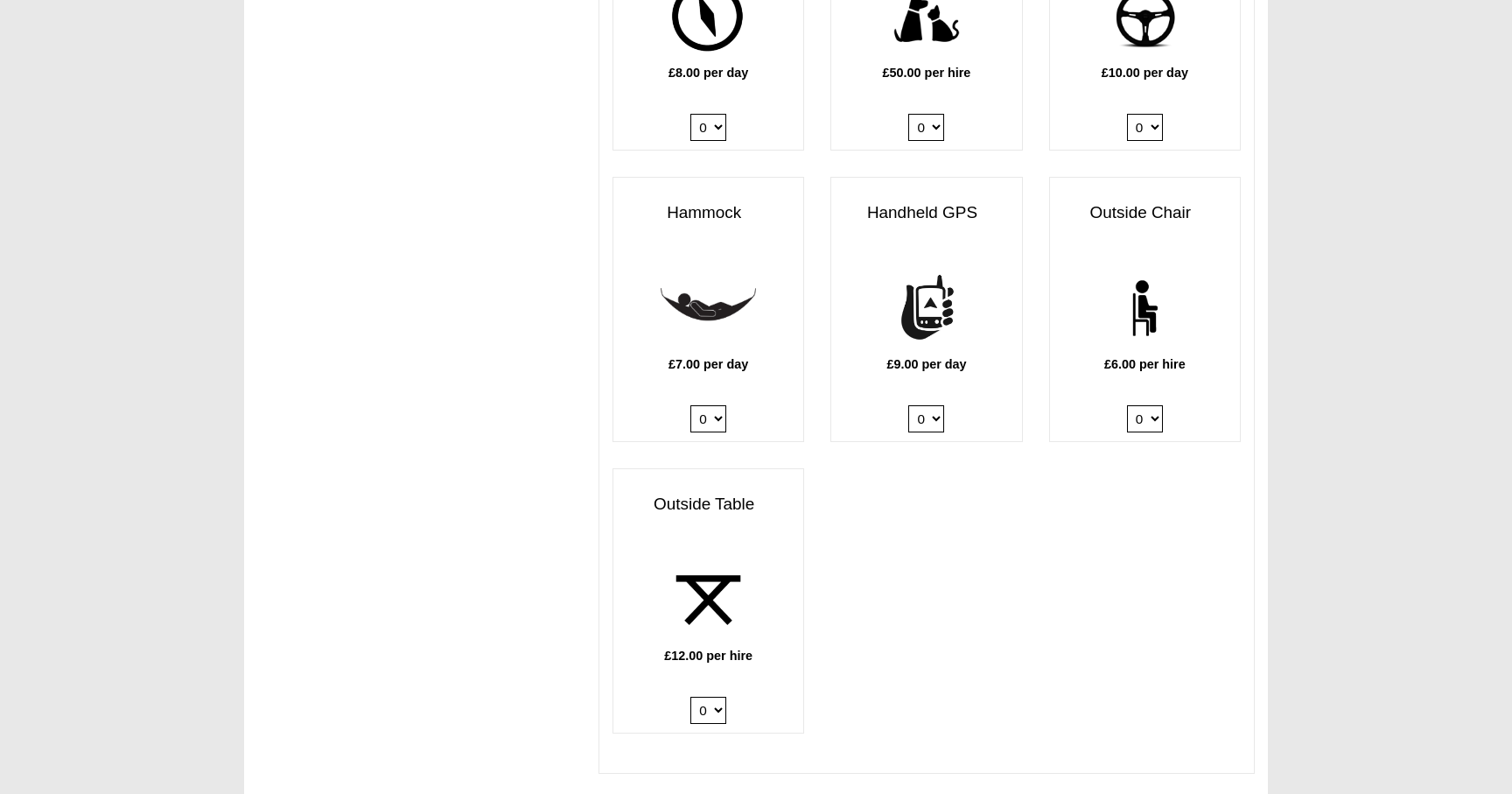
scroll to position [2274, 0]
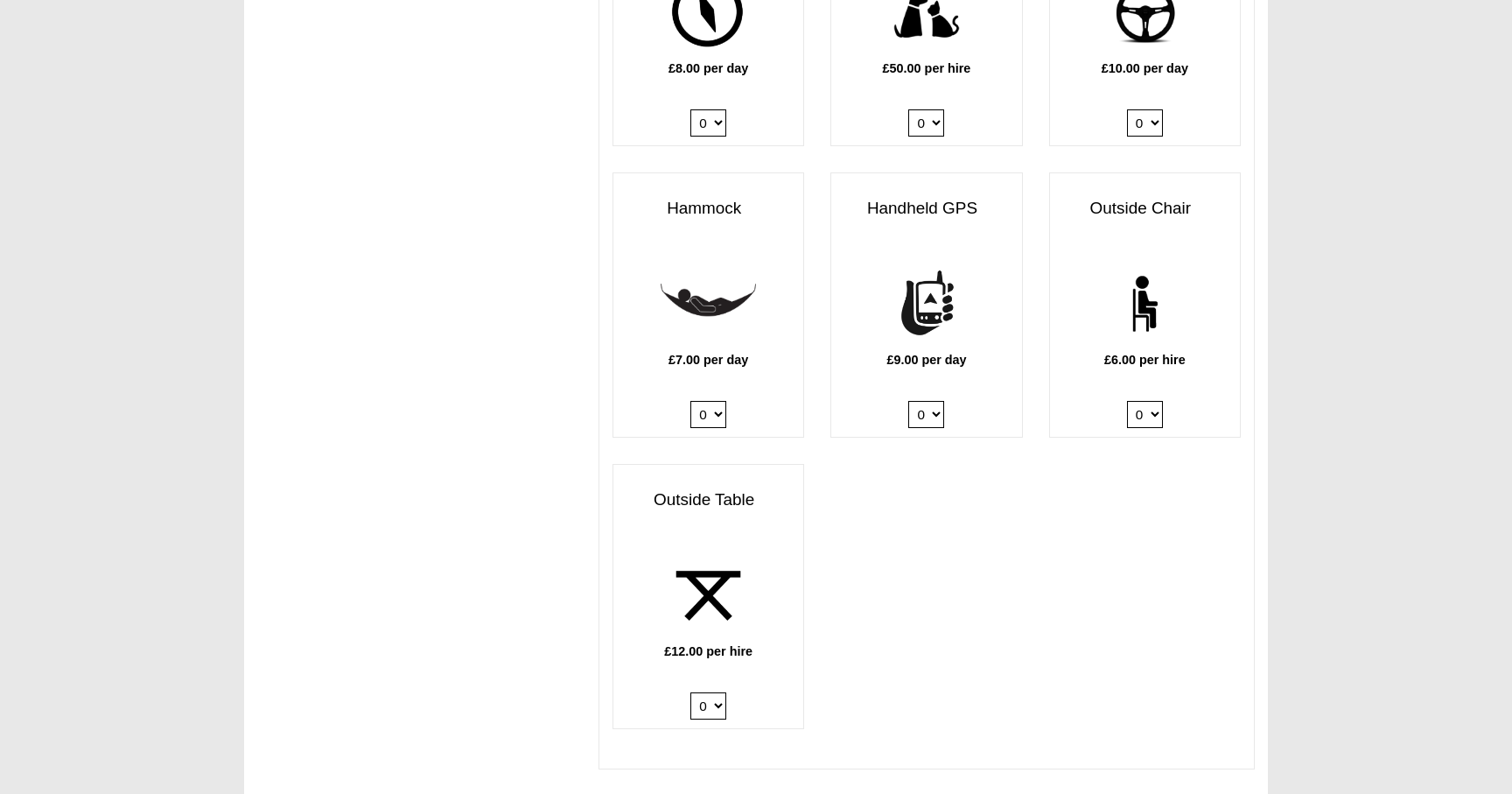
click at [1150, 401] on select "0 1 2 3 4 5 6" at bounding box center [1145, 414] width 36 height 28
click at [703, 692] on select "0 1 2" at bounding box center [707, 706] width 36 height 28
click at [1149, 409] on select "0 1 2 3 4 5 6" at bounding box center [1145, 414] width 36 height 28
select select "Outside Chair x QTY 2 @ 6.00 GBP per hire."
click at [706, 700] on select "0 1 2" at bounding box center [707, 706] width 36 height 28
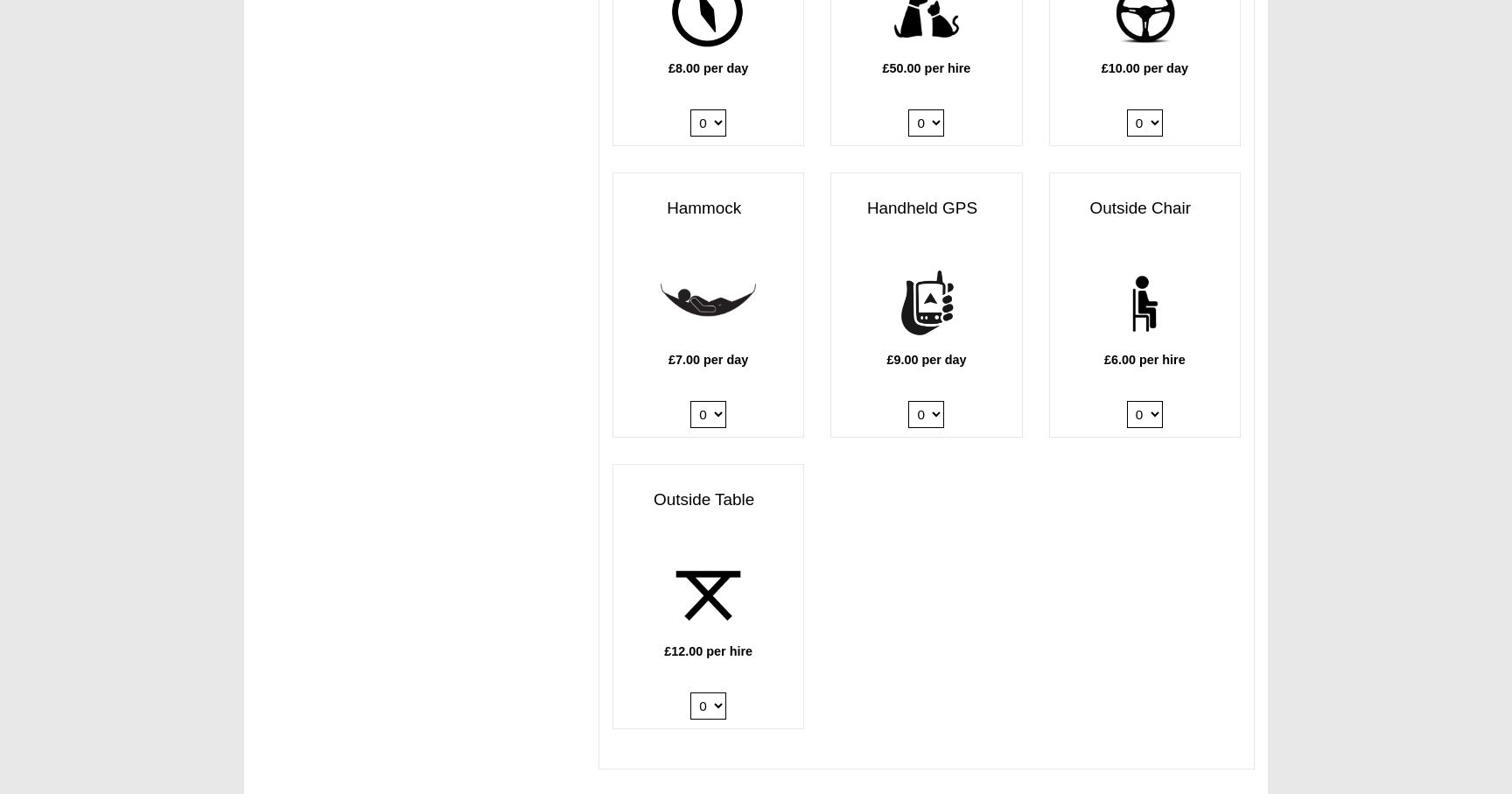
select select "Outside Table x QTY 1 @ 12.00 GBP per hire."
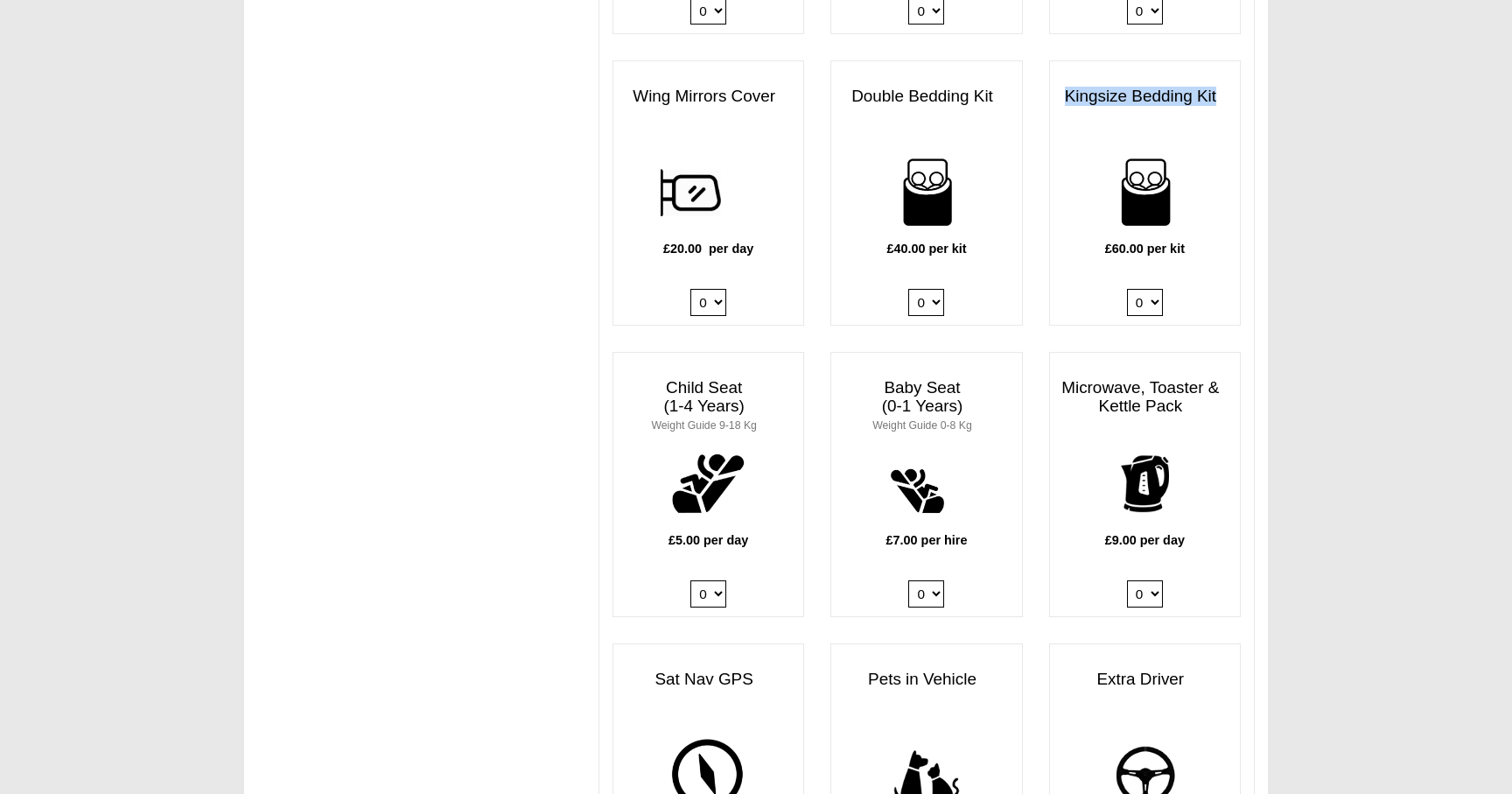
scroll to position [1485, 0]
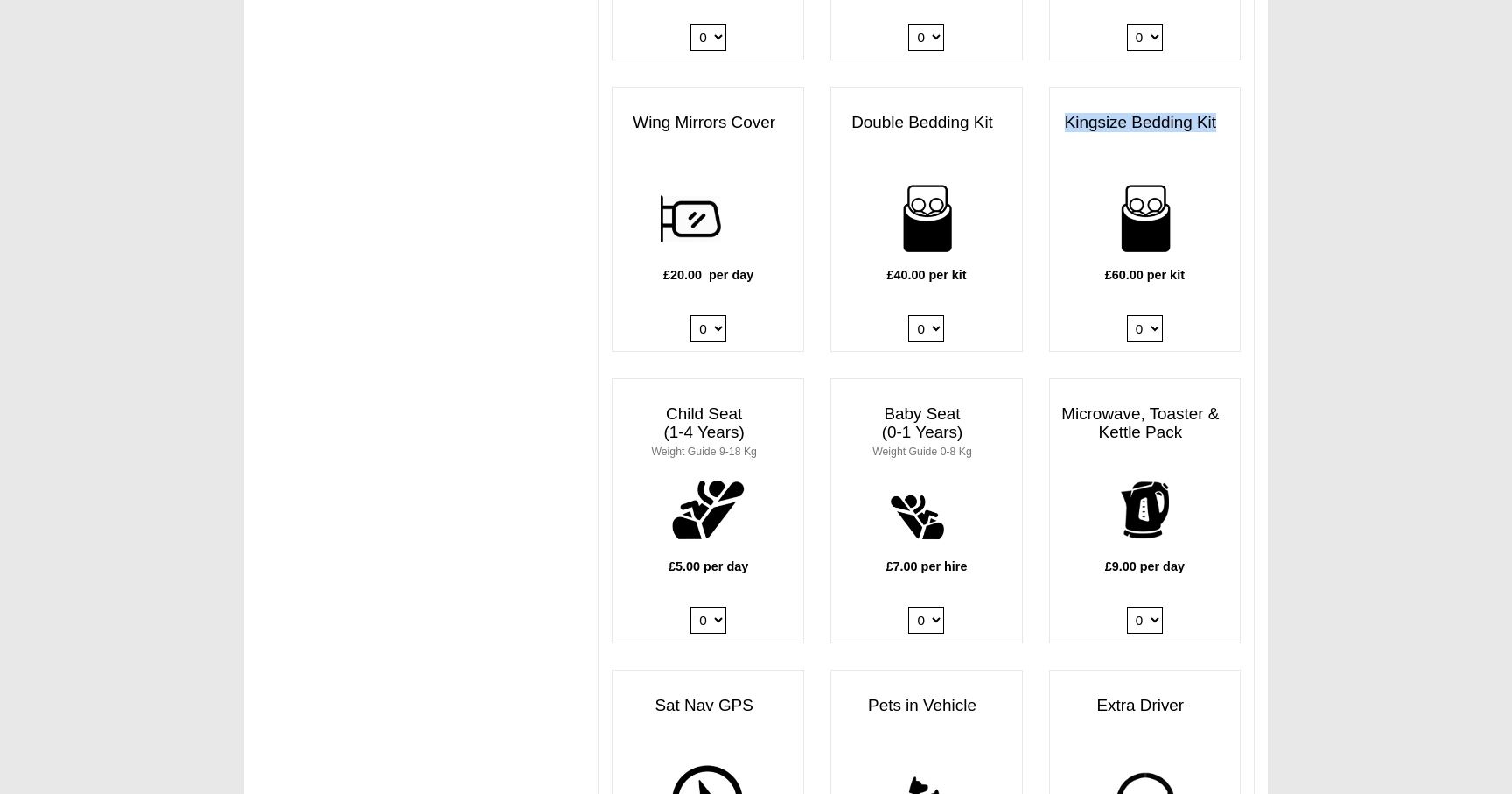
click at [936, 323] on select "0 1 2 3 4" at bounding box center [926, 329] width 36 height 28
select select "Double Bedding Kit x QTY 1 @ 40.00 GBP per kit."
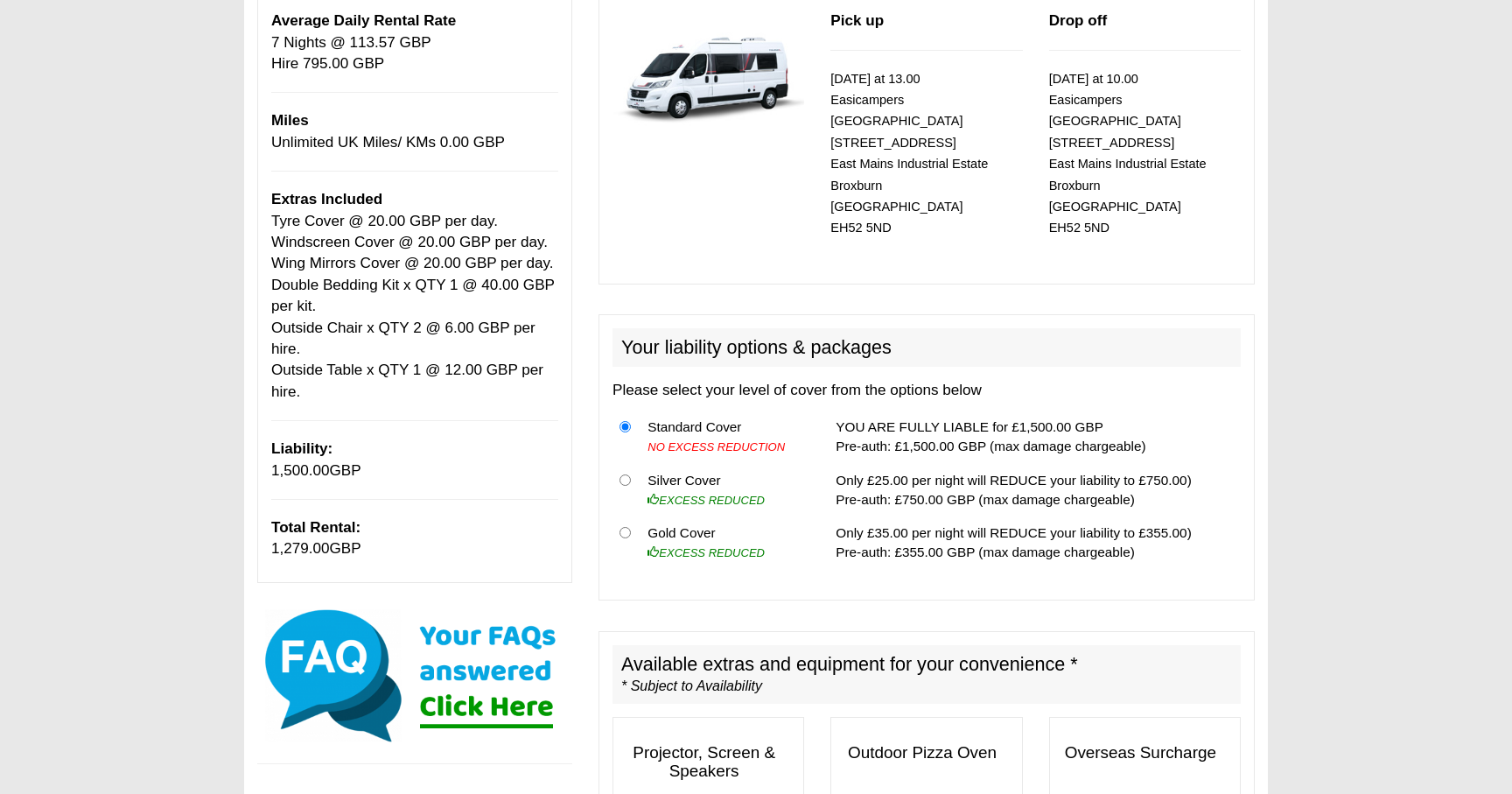
scroll to position [281, 0]
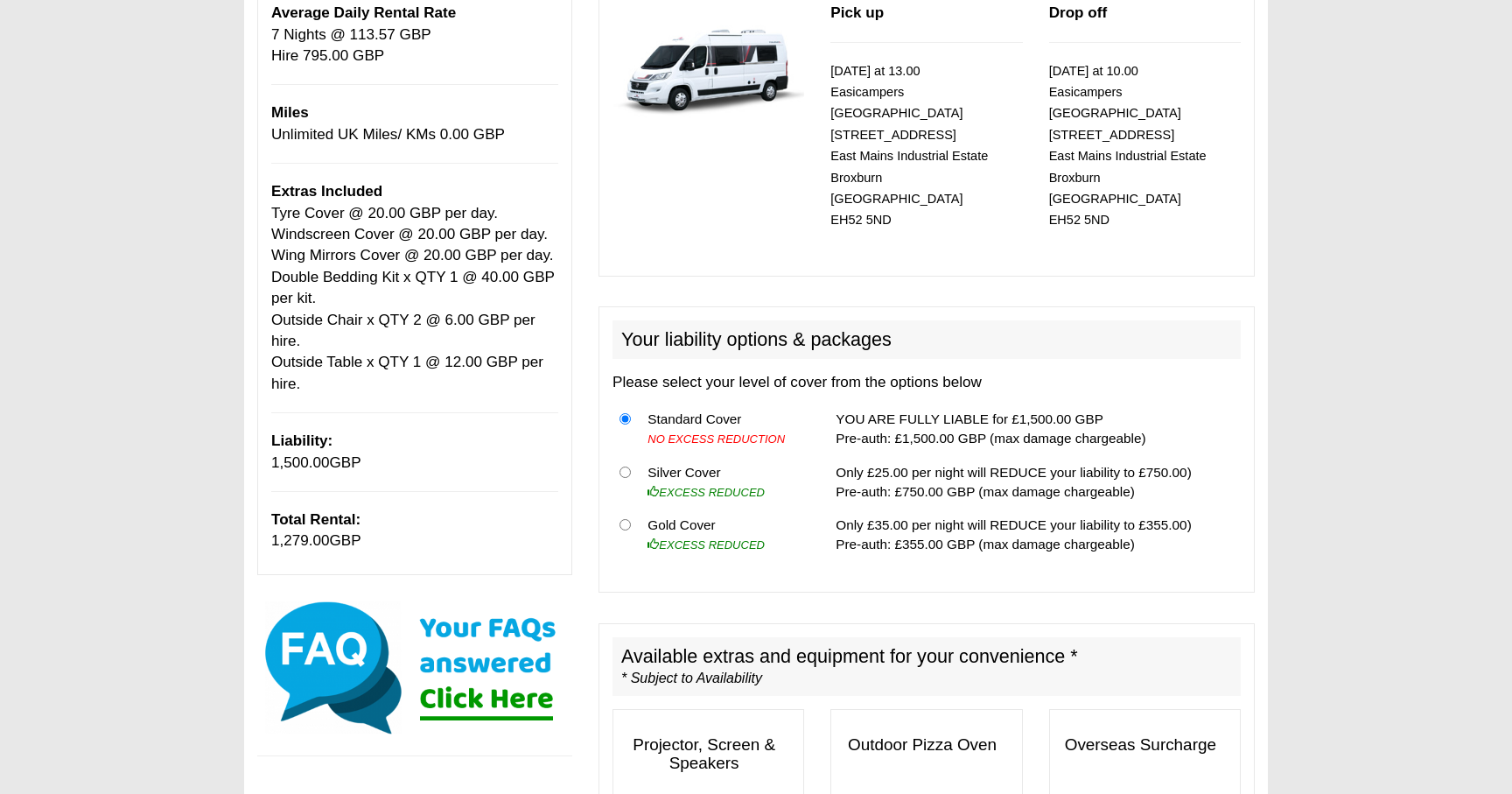
click at [298, 543] on span "1,279.00" at bounding box center [301, 540] width 59 height 17
click at [304, 541] on span "1,279.00" at bounding box center [301, 540] width 59 height 17
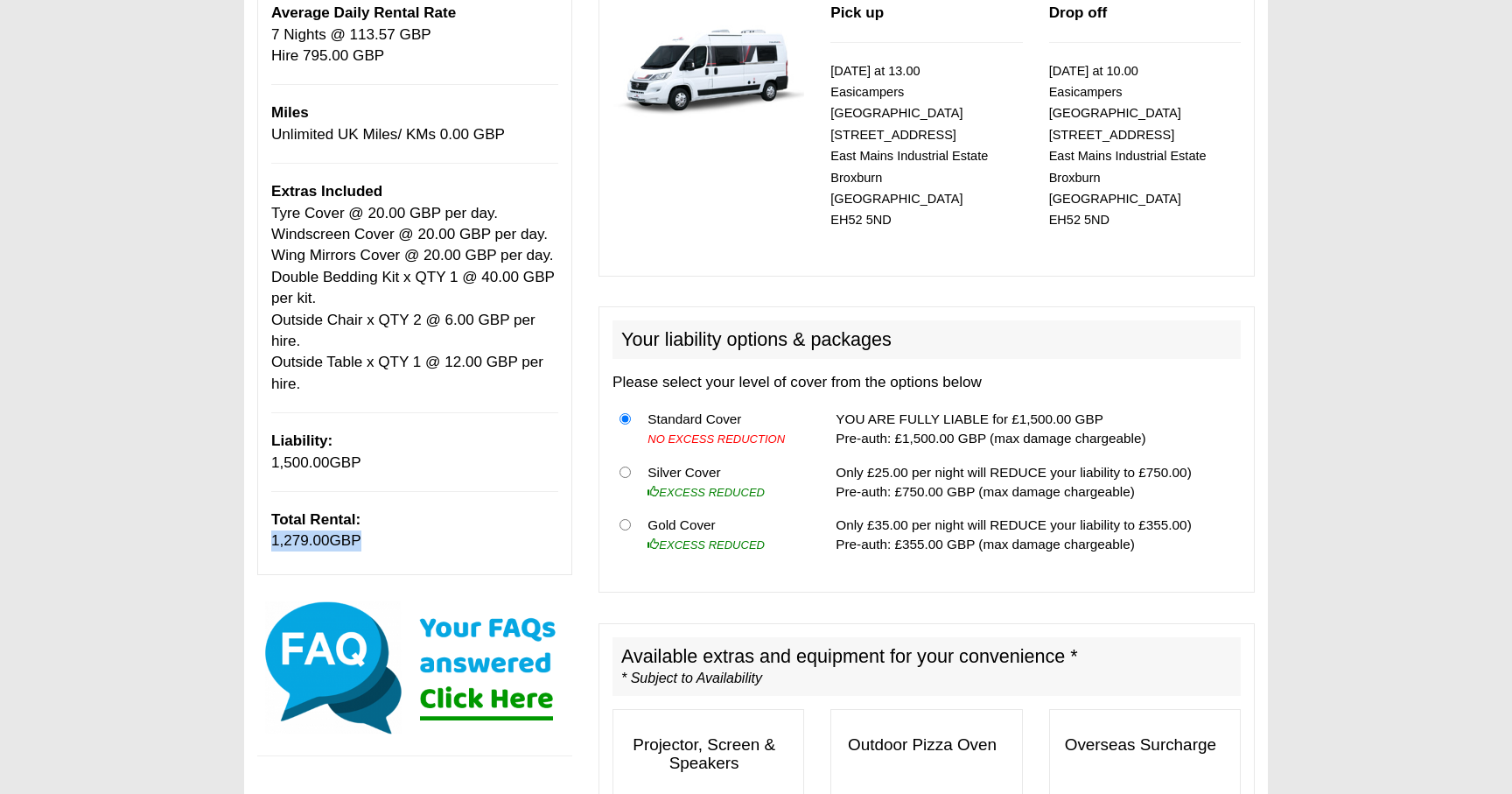
click at [304, 541] on span "1,279.00" at bounding box center [301, 540] width 59 height 17
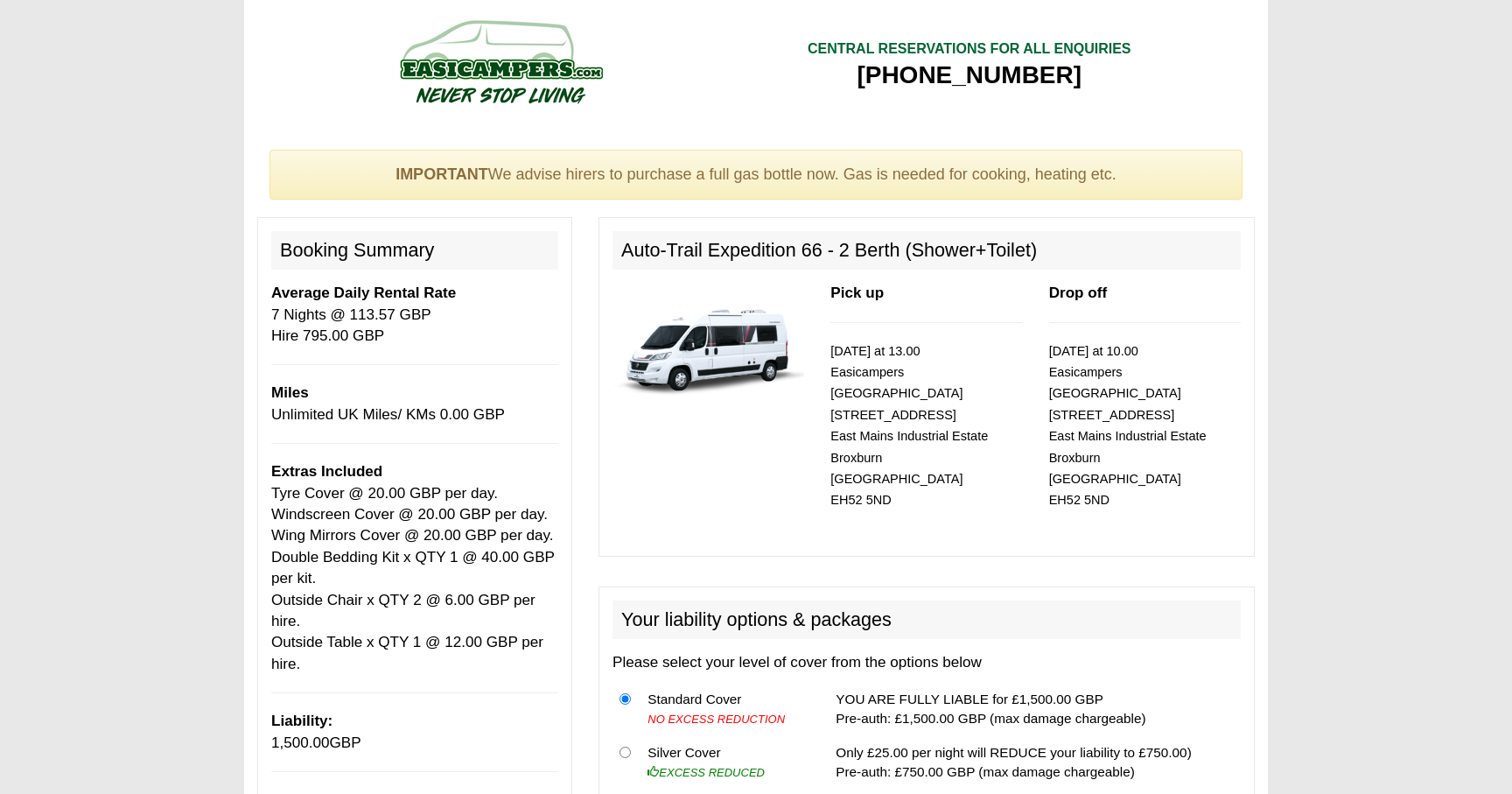
click at [769, 170] on div "IMPORTANT We advise hirers to purchase a full gas bottle now. Gas is needed for…" at bounding box center [756, 174] width 973 height 50
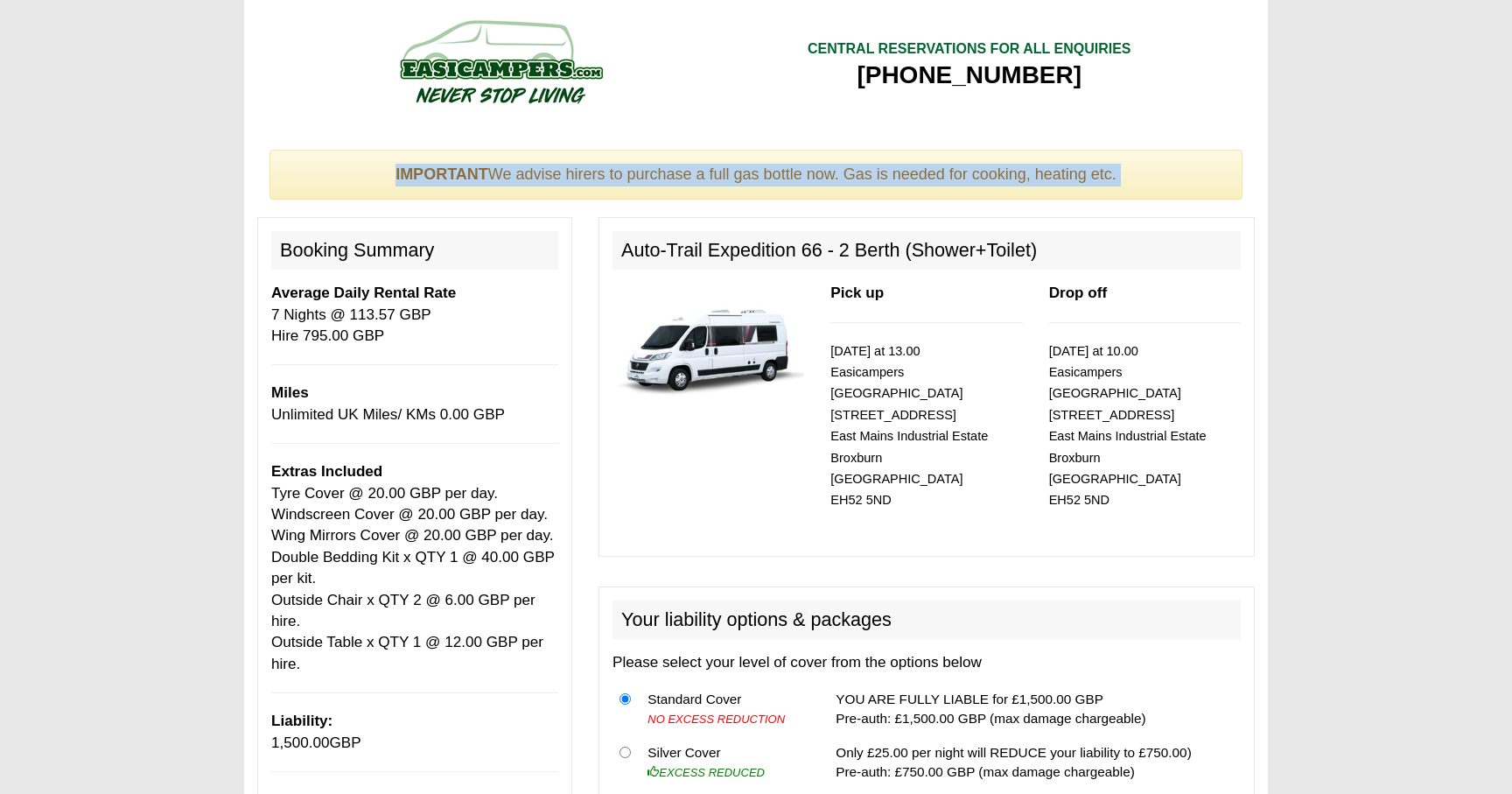
click at [769, 170] on div "IMPORTANT We advise hirers to purchase a full gas bottle now. Gas is needed for…" at bounding box center [756, 174] width 973 height 50
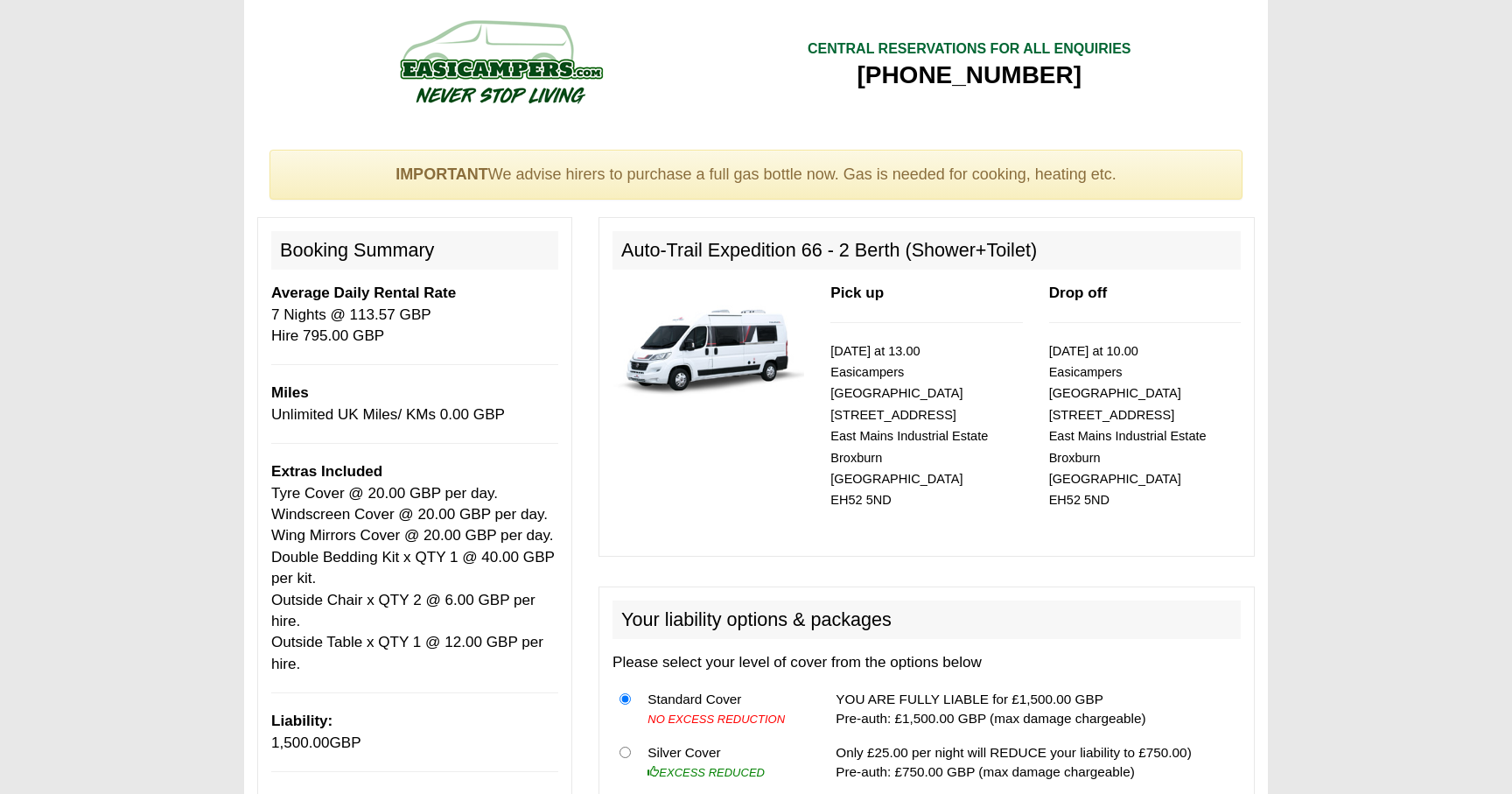
click at [851, 170] on div "IMPORTANT We advise hirers to purchase a full gas bottle now. Gas is needed for…" at bounding box center [756, 174] width 973 height 50
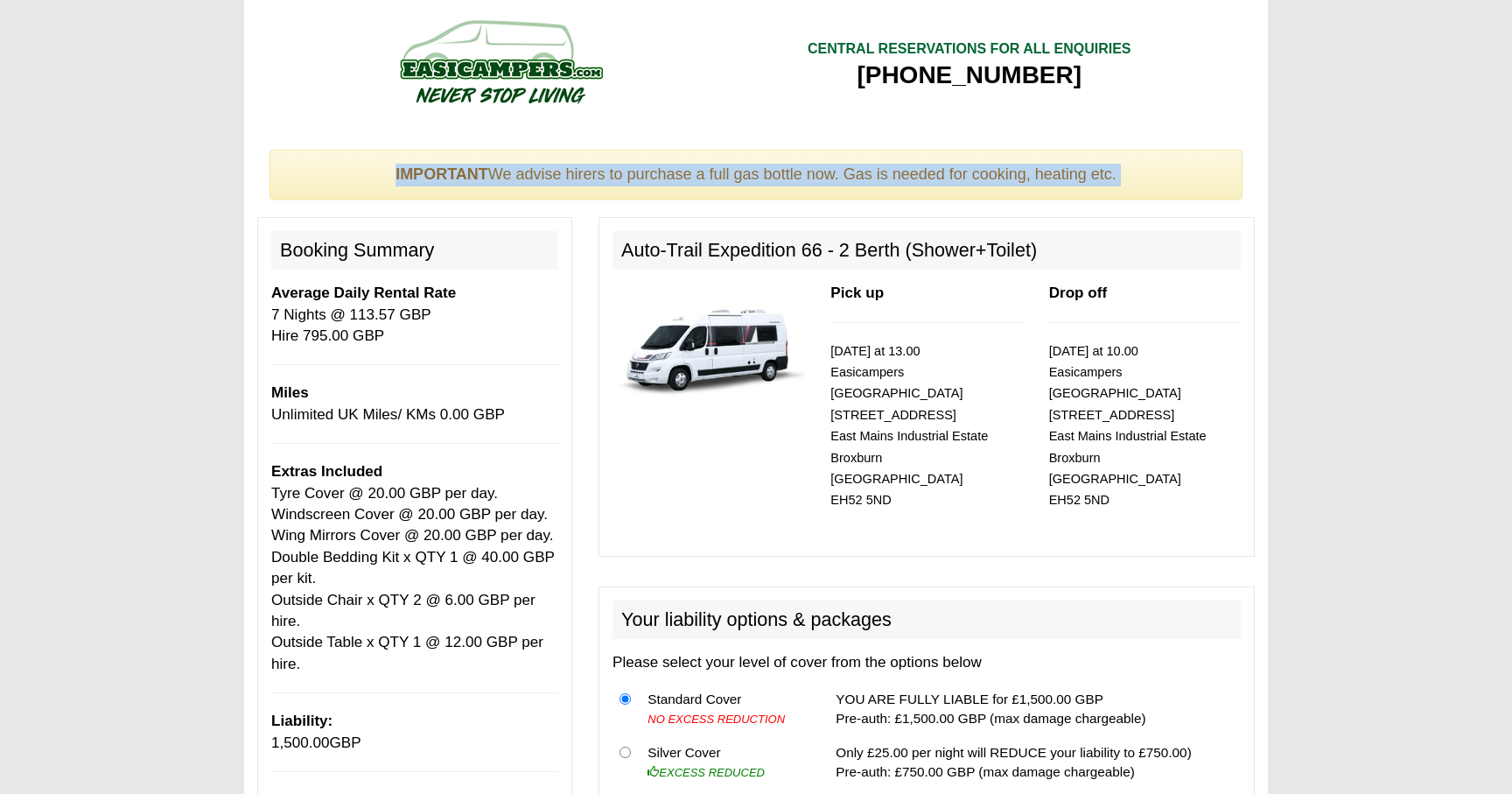
click at [851, 170] on div "IMPORTANT We advise hirers to purchase a full gas bottle now. Gas is needed for…" at bounding box center [756, 174] width 973 height 50
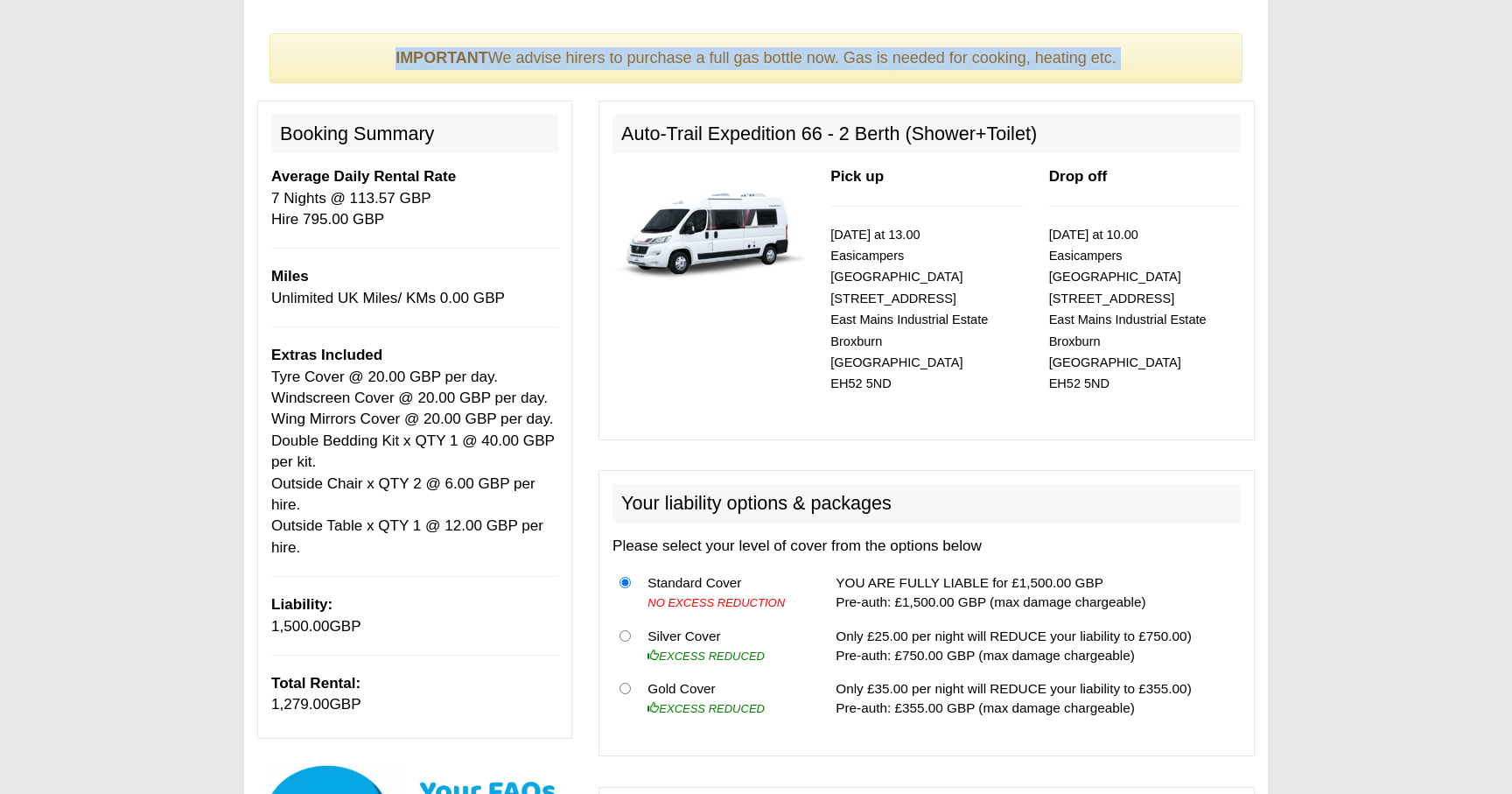
scroll to position [126, 0]
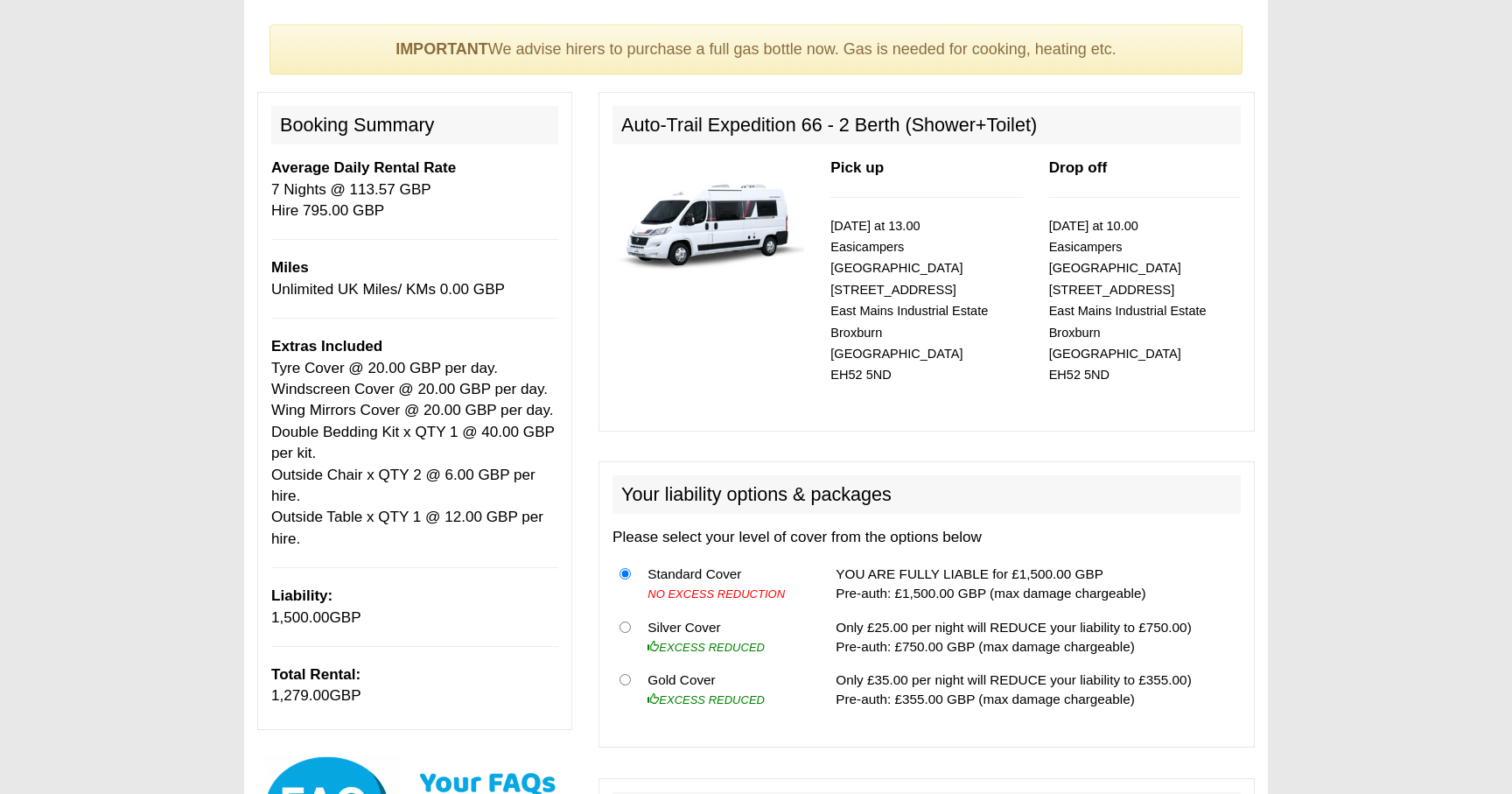
click at [726, 112] on h2 "Auto-Trail Expedition 66 - 2 Berth (Shower+Toilet)" at bounding box center [926, 126] width 628 height 39
click at [725, 120] on h2 "Auto-Trail Expedition 66 - 2 Berth (Shower+Toilet)" at bounding box center [926, 126] width 628 height 39
copy div "Auto-Trail Expedition 66 - 2 Berth (Shower+Toilet)"
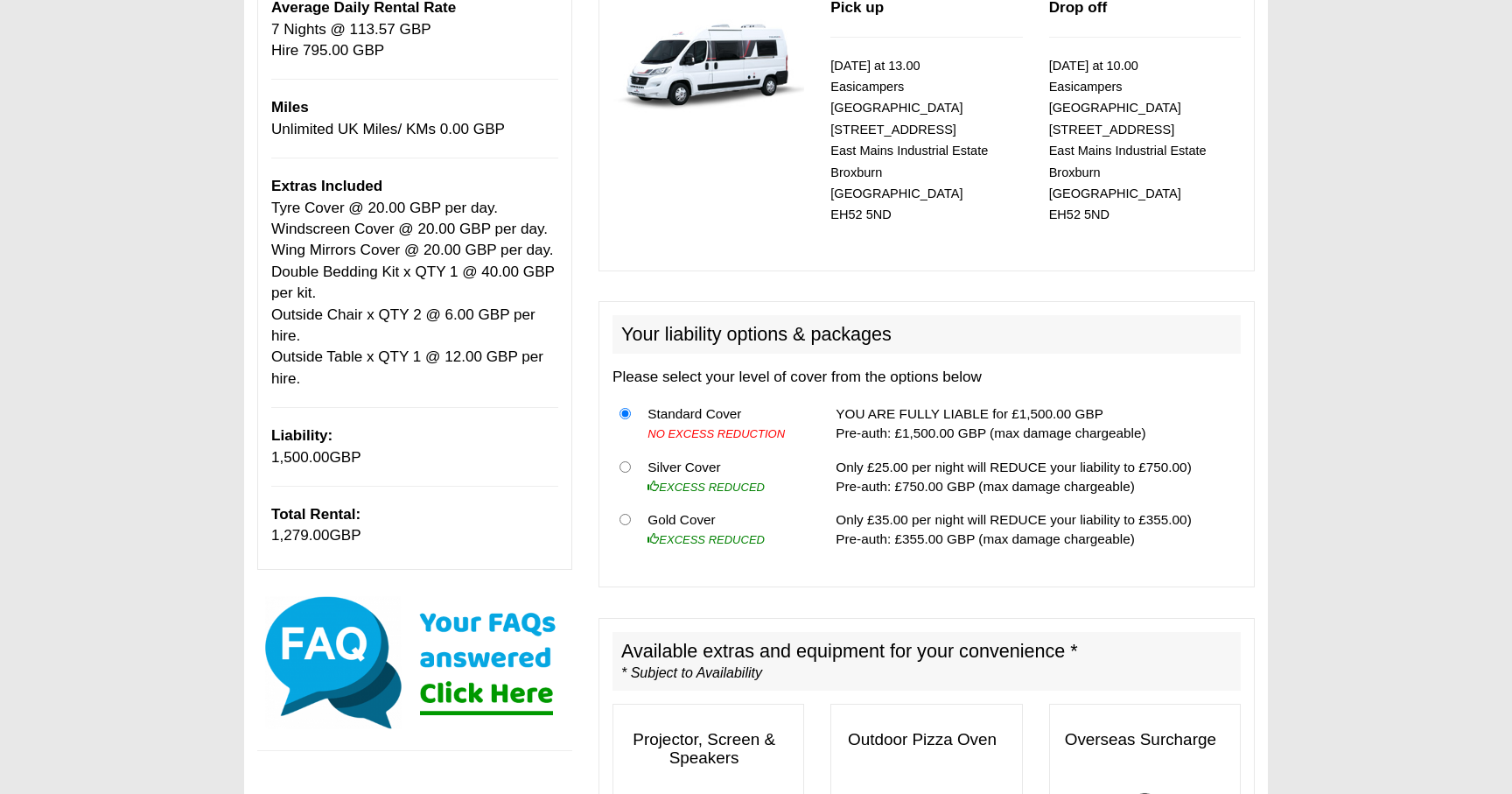
scroll to position [0, 0]
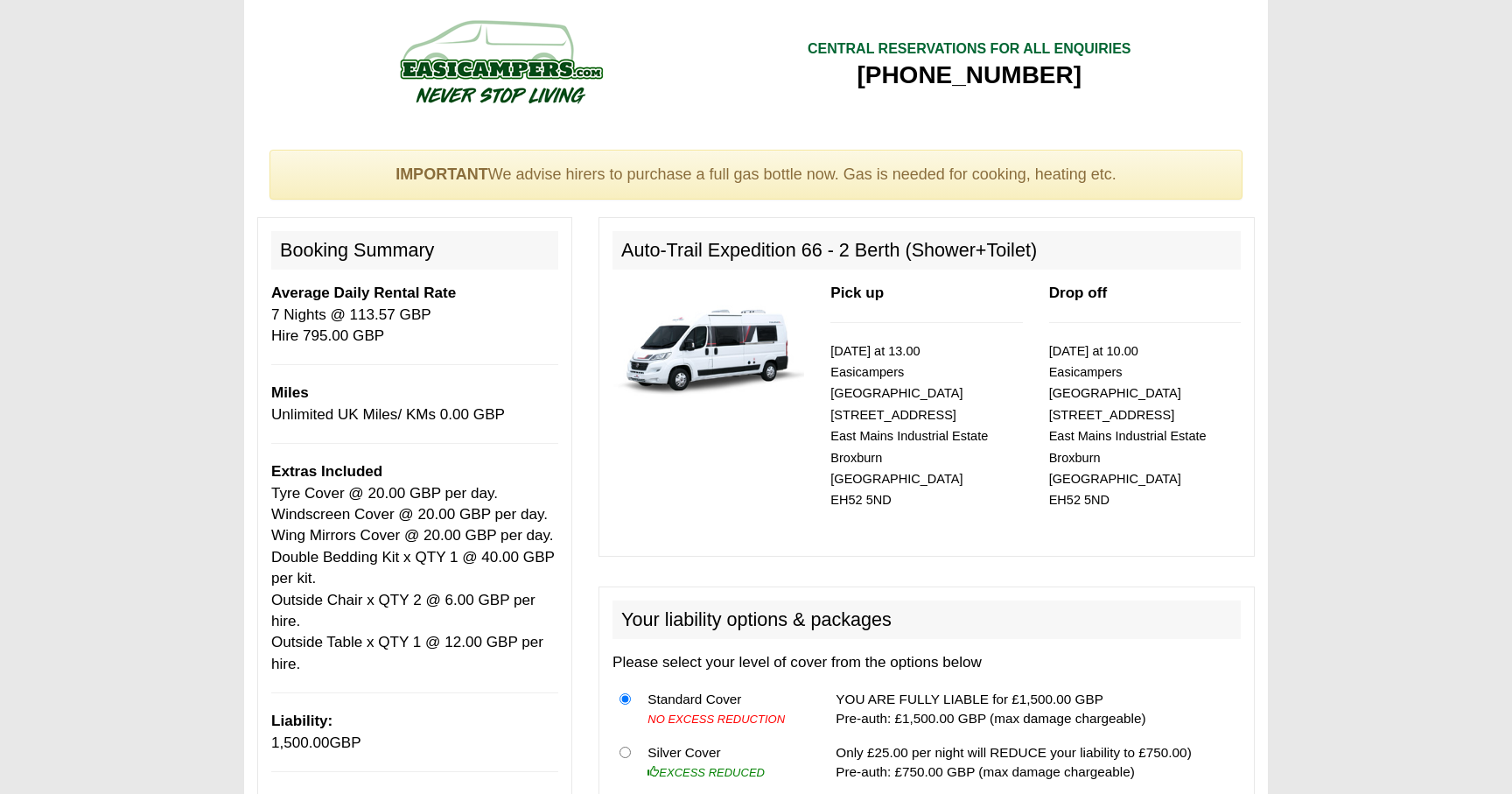
click at [1059, 175] on div "IMPORTANT We advise hirers to purchase a full gas bottle now. Gas is needed for…" at bounding box center [756, 174] width 973 height 50
click at [1014, 175] on div "IMPORTANT We advise hirers to purchase a full gas bottle now. Gas is needed for…" at bounding box center [756, 174] width 973 height 50
click at [1068, 180] on div "IMPORTANT We advise hirers to purchase a full gas bottle now. Gas is needed for…" at bounding box center [756, 174] width 973 height 50
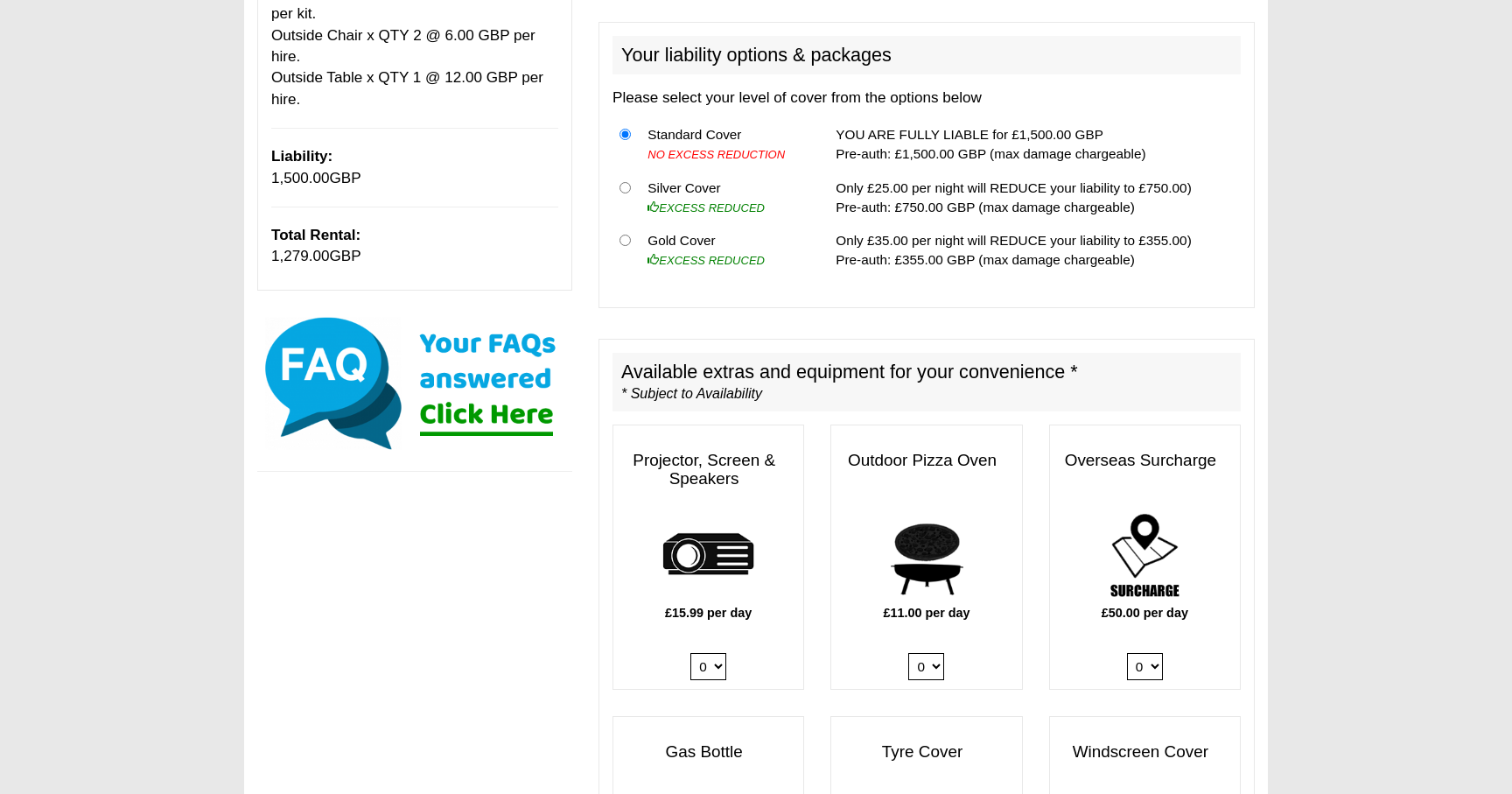
scroll to position [910, 0]
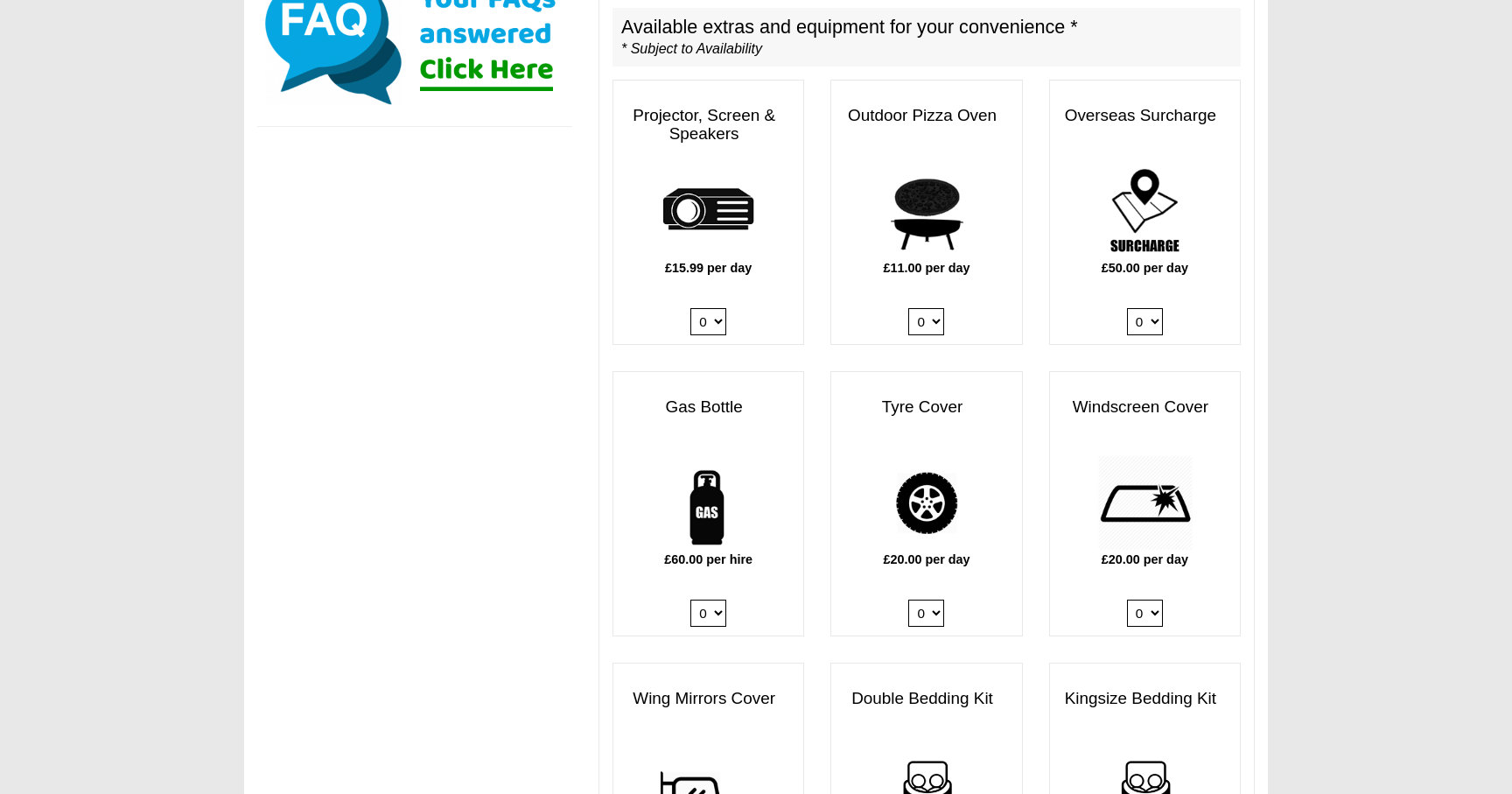
click at [708, 601] on select "0 1" at bounding box center [707, 613] width 36 height 28
select select "Gas Bottle x QTY 1 @ 60.00 GBP per hire."
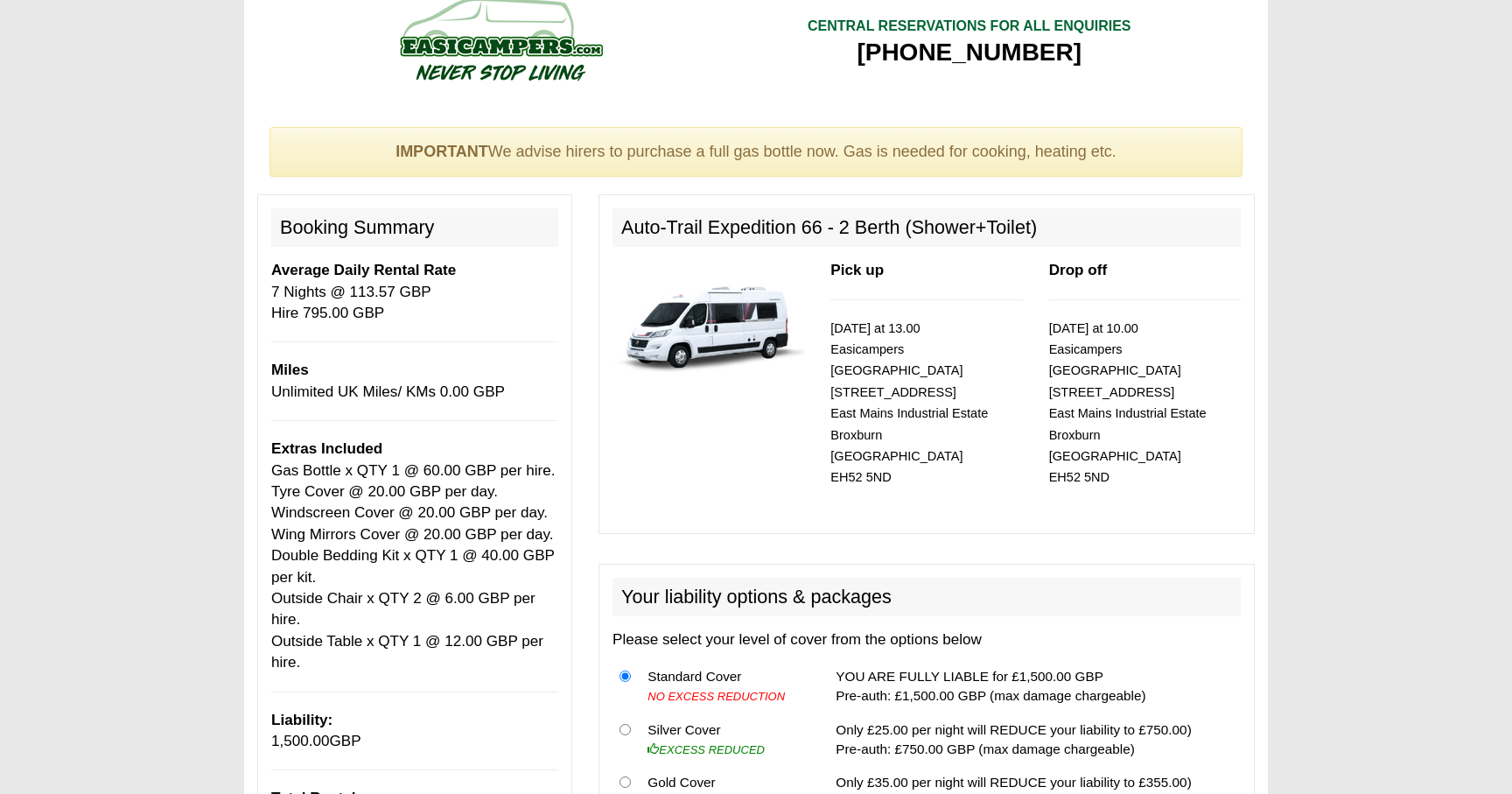
scroll to position [0, 0]
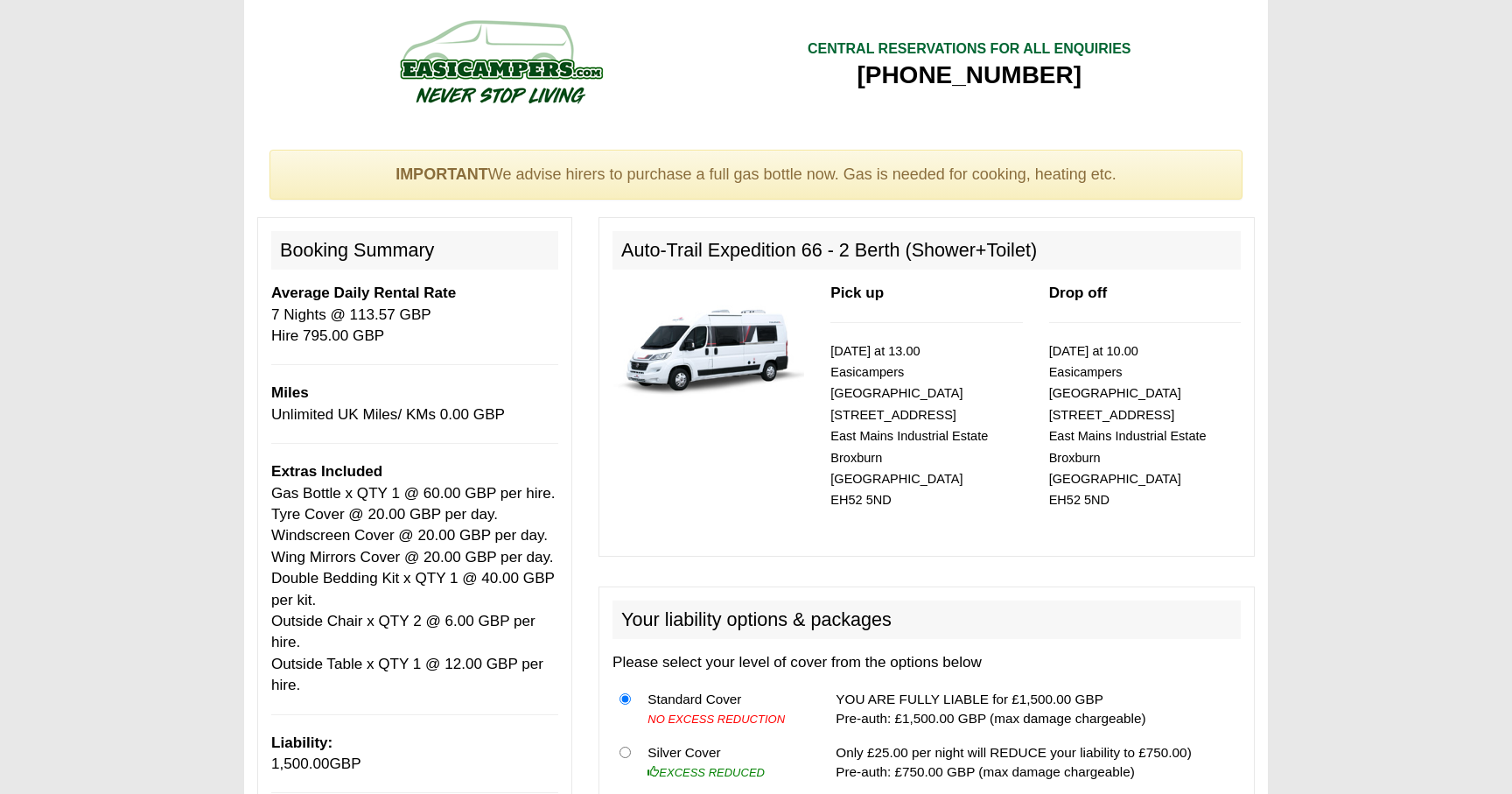
click at [1059, 169] on div "IMPORTANT We advise hirers to purchase a full gas bottle now. Gas is needed for…" at bounding box center [756, 174] width 973 height 50
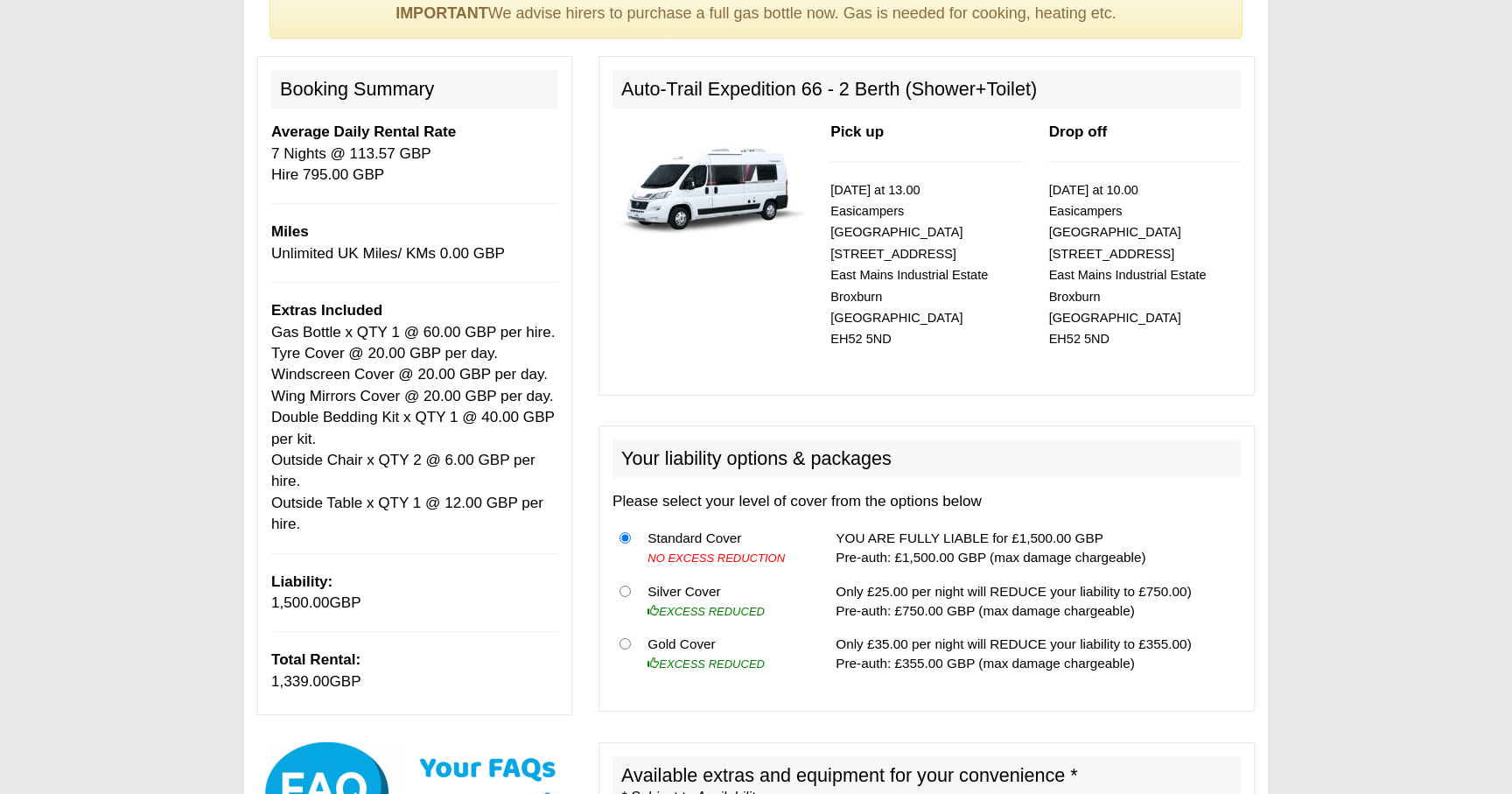
scroll to position [155, 0]
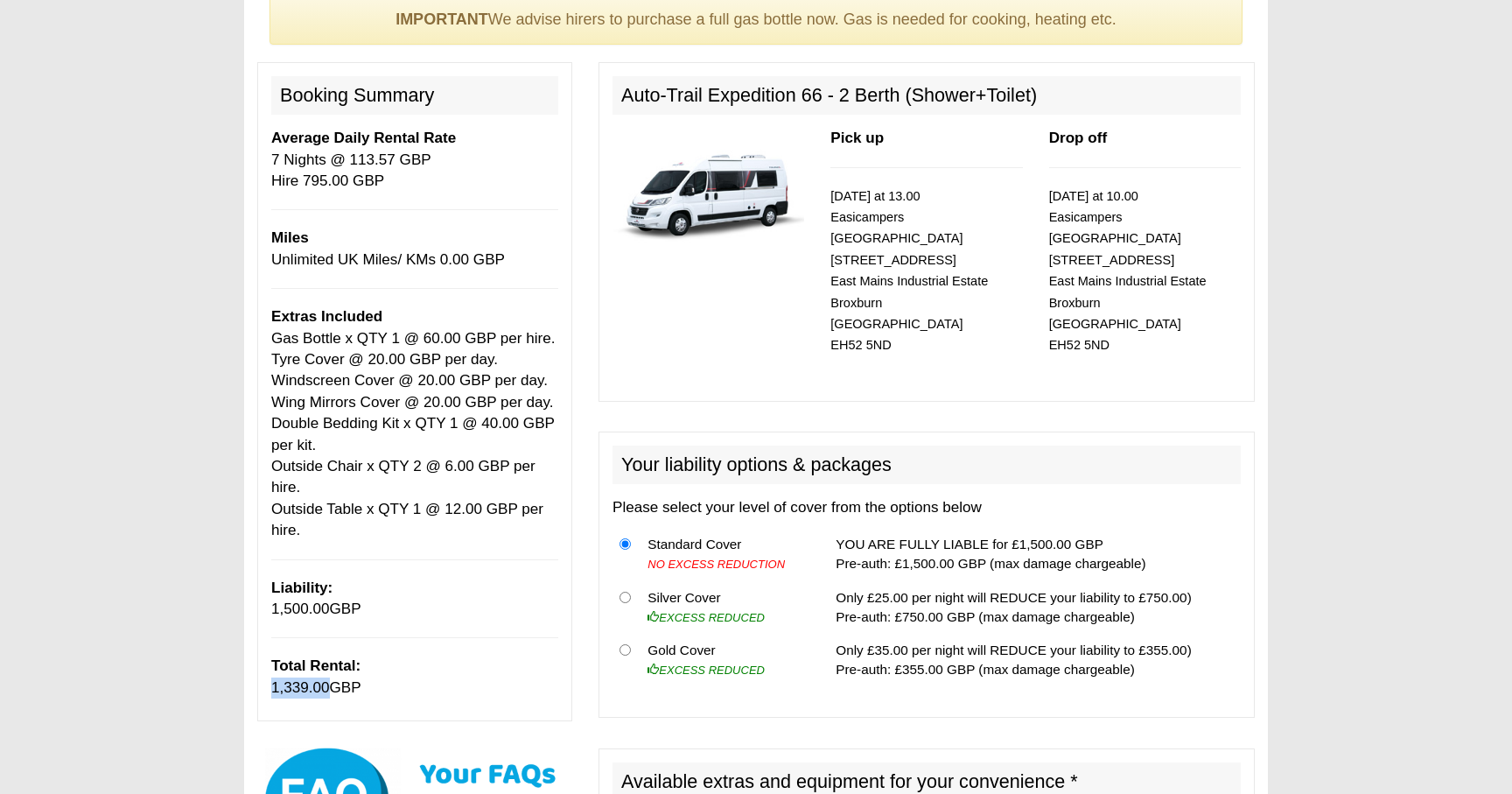
drag, startPoint x: 274, startPoint y: 689, endPoint x: 330, endPoint y: 691, distance: 56.0
click at [330, 691] on p "Total Rental: 1,339.00 GBP" at bounding box center [414, 677] width 287 height 43
copy span "1,339.00"
